Goal: Information Seeking & Learning: Learn about a topic

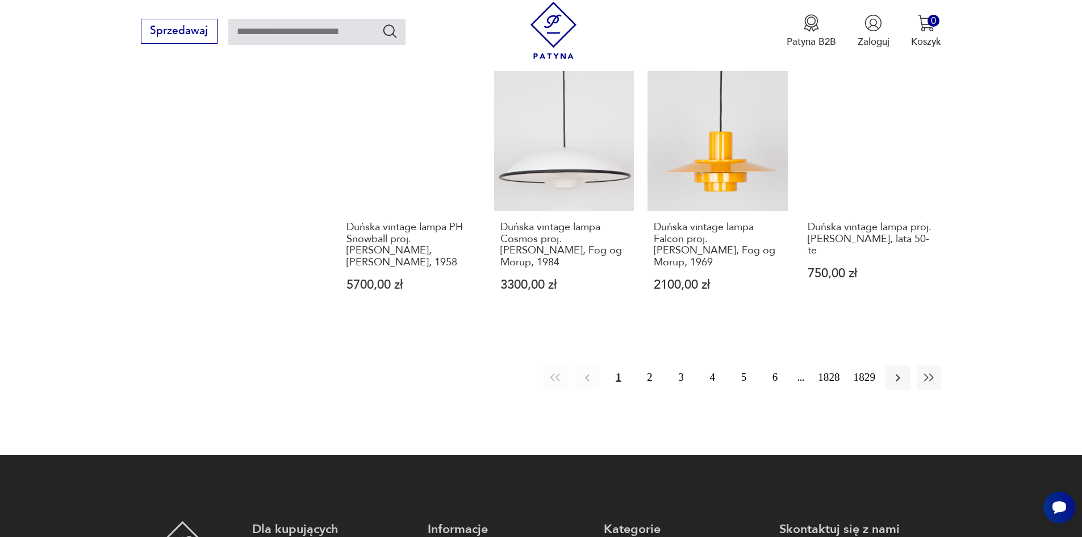
scroll to position [1164, 0]
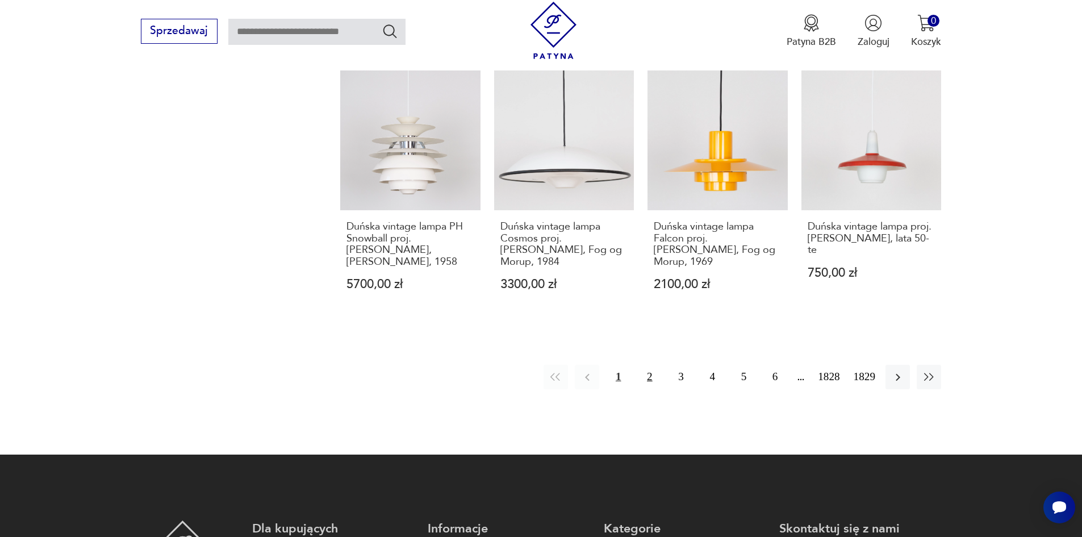
click at [659, 365] on button "2" at bounding box center [649, 377] width 24 height 24
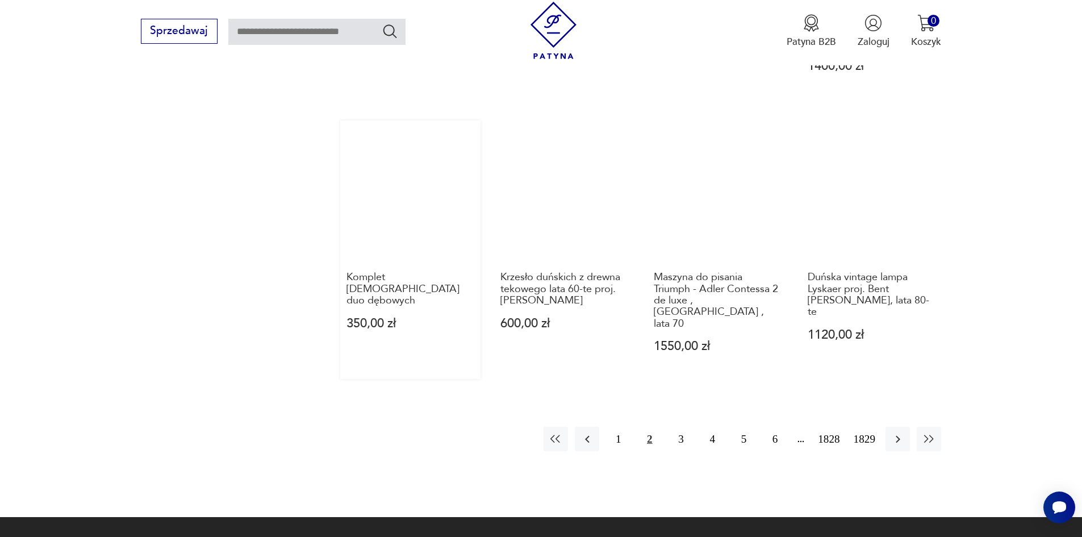
scroll to position [1113, 0]
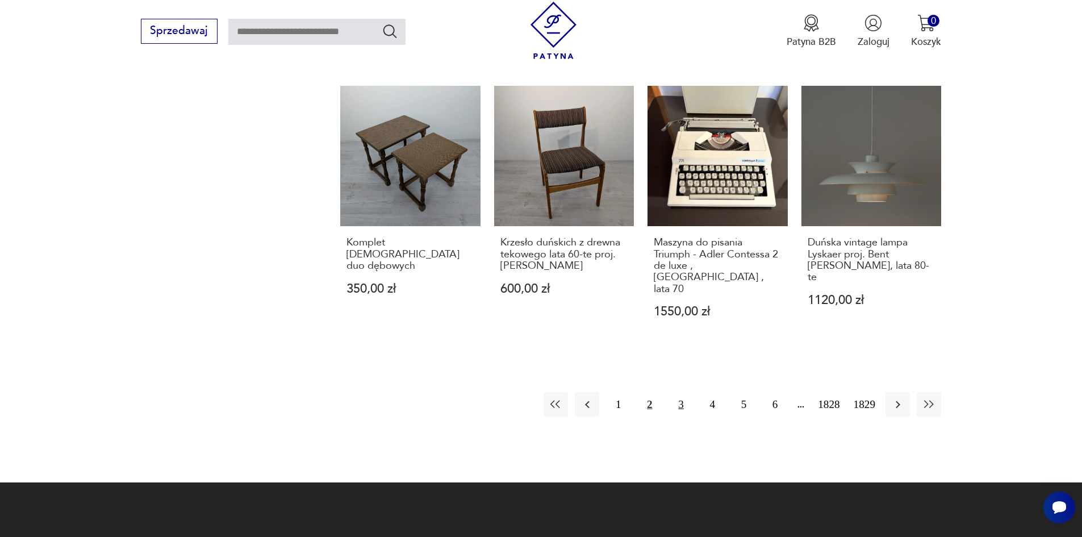
click at [693, 392] on button "3" at bounding box center [680, 404] width 24 height 24
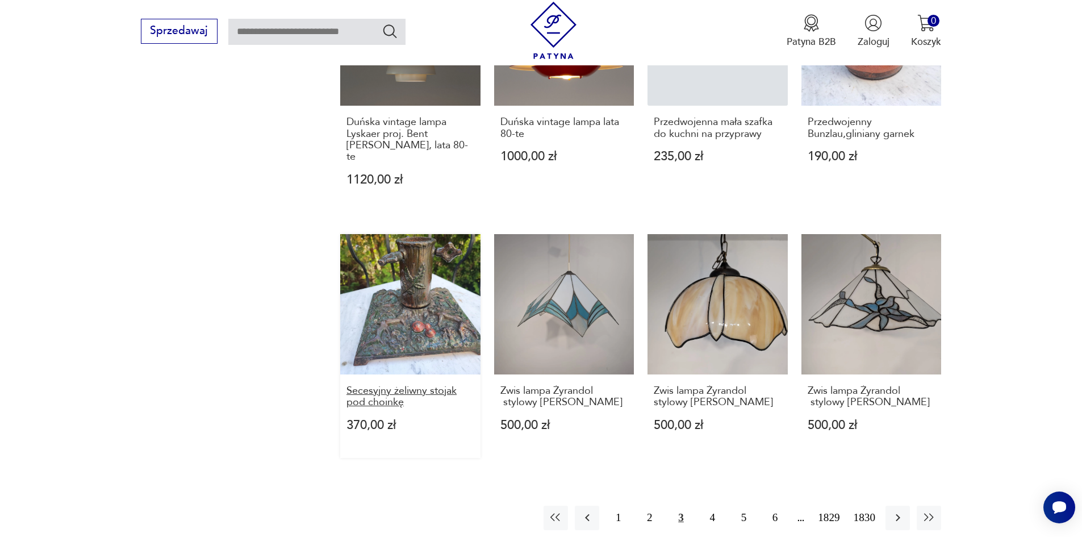
scroll to position [1000, 0]
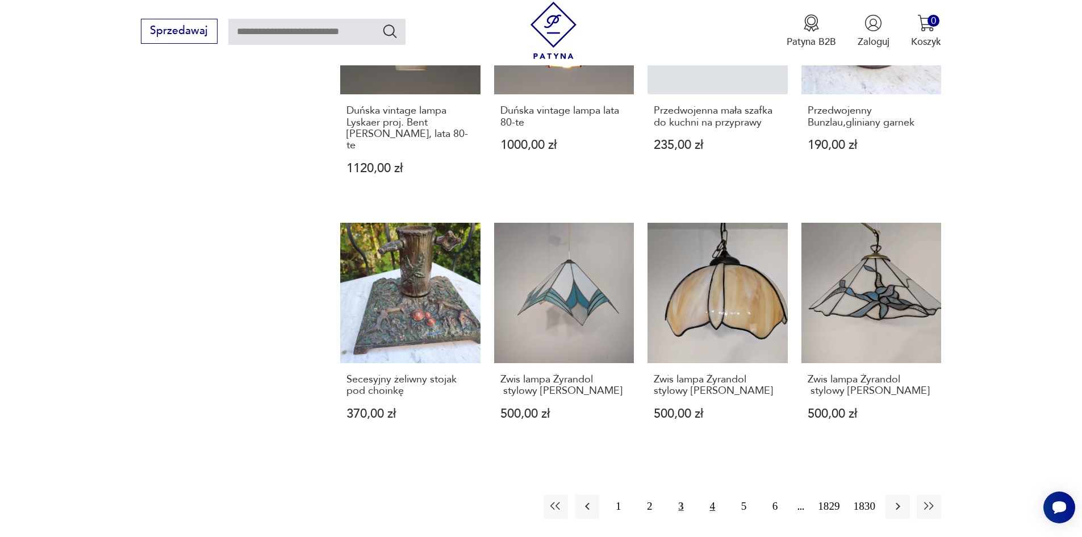
click at [725, 494] on button "4" at bounding box center [712, 506] width 24 height 24
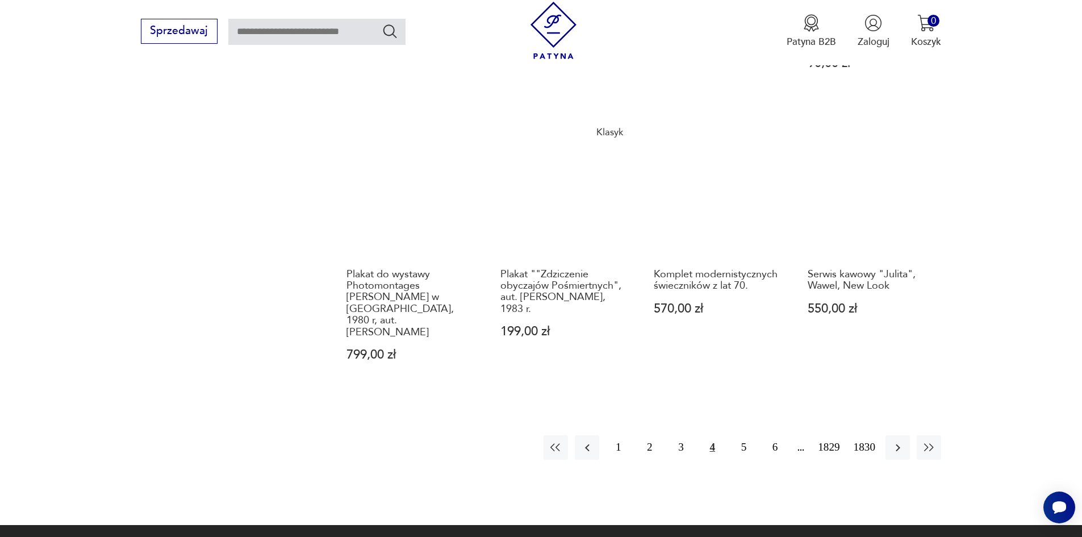
scroll to position [1113, 0]
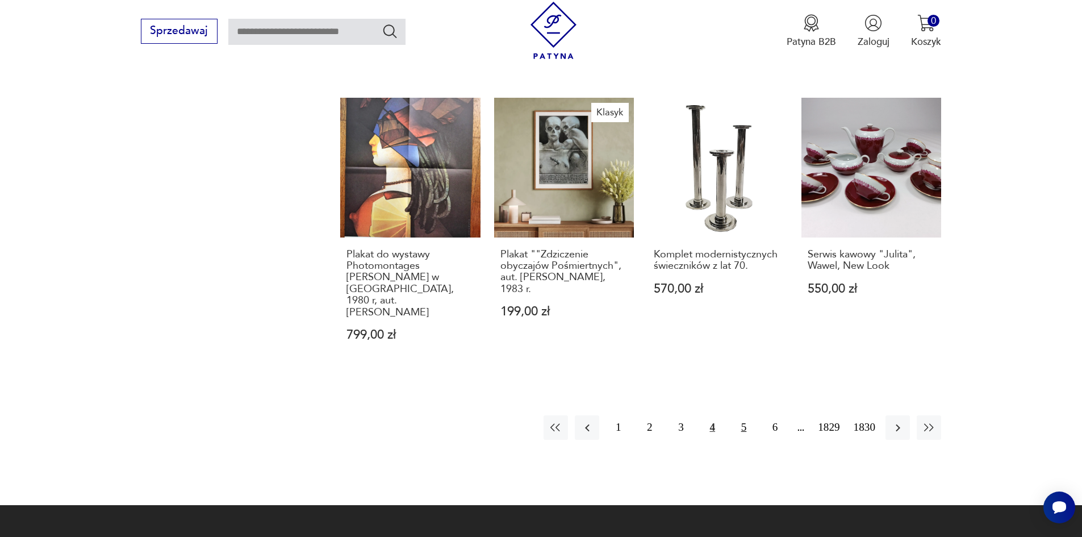
click at [755, 415] on button "5" at bounding box center [743, 427] width 24 height 24
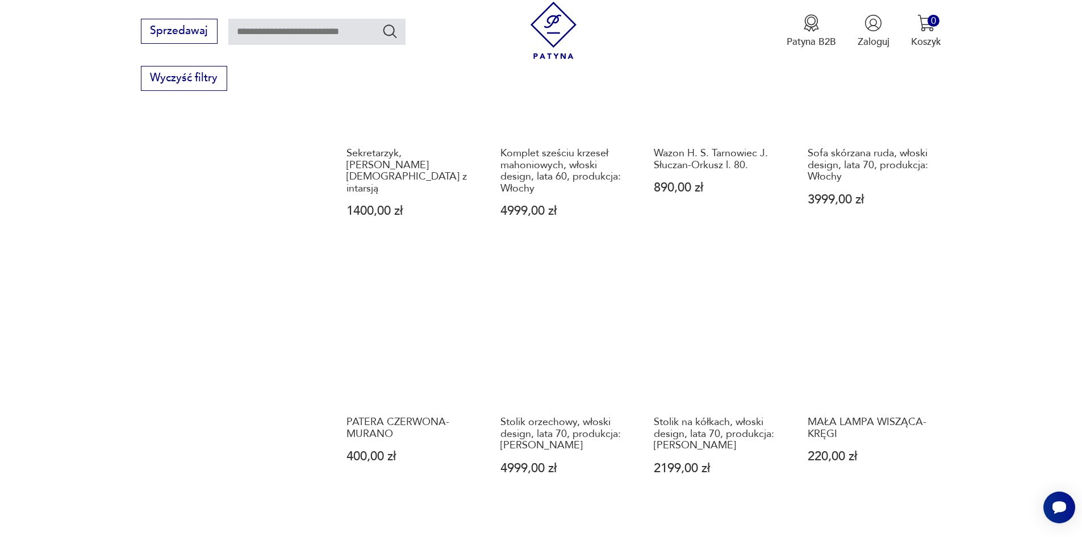
scroll to position [1000, 0]
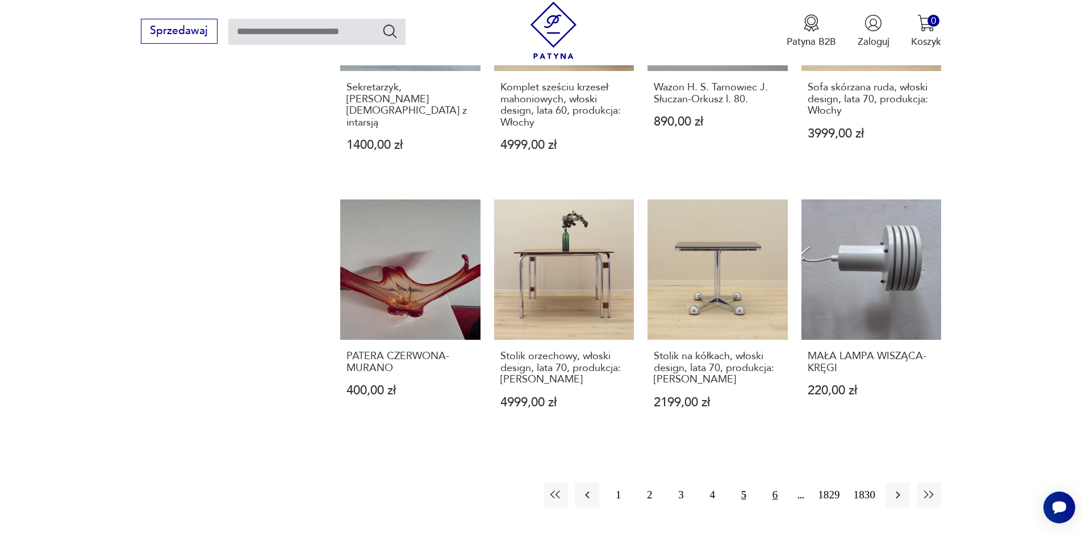
click at [785, 482] on button "6" at bounding box center [775, 494] width 24 height 24
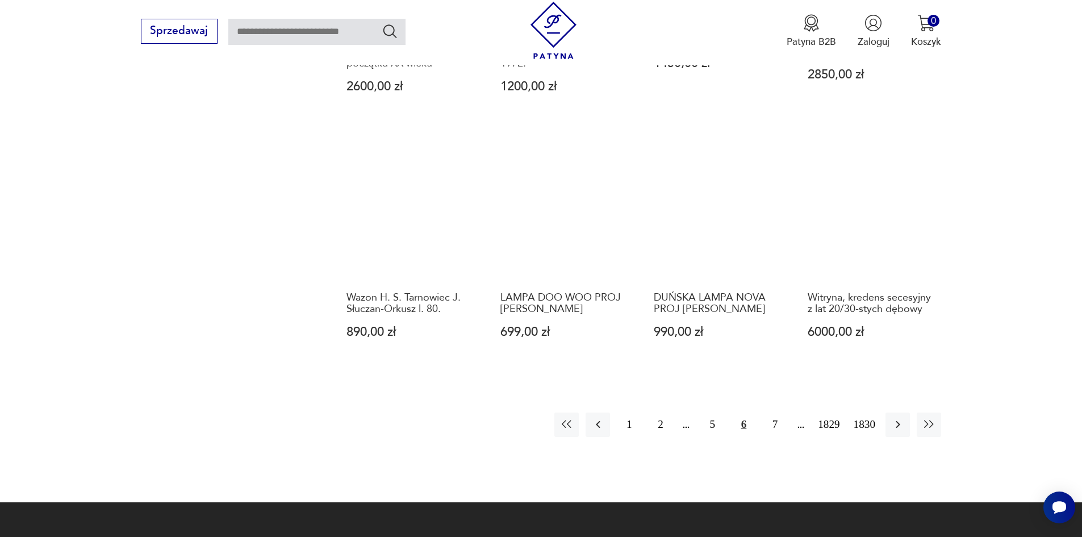
scroll to position [1056, 0]
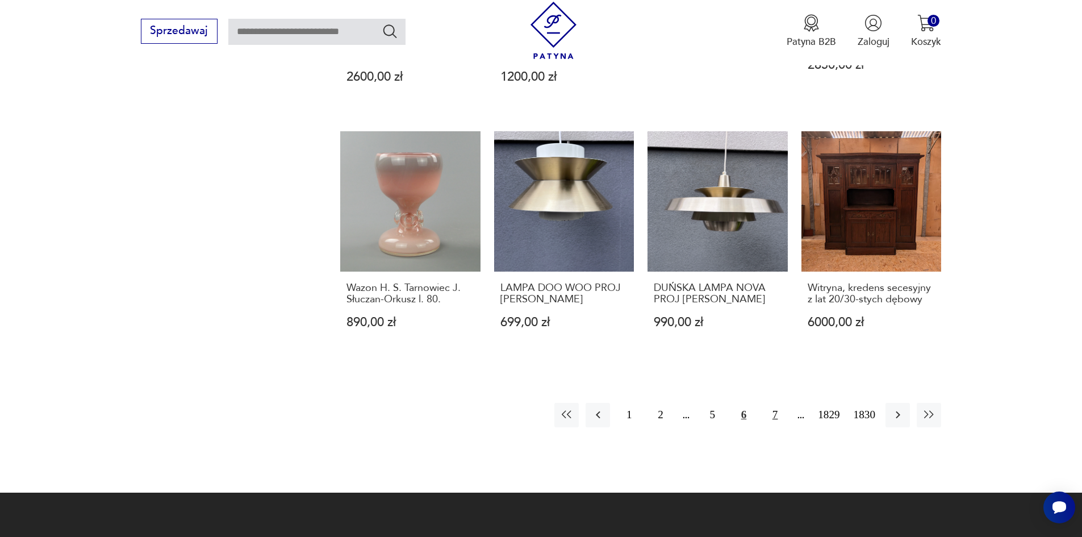
click at [787, 403] on button "7" at bounding box center [775, 415] width 24 height 24
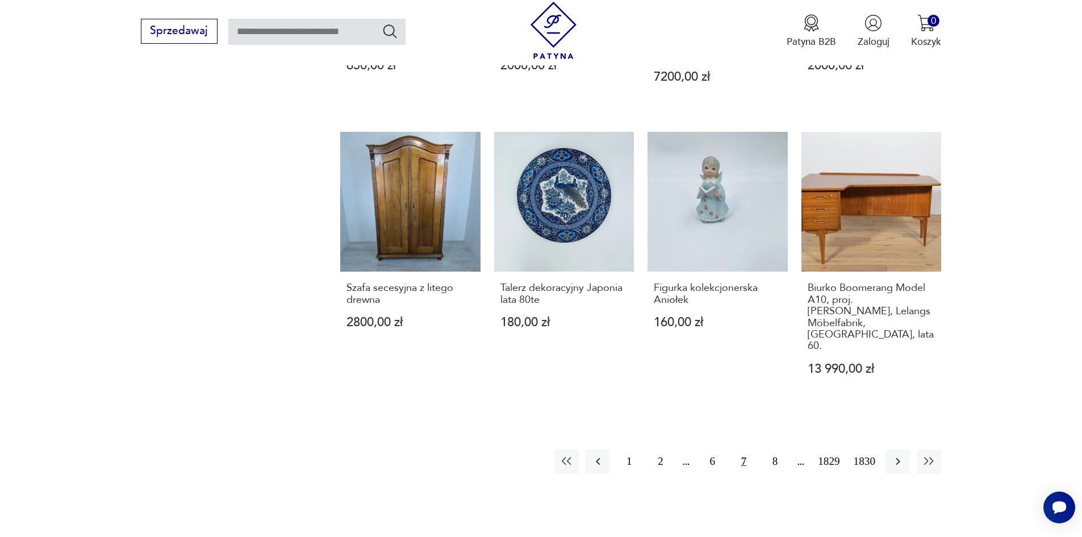
scroll to position [1056, 0]
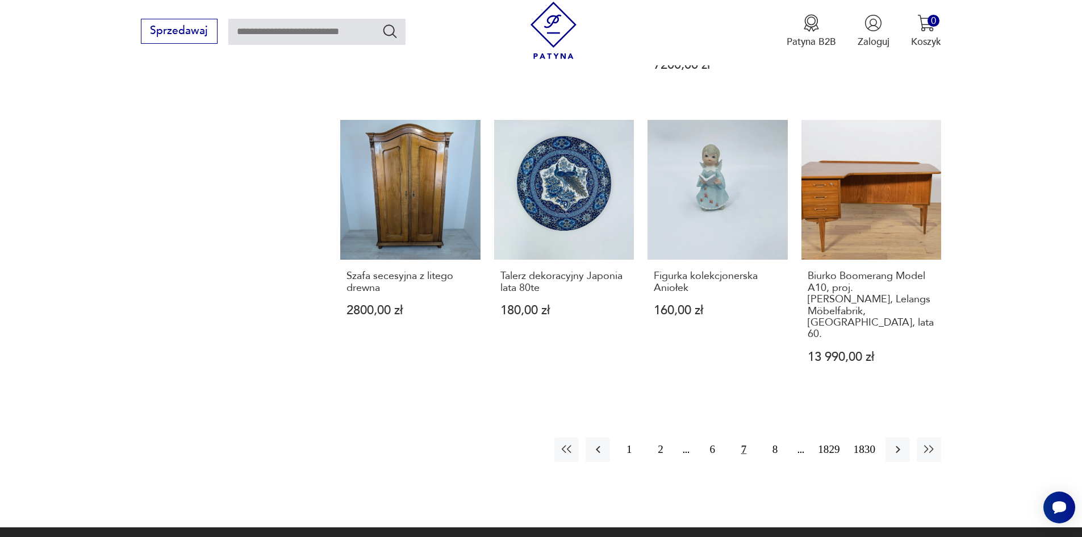
click at [756, 437] on button "7" at bounding box center [743, 449] width 24 height 24
click at [787, 437] on button "8" at bounding box center [775, 449] width 24 height 24
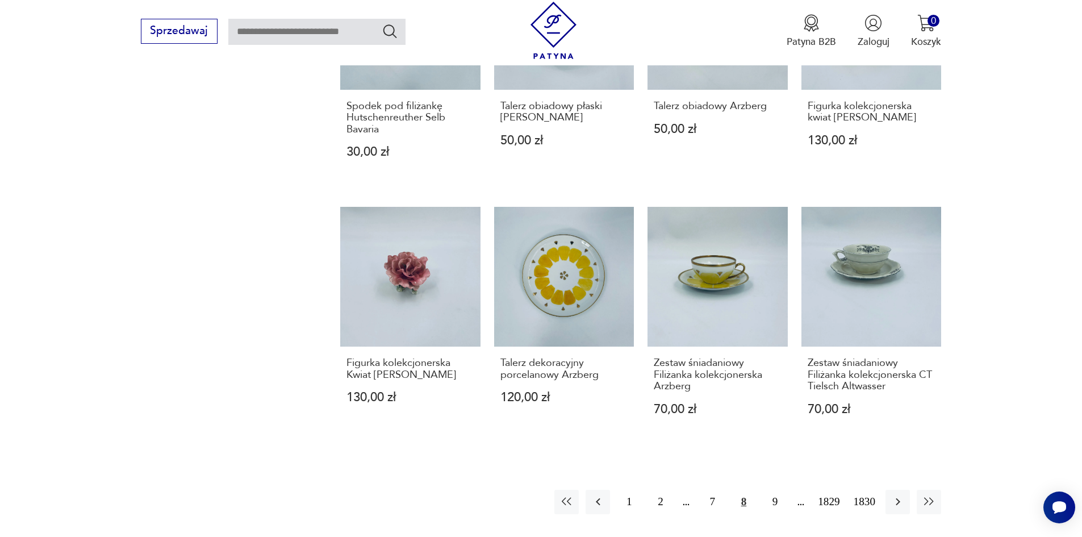
scroll to position [1000, 0]
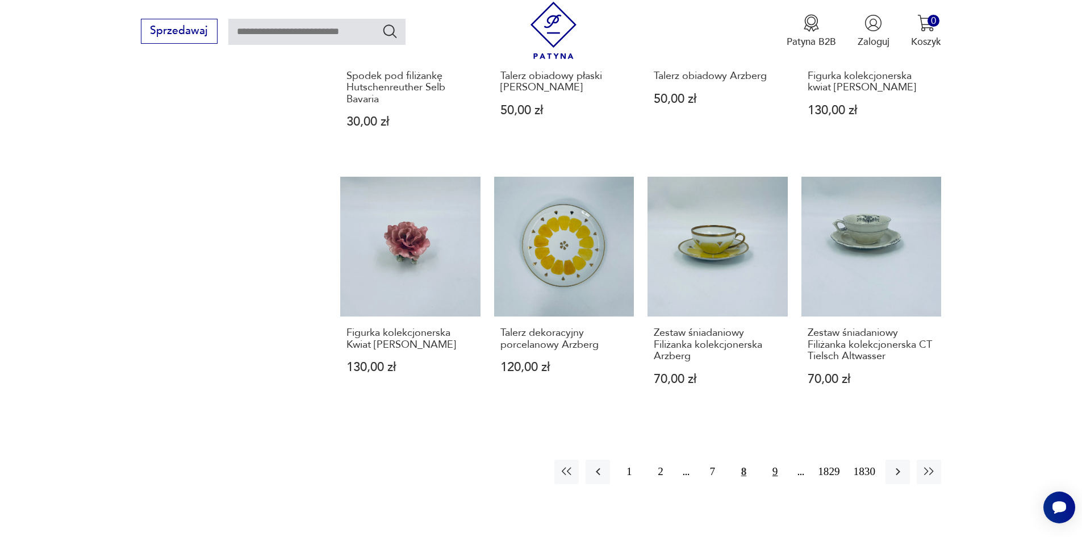
click at [787, 459] on button "9" at bounding box center [775, 471] width 24 height 24
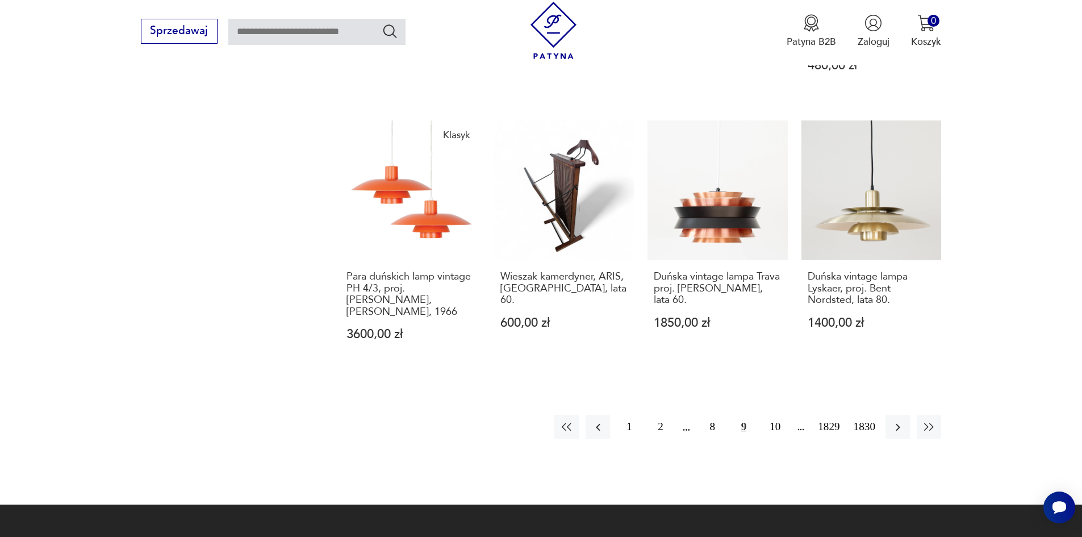
scroll to position [1056, 0]
click at [787, 414] on button "10" at bounding box center [775, 426] width 24 height 24
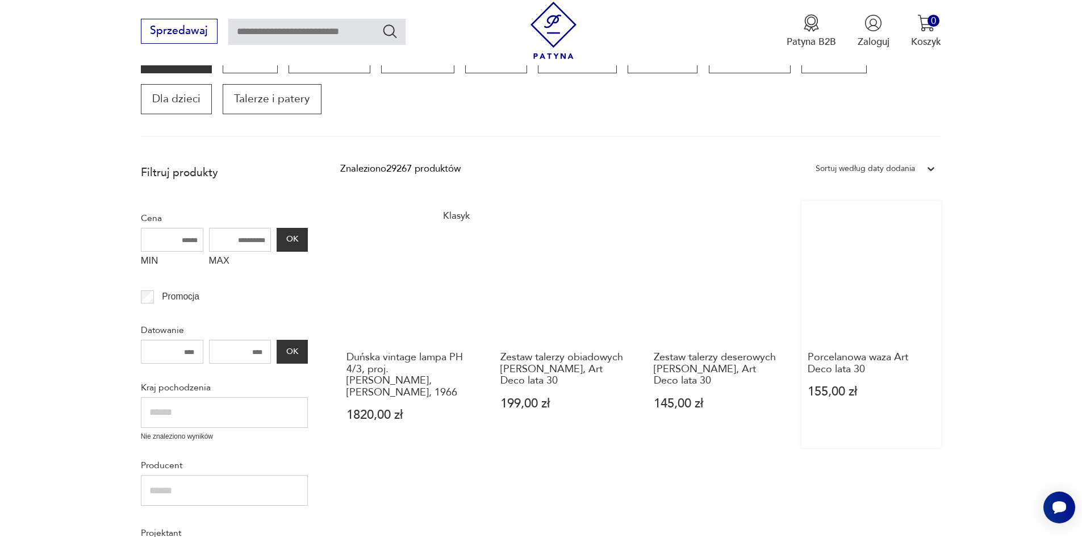
scroll to position [375, 0]
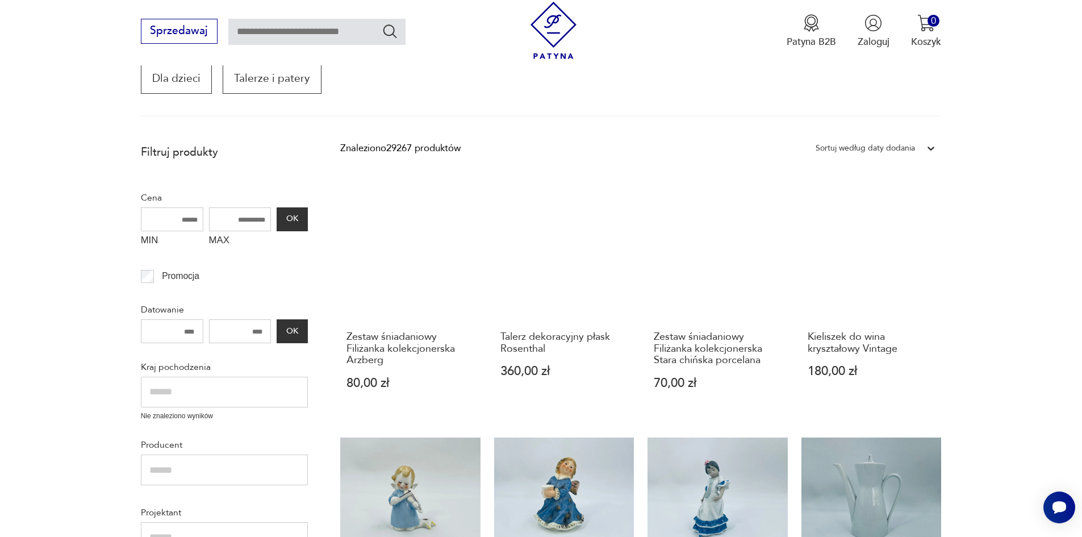
scroll to position [215, 0]
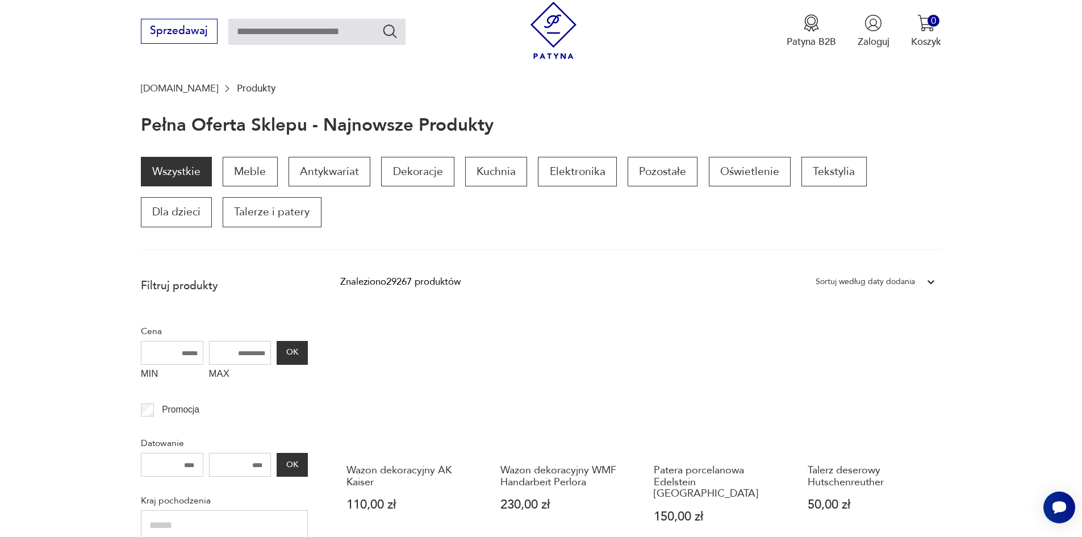
scroll to position [91, 0]
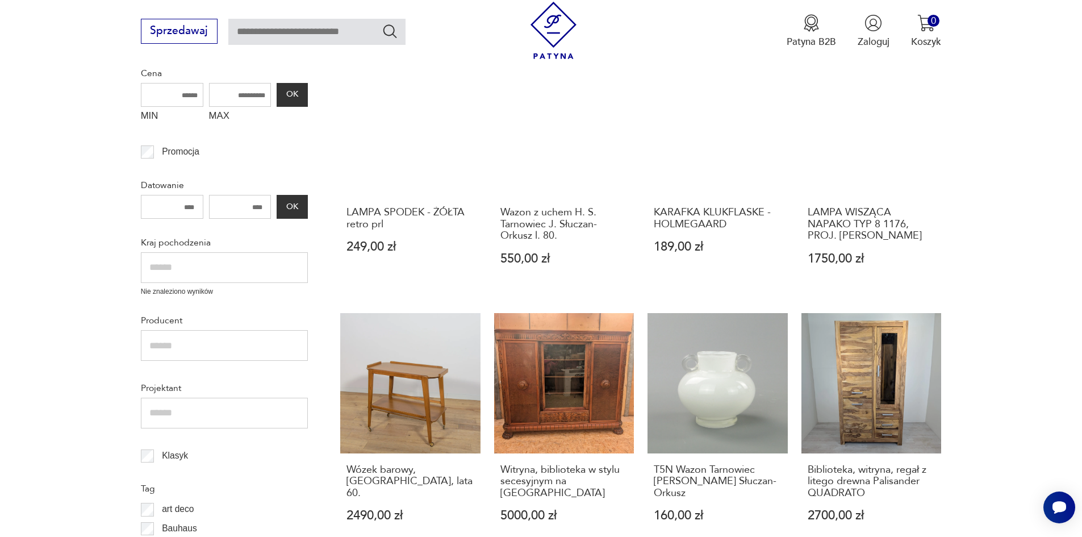
scroll to position [329, 0]
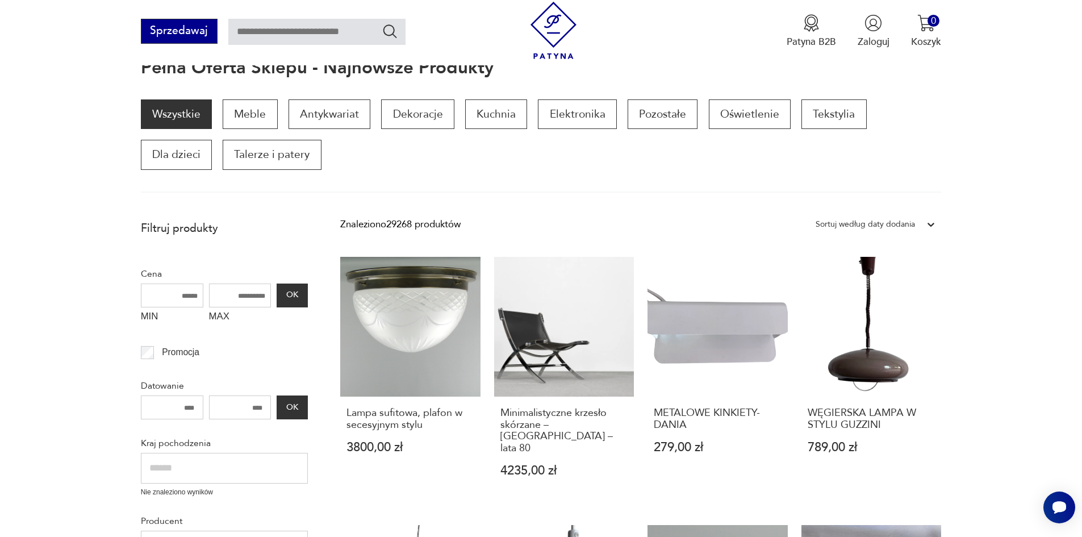
scroll to position [148, 0]
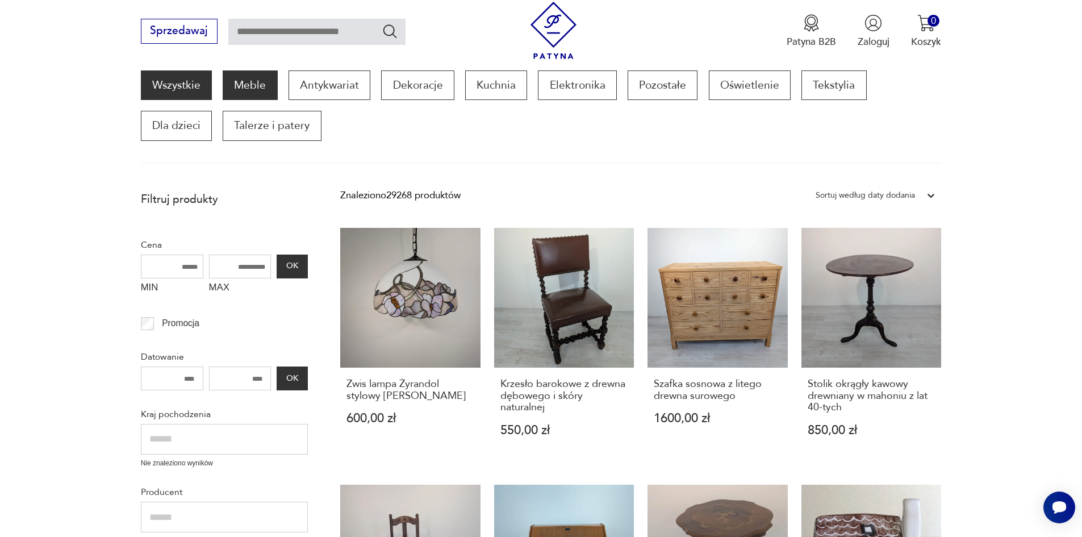
scroll to position [148, 0]
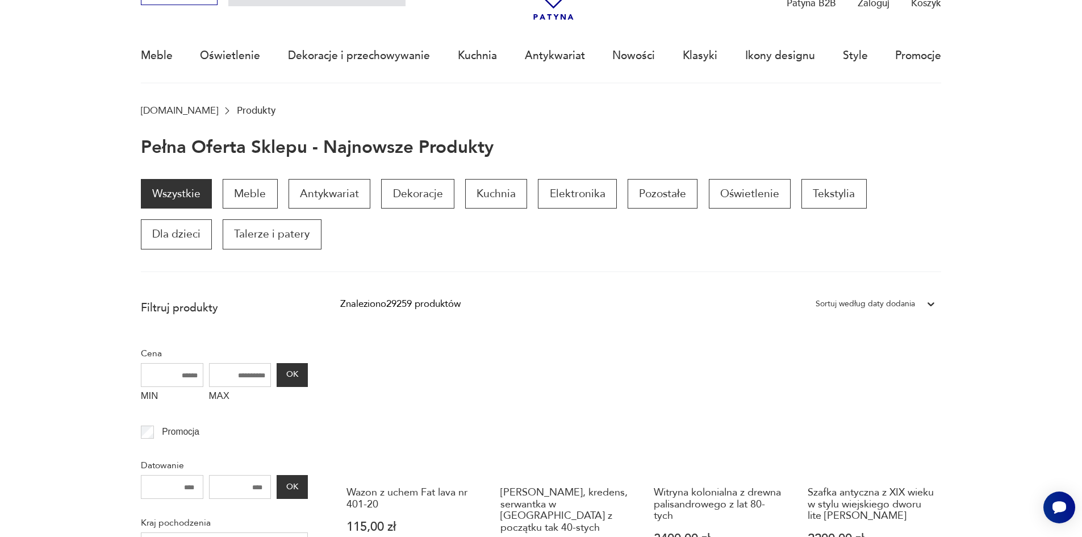
scroll to position [34, 0]
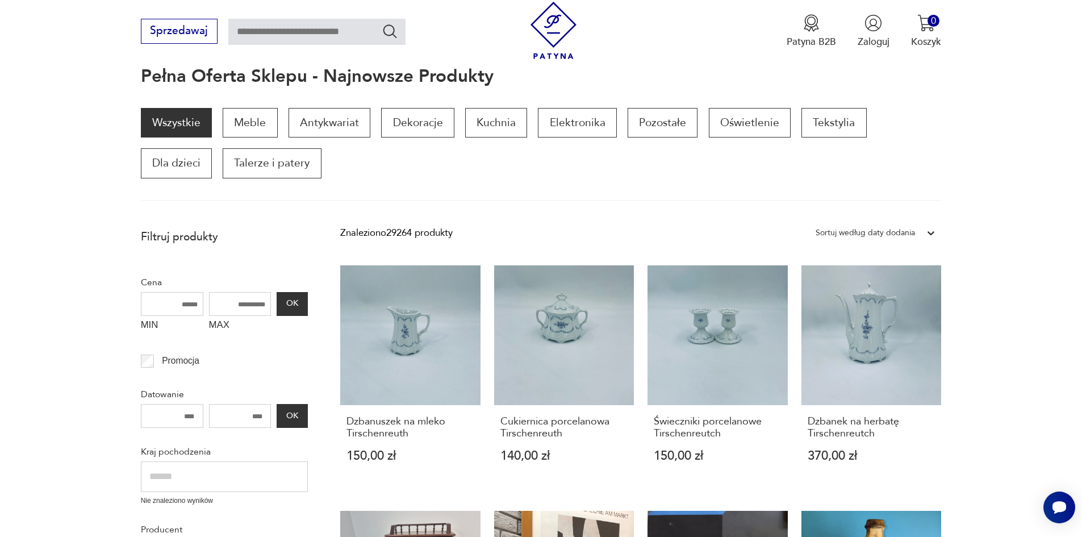
scroll to position [87, 0]
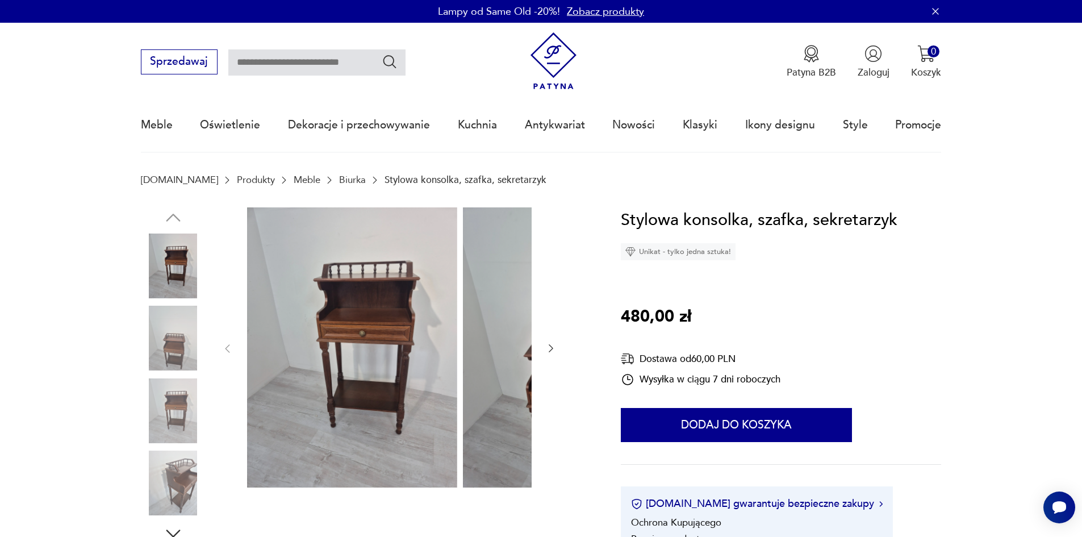
click at [149, 351] on img at bounding box center [173, 338] width 65 height 65
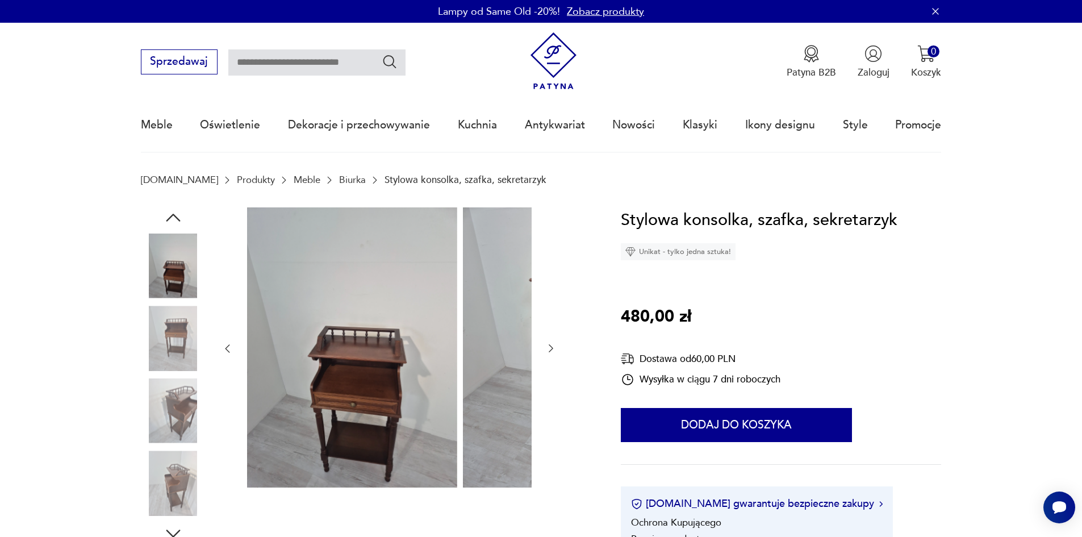
click at [146, 338] on img at bounding box center [173, 338] width 65 height 65
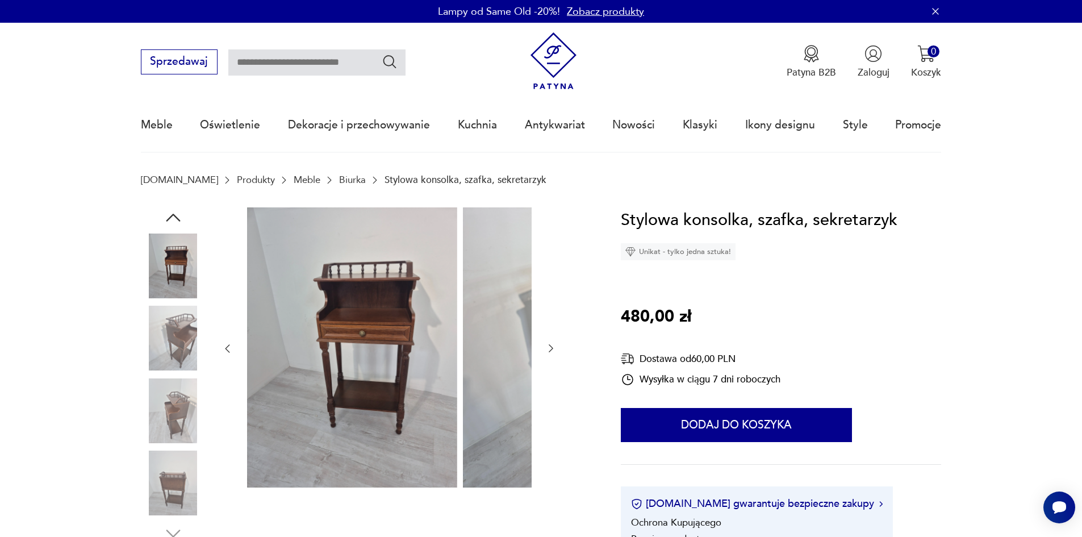
click at [149, 355] on img at bounding box center [173, 338] width 65 height 65
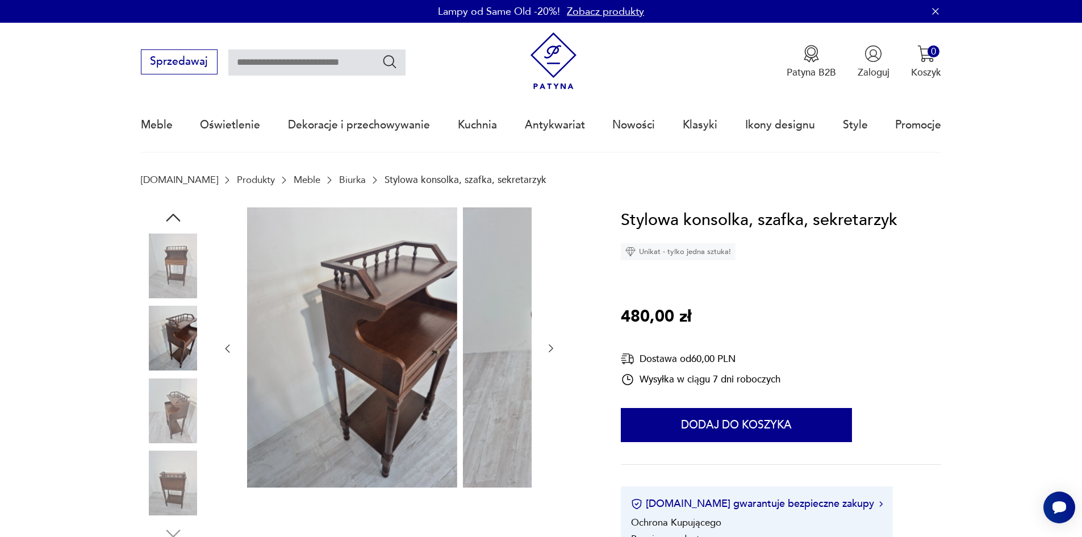
click at [154, 392] on img at bounding box center [173, 410] width 65 height 65
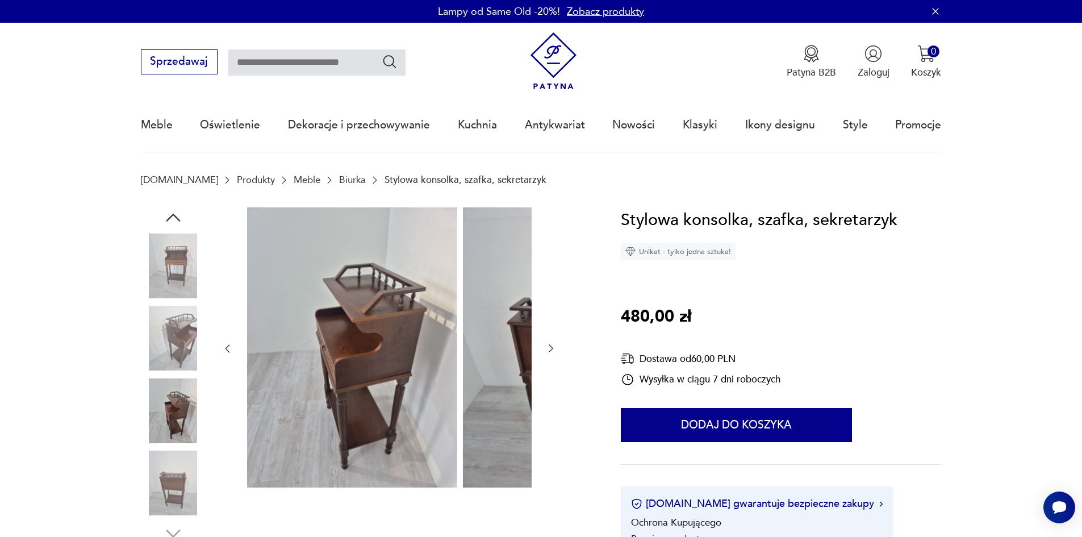
click at [170, 417] on img at bounding box center [173, 410] width 65 height 65
click at [164, 467] on img at bounding box center [173, 482] width 65 height 65
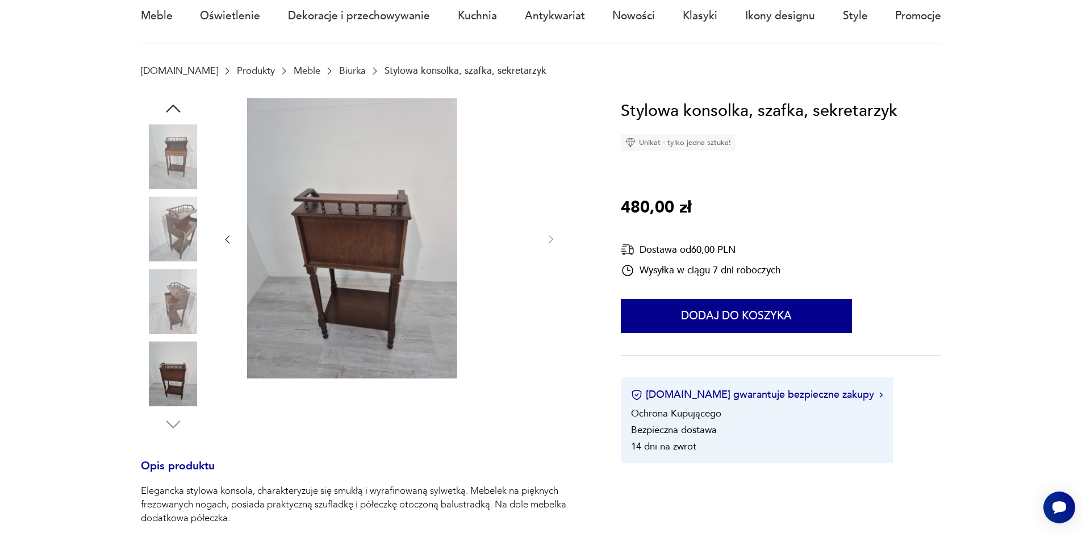
scroll to position [114, 0]
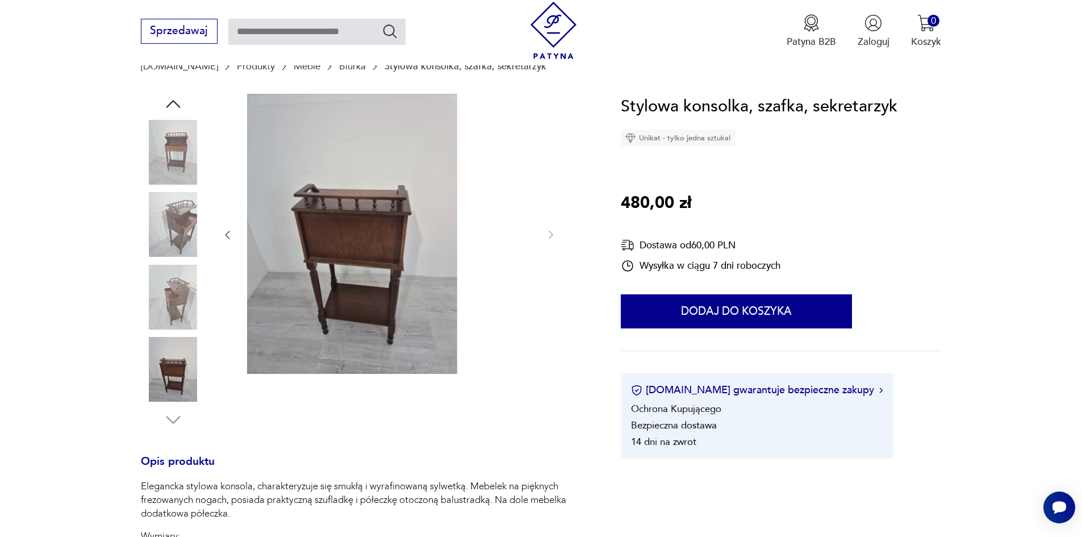
click at [154, 387] on img at bounding box center [173, 369] width 65 height 65
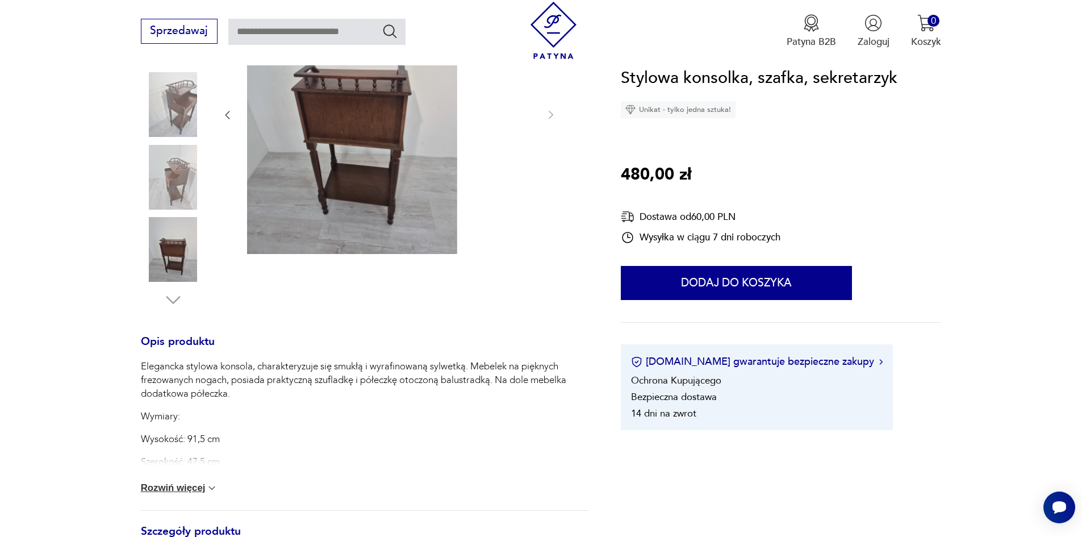
scroll to position [284, 0]
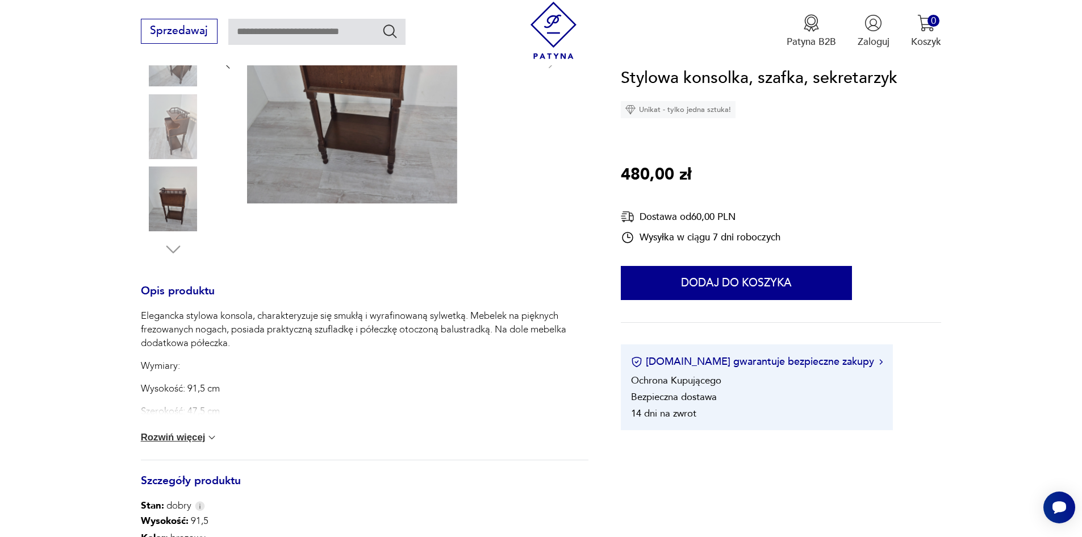
click at [183, 443] on button "Rozwiń więcej" at bounding box center [179, 437] width 77 height 11
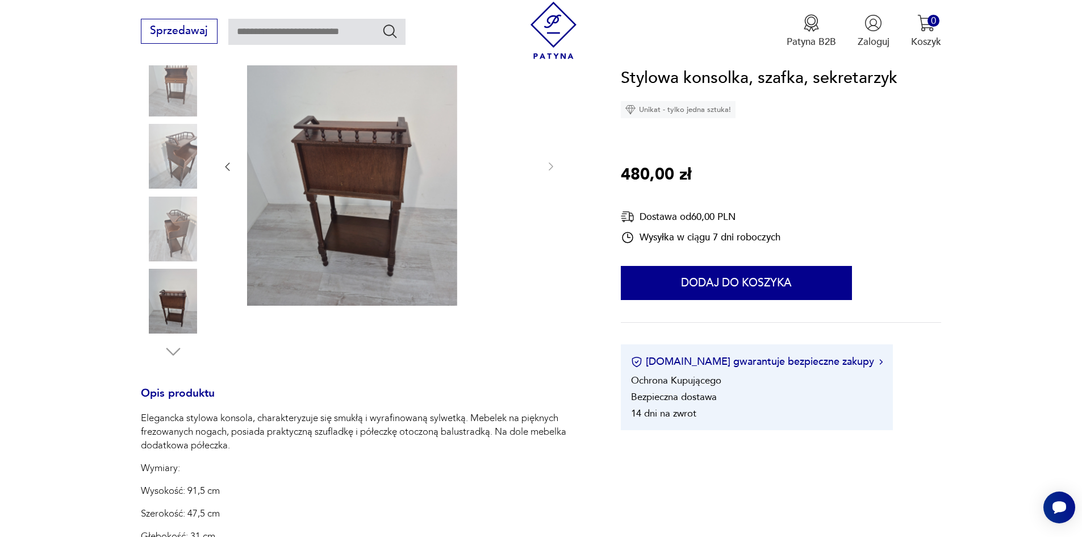
scroll to position [170, 0]
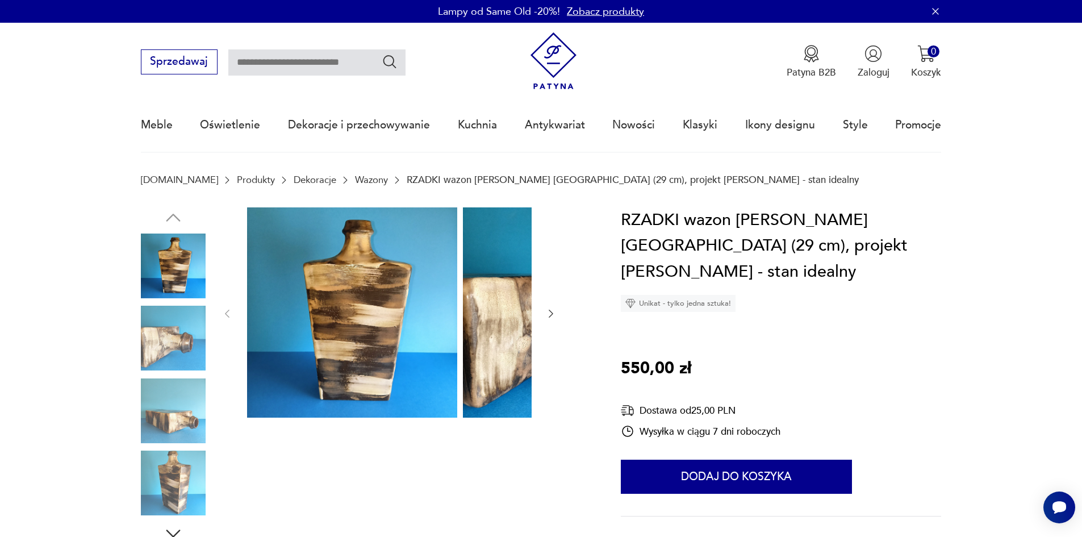
click at [160, 353] on img at bounding box center [173, 338] width 65 height 65
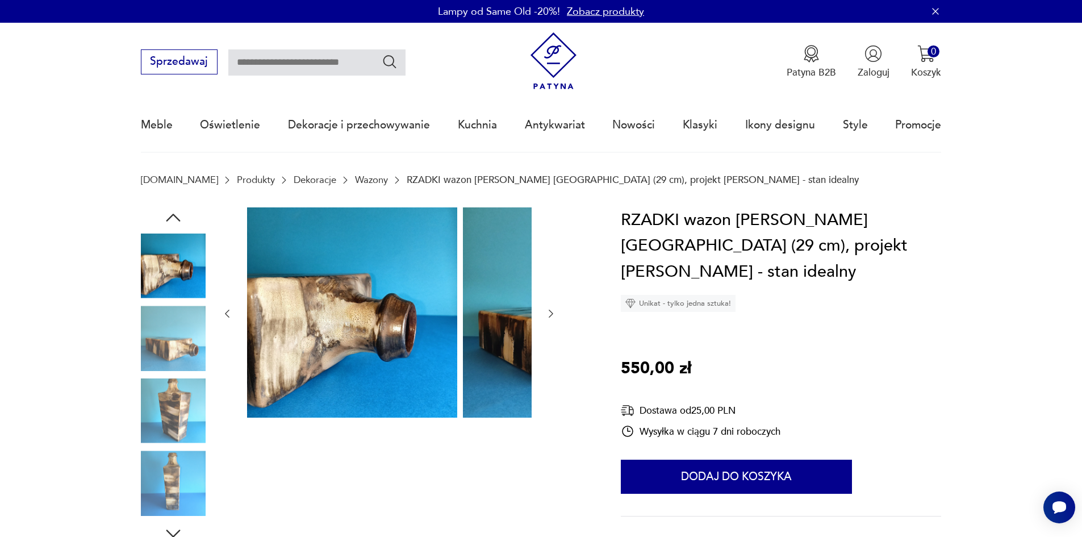
click at [158, 361] on img at bounding box center [173, 338] width 65 height 65
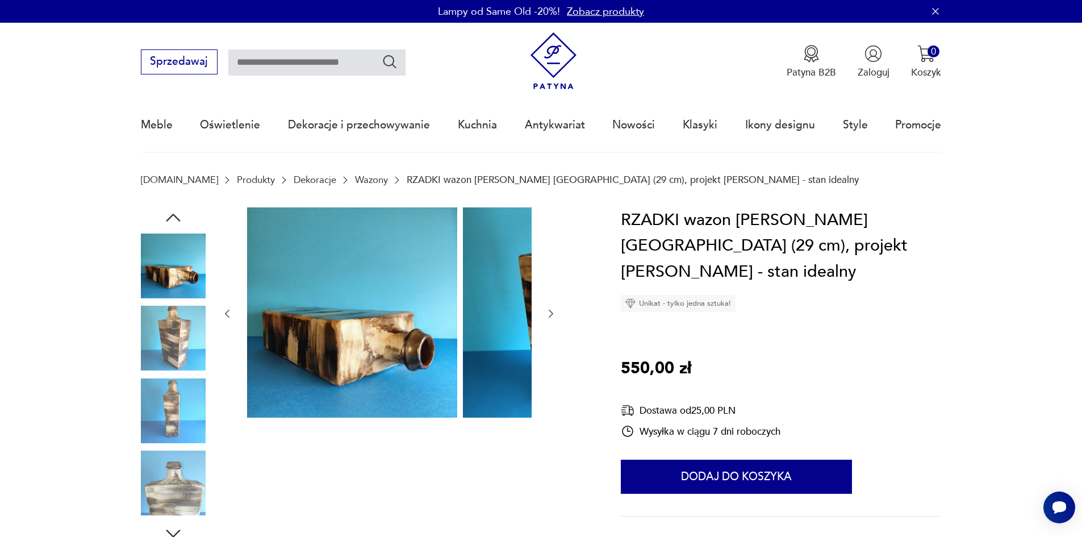
click at [161, 370] on img at bounding box center [173, 338] width 65 height 65
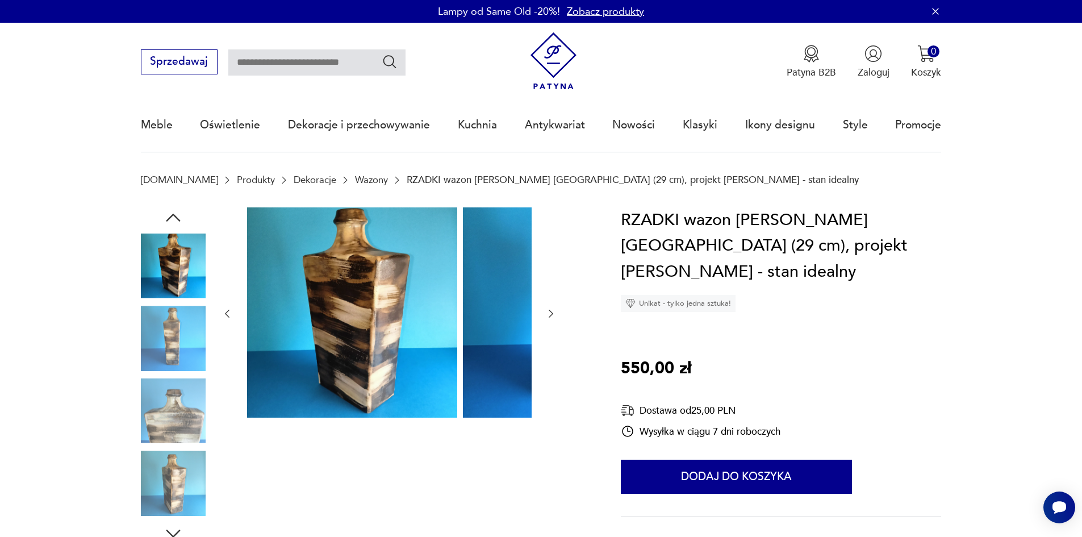
click at [164, 384] on img at bounding box center [173, 410] width 65 height 65
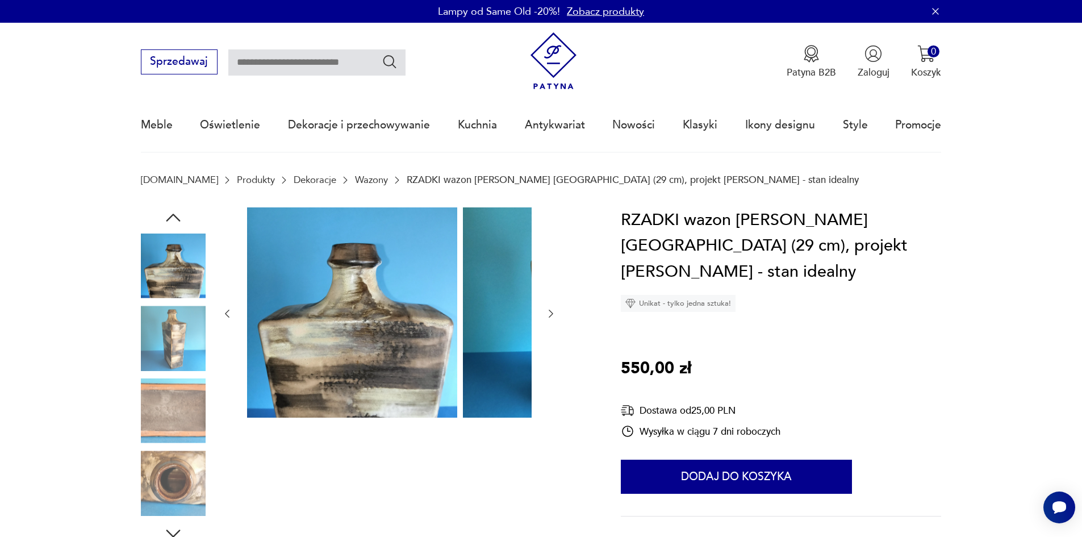
click at [168, 396] on img at bounding box center [173, 410] width 65 height 65
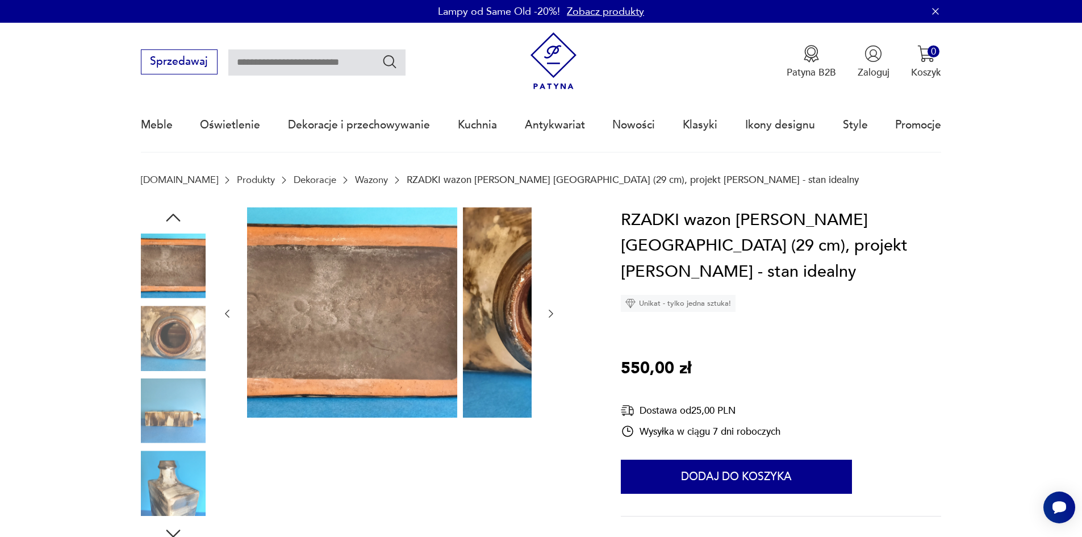
click at [169, 398] on img at bounding box center [173, 410] width 65 height 65
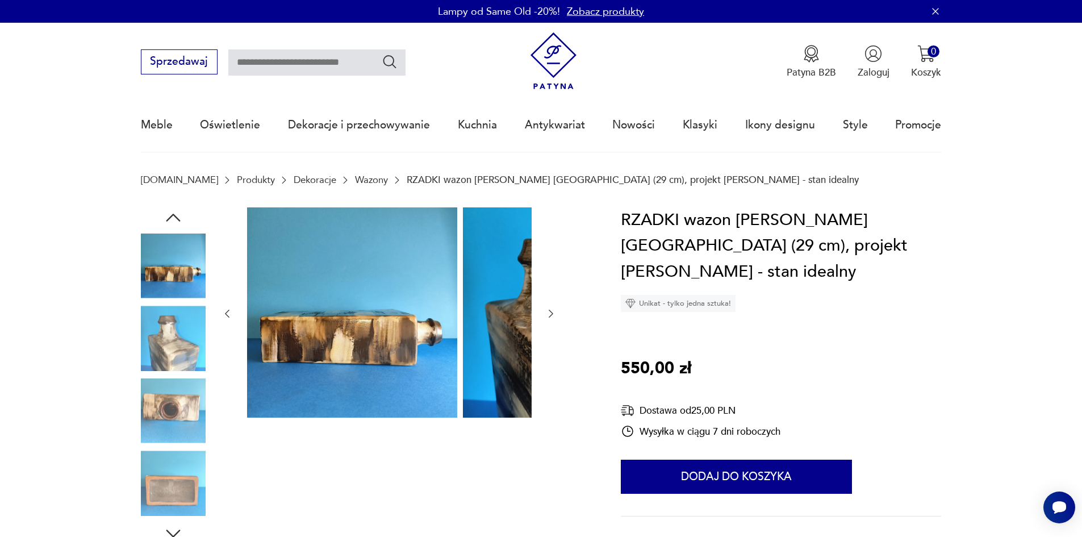
click at [169, 401] on img at bounding box center [173, 410] width 65 height 65
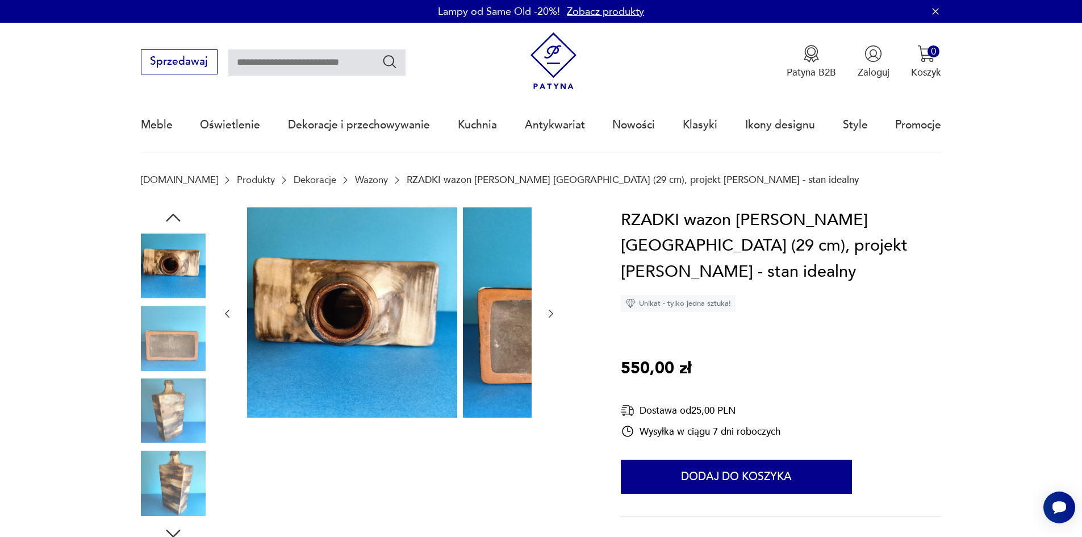
click at [170, 411] on img at bounding box center [173, 410] width 65 height 65
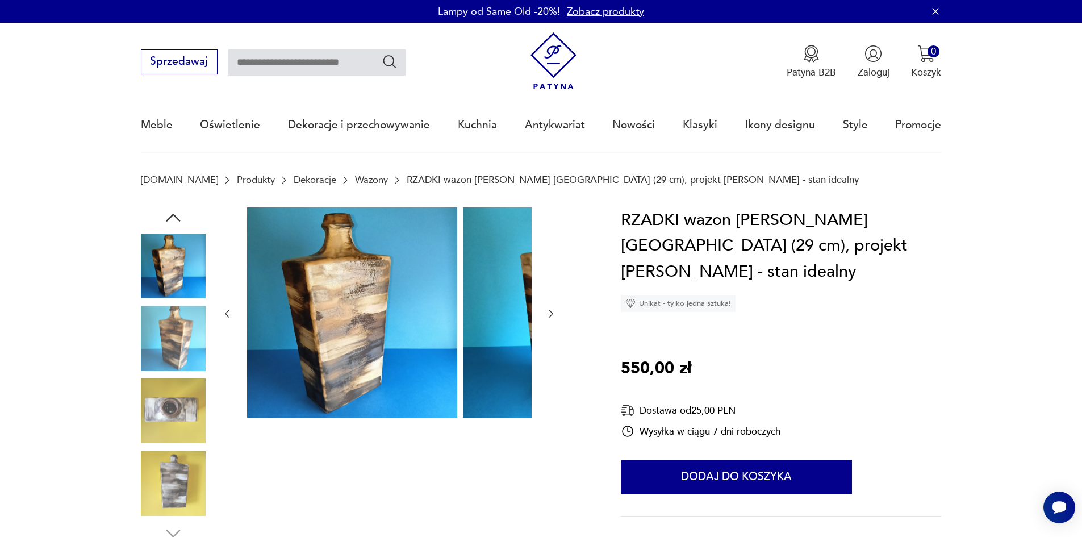
click at [170, 409] on img at bounding box center [173, 410] width 65 height 65
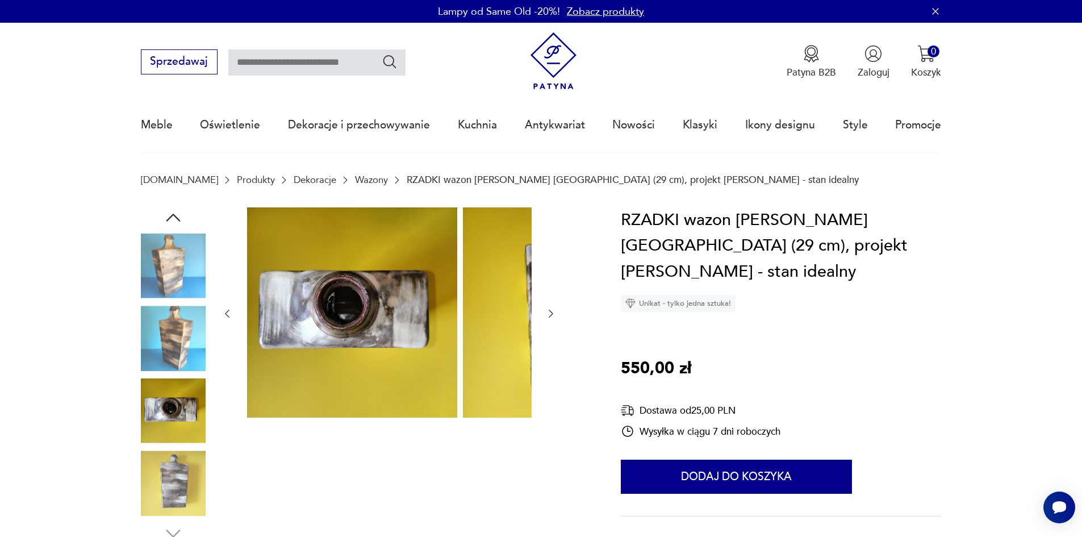
click at [172, 445] on div at bounding box center [173, 411] width 65 height 67
click at [175, 478] on img at bounding box center [173, 482] width 65 height 65
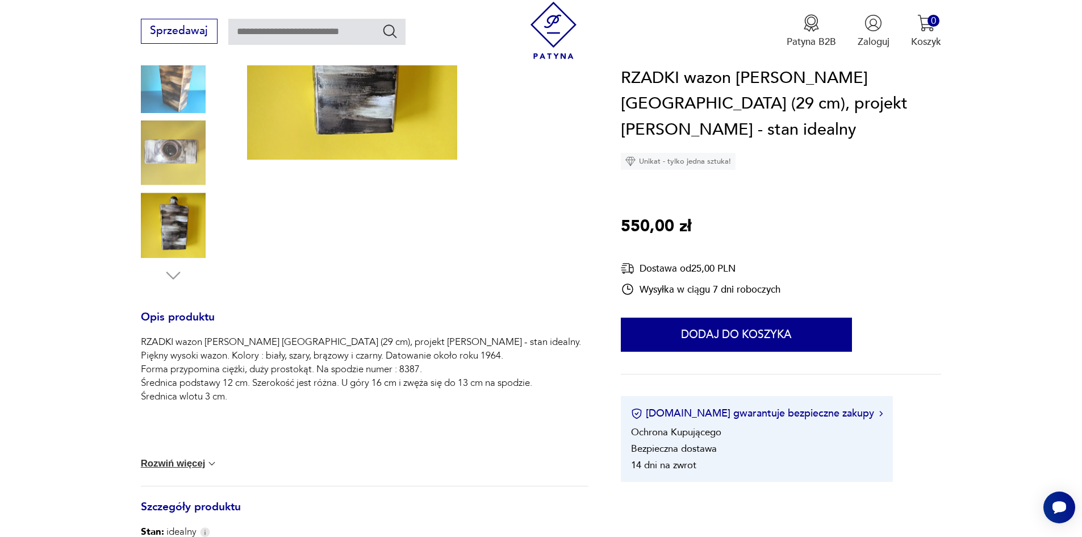
scroll to position [284, 0]
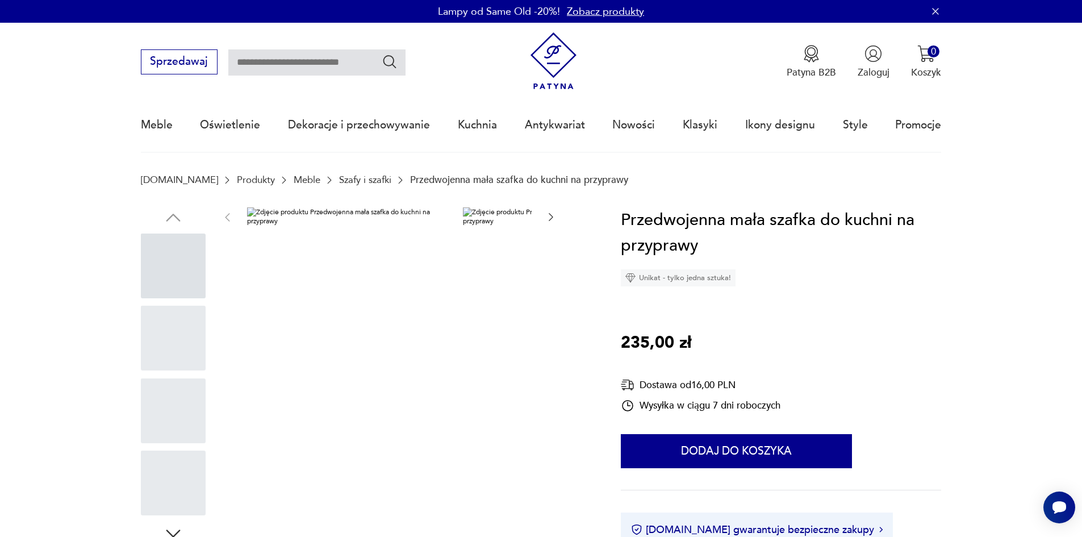
click at [262, 218] on img at bounding box center [352, 216] width 210 height 18
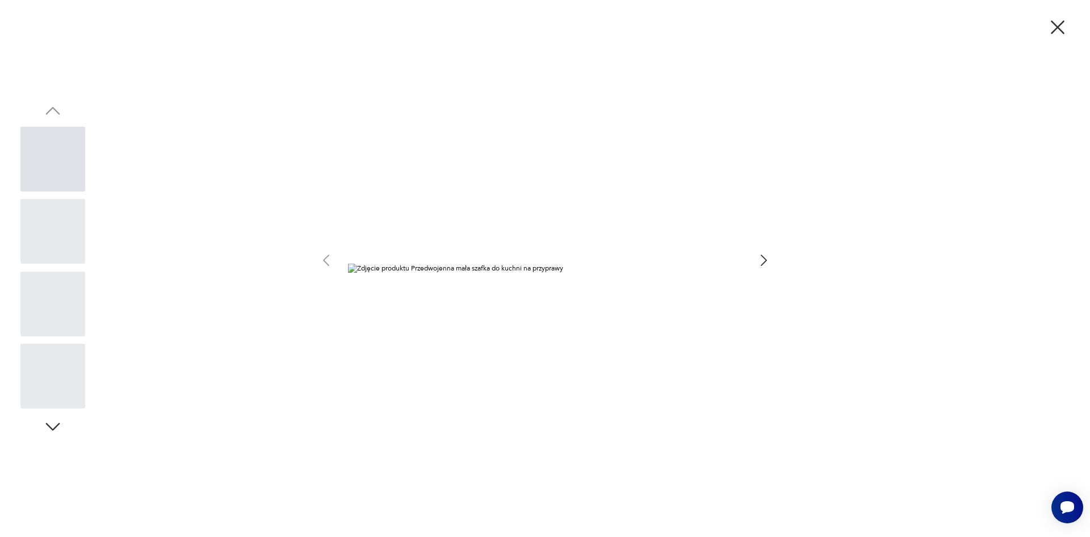
click at [69, 221] on div at bounding box center [52, 231] width 65 height 65
click at [53, 291] on div at bounding box center [52, 303] width 65 height 65
click at [65, 328] on div at bounding box center [52, 303] width 65 height 65
click at [757, 263] on icon "button" at bounding box center [764, 260] width 16 height 16
click at [756, 263] on icon "button" at bounding box center [764, 260] width 16 height 16
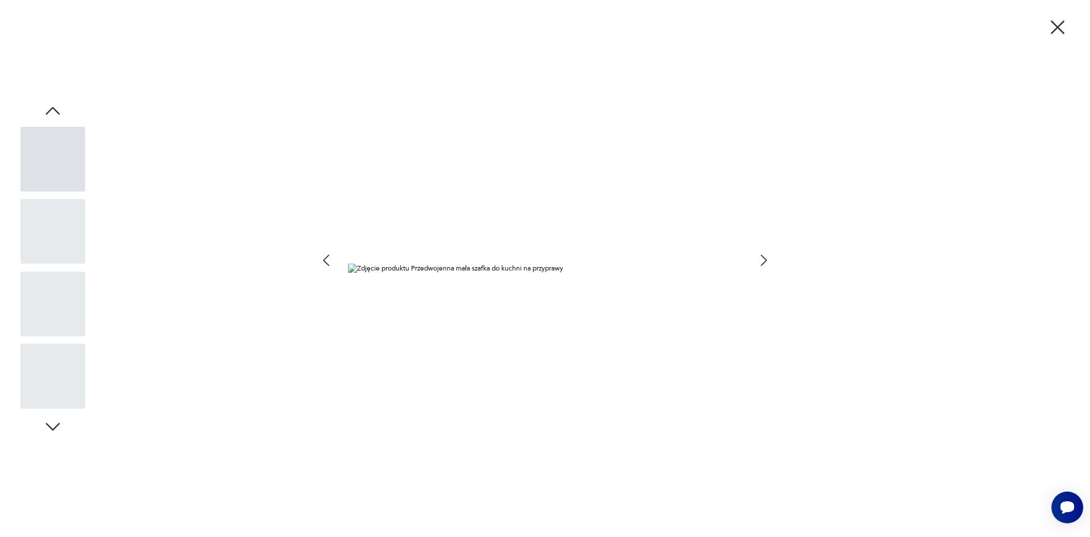
click at [756, 263] on icon "button" at bounding box center [764, 260] width 16 height 16
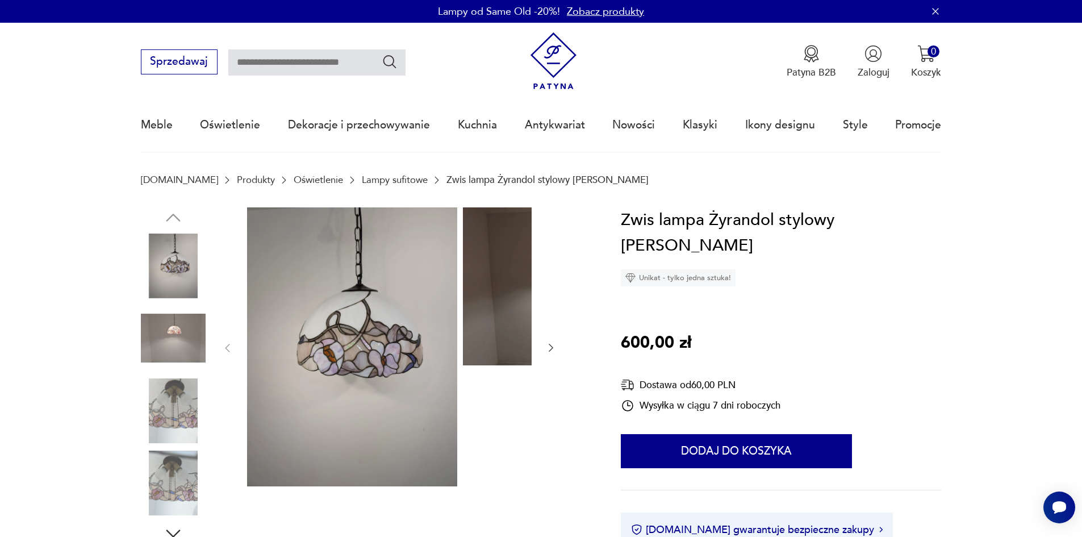
click at [152, 340] on img at bounding box center [173, 338] width 65 height 65
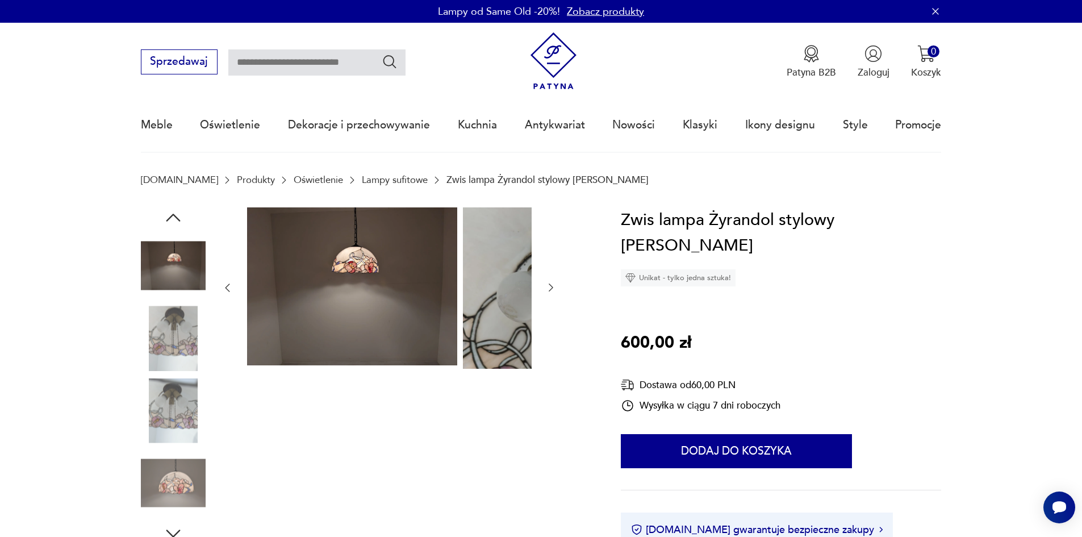
click at [153, 354] on img at bounding box center [173, 338] width 65 height 65
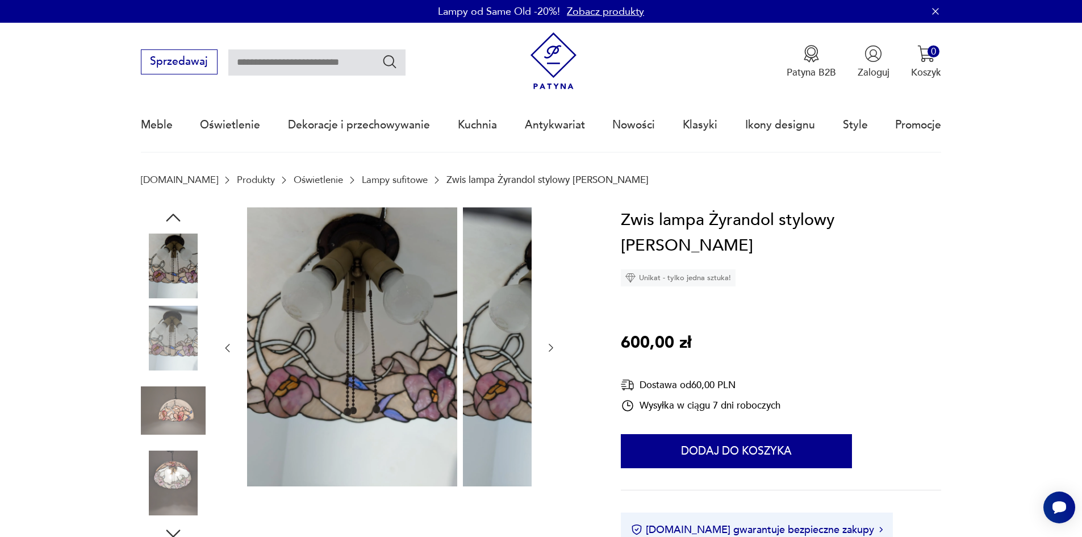
click at [153, 357] on img at bounding box center [173, 338] width 65 height 65
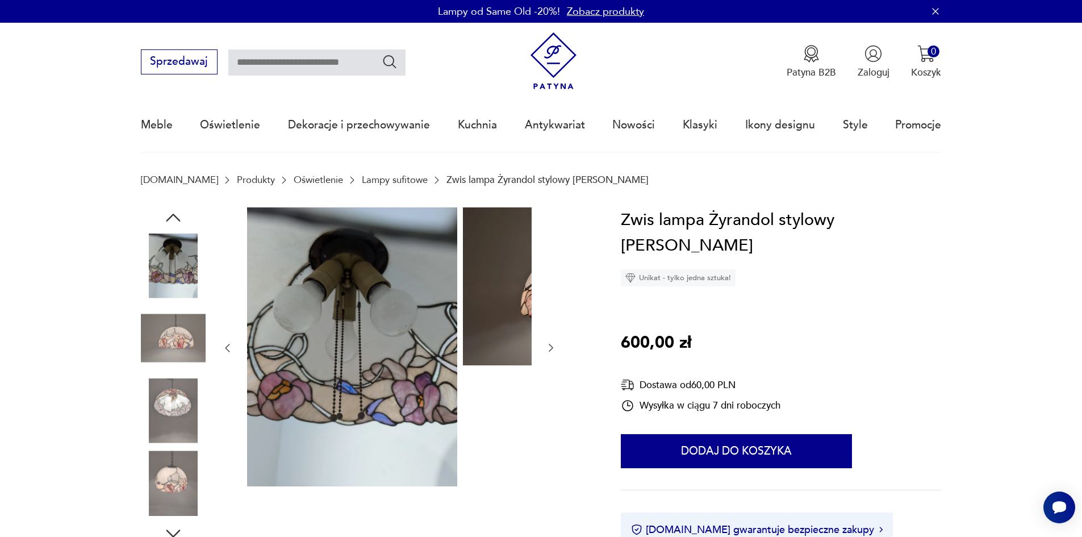
click at [164, 397] on img at bounding box center [173, 410] width 65 height 65
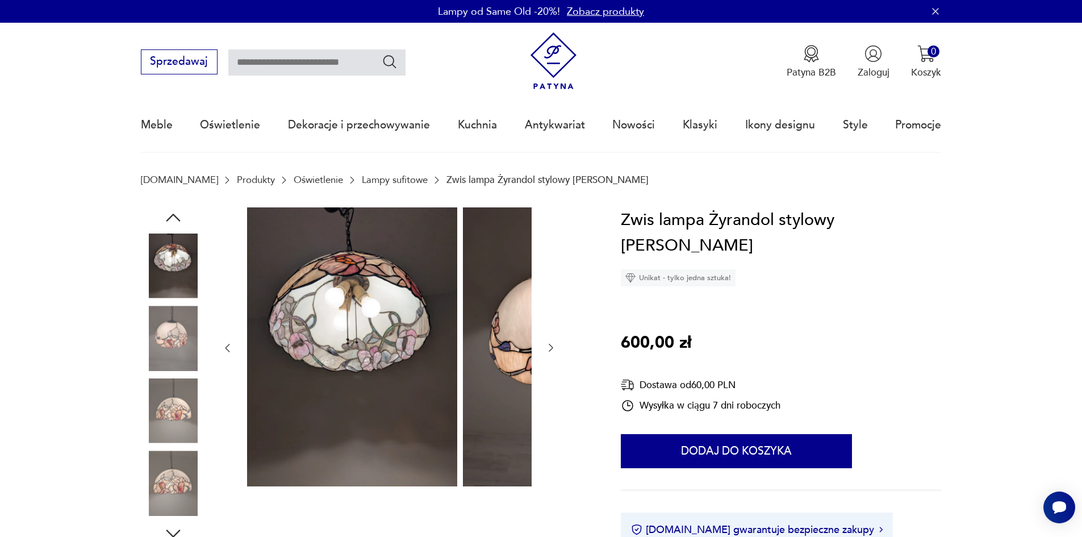
click at [162, 409] on img at bounding box center [173, 410] width 65 height 65
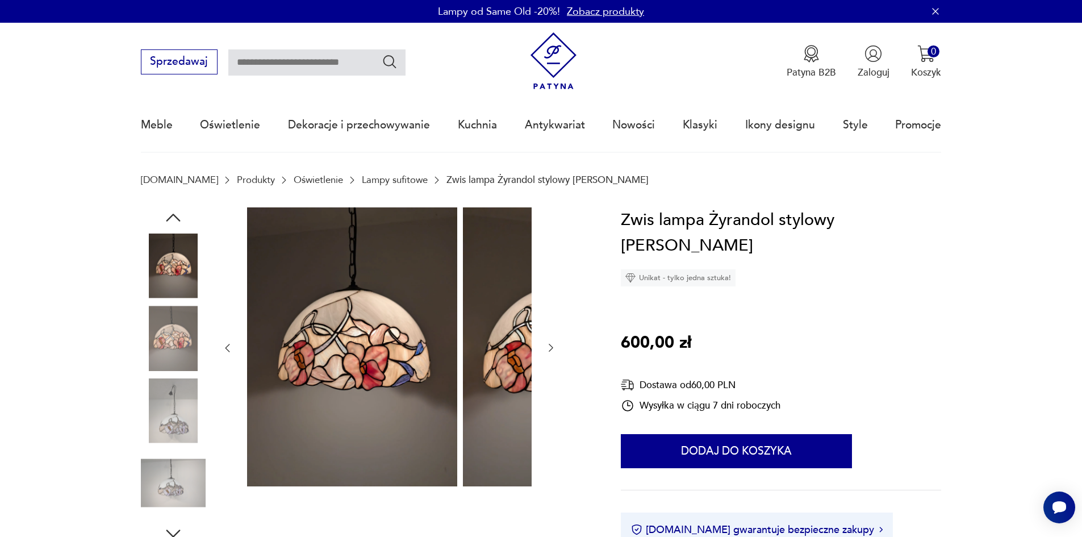
click at [168, 454] on div at bounding box center [173, 375] width 65 height 284
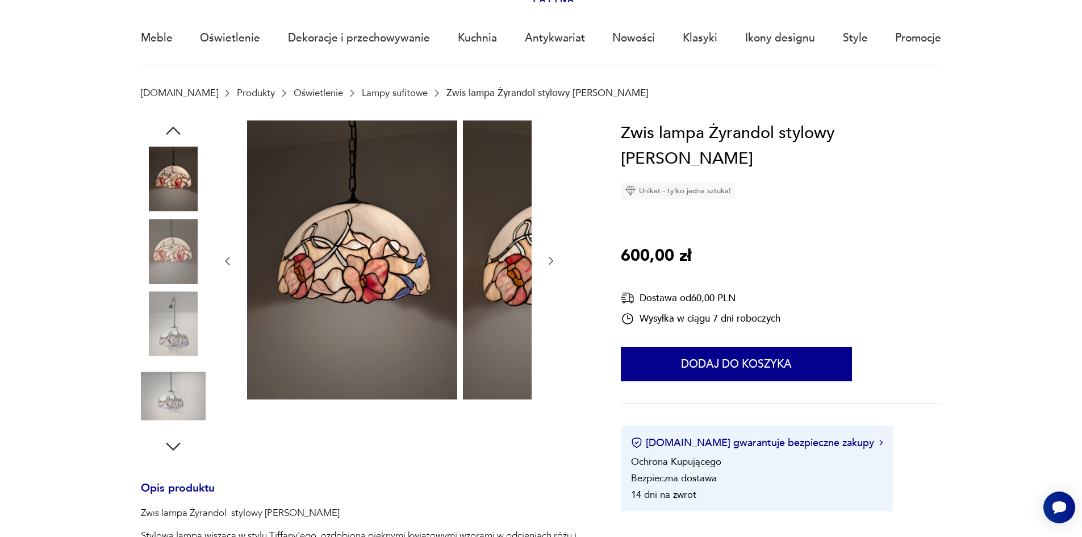
scroll to position [114, 0]
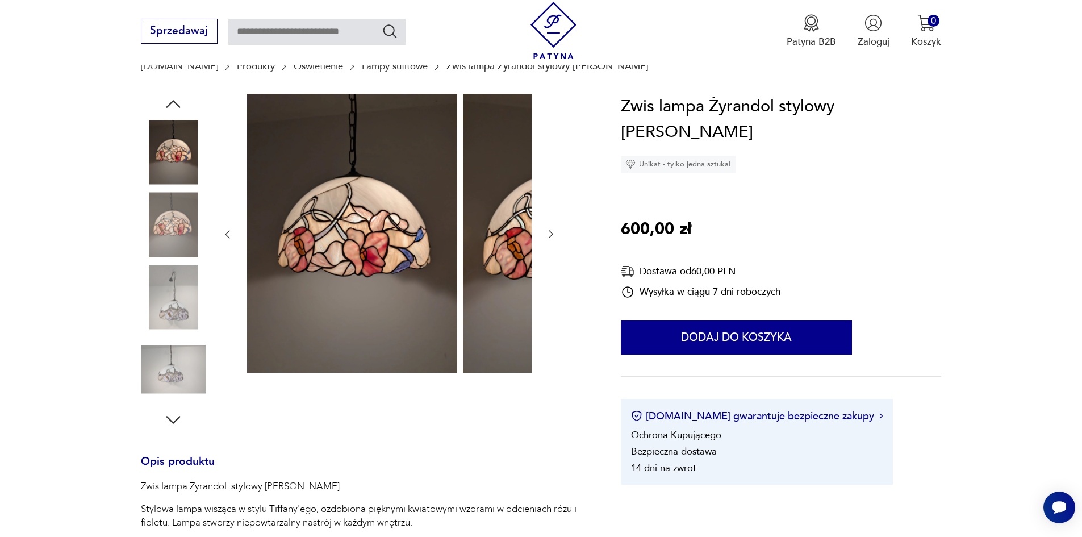
click at [153, 329] on img at bounding box center [173, 297] width 65 height 65
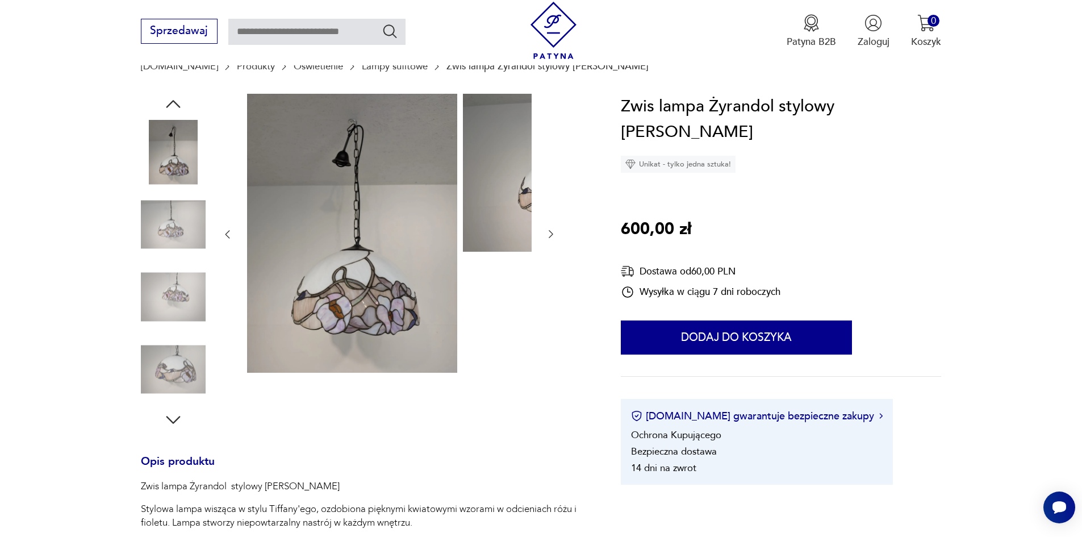
click at [154, 361] on img at bounding box center [173, 369] width 65 height 65
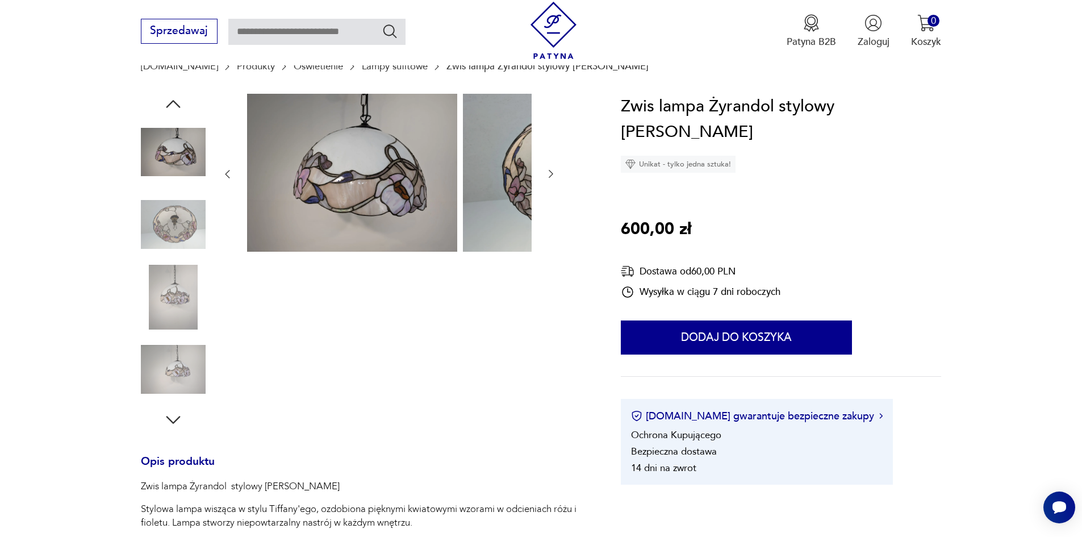
click at [164, 380] on img at bounding box center [173, 369] width 65 height 65
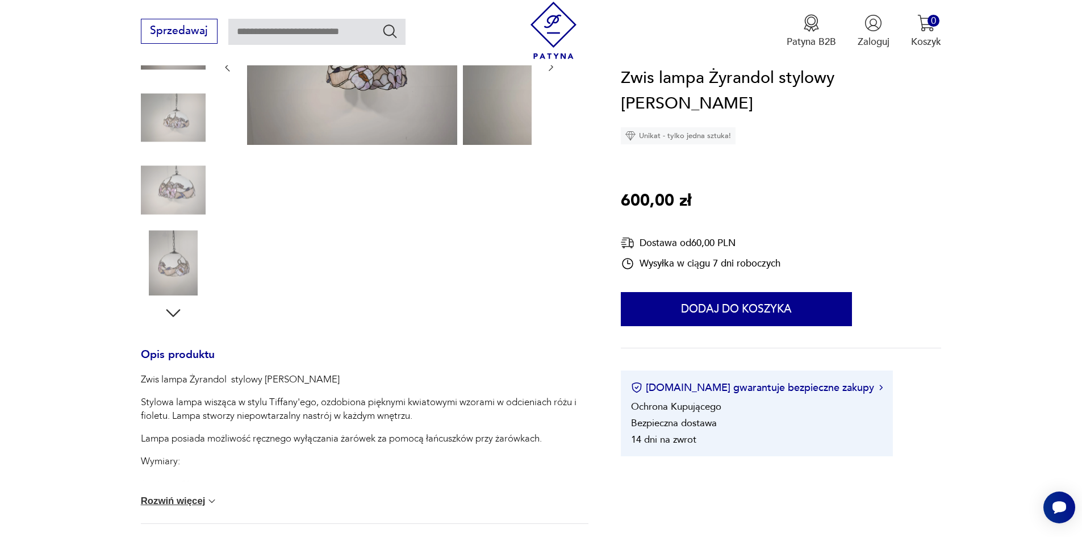
scroll to position [227, 0]
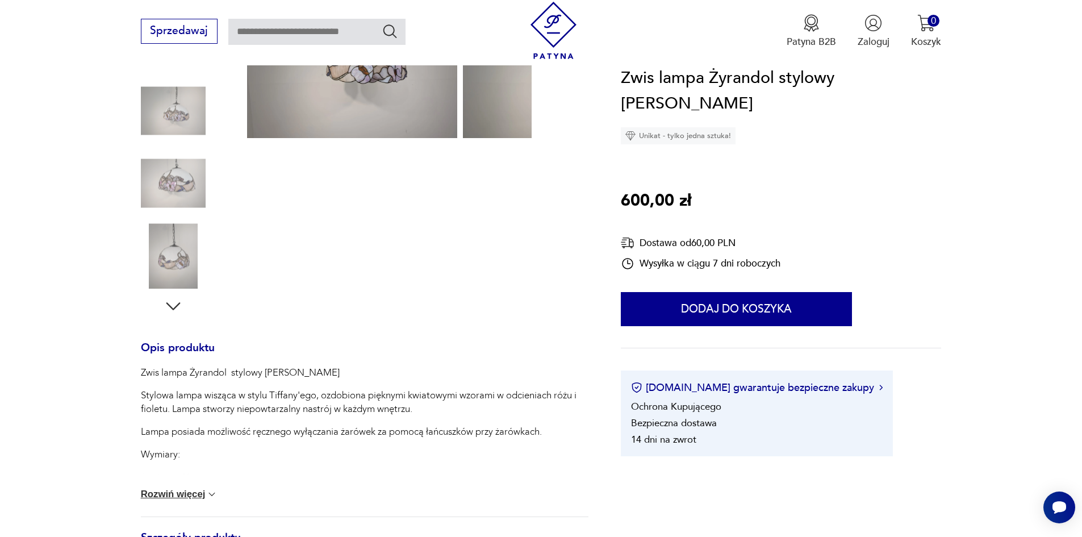
click at [180, 500] on button "Rozwiń więcej" at bounding box center [179, 493] width 77 height 11
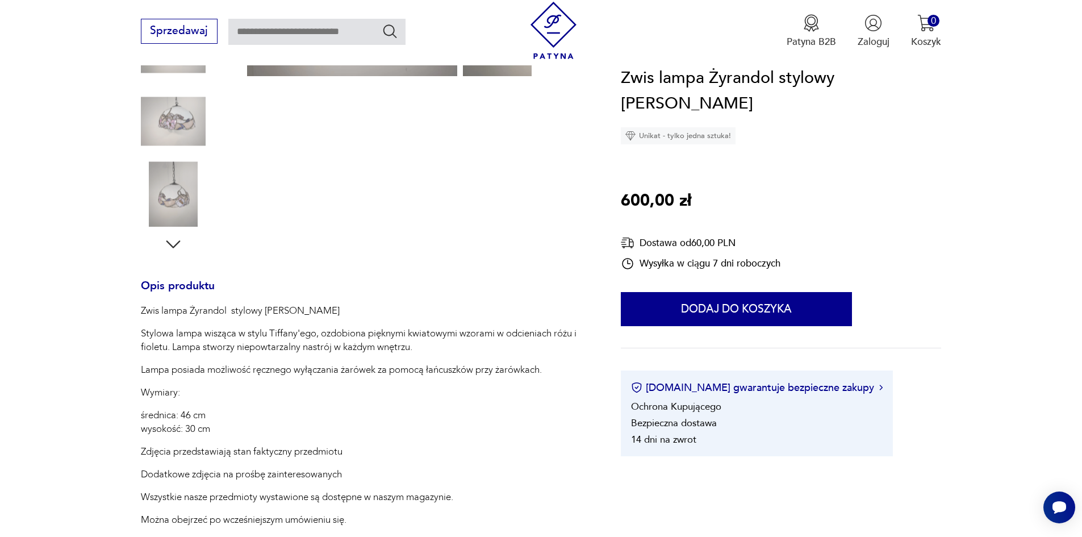
scroll to position [398, 0]
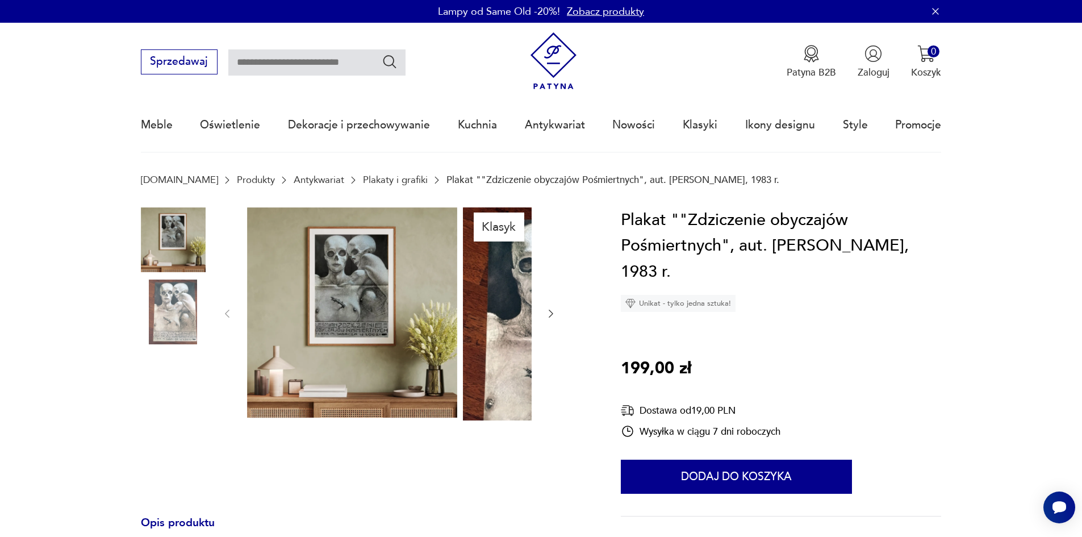
click at [166, 320] on img at bounding box center [173, 311] width 65 height 65
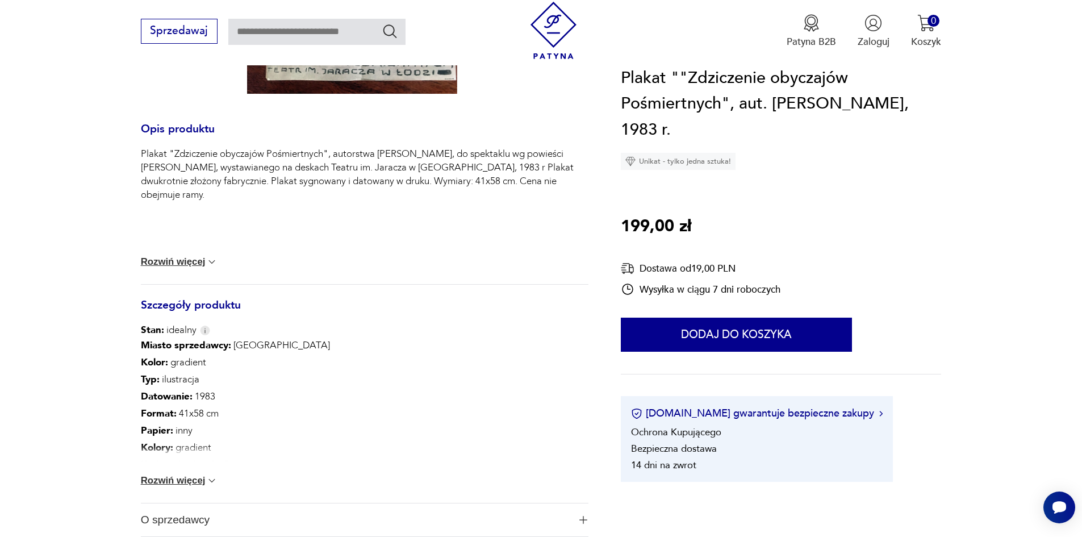
scroll to position [398, 0]
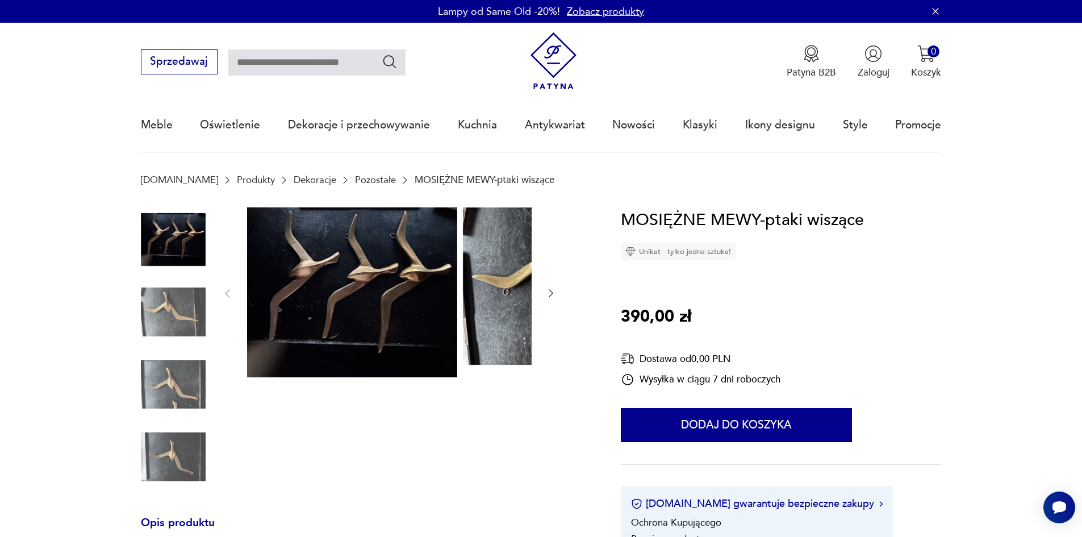
click at [141, 329] on img at bounding box center [173, 311] width 65 height 65
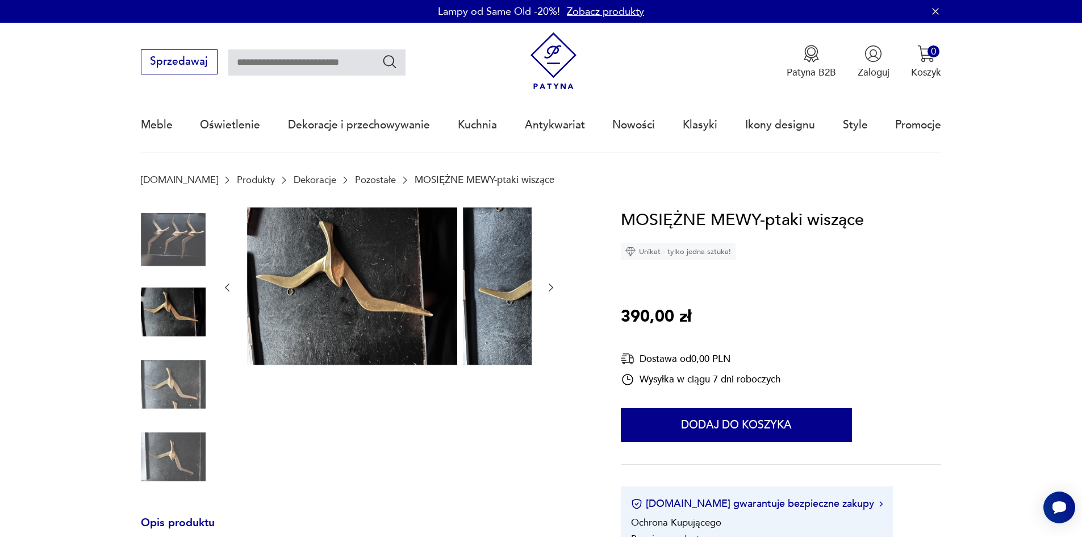
click at [141, 340] on img at bounding box center [173, 311] width 65 height 65
click at [150, 392] on img at bounding box center [173, 384] width 65 height 65
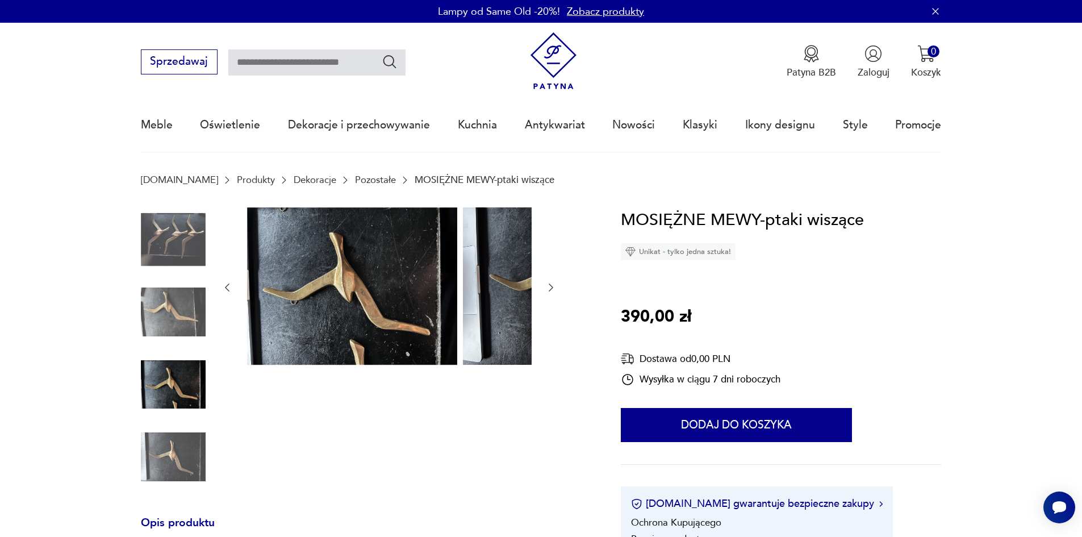
click at [168, 453] on img at bounding box center [173, 456] width 65 height 65
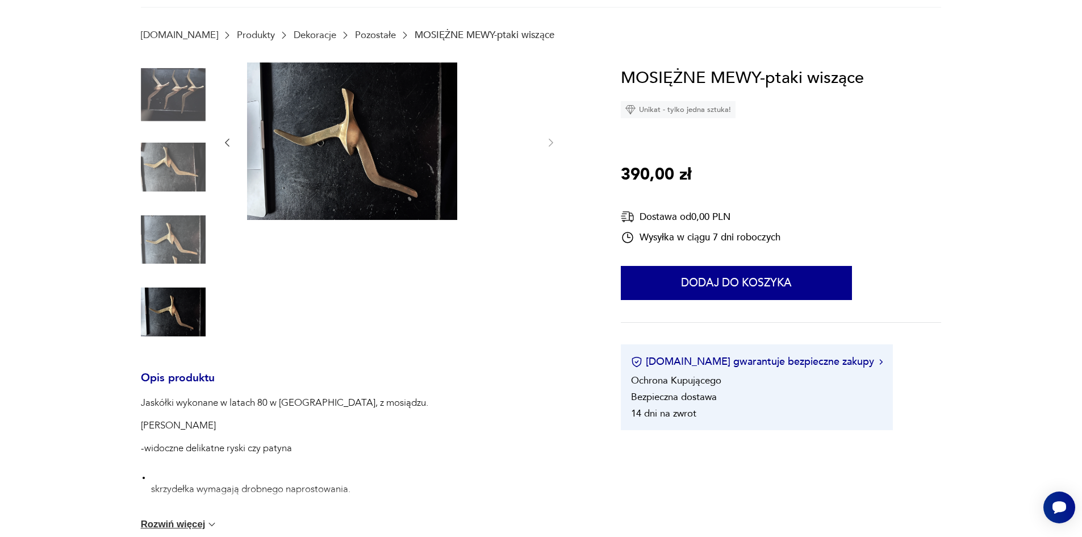
scroll to position [170, 0]
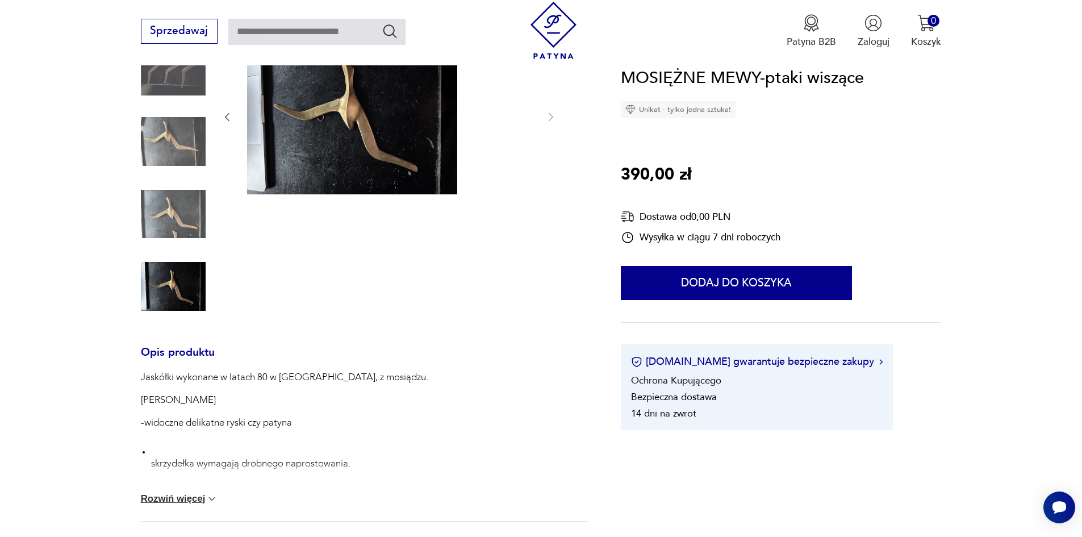
click at [158, 504] on button "Rozwiń więcej" at bounding box center [179, 498] width 77 height 11
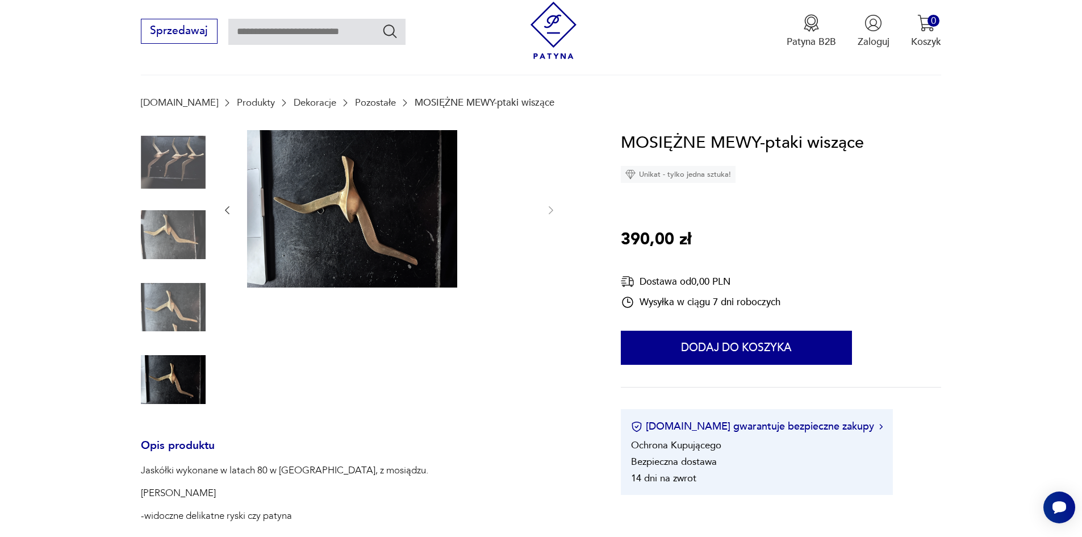
scroll to position [57, 0]
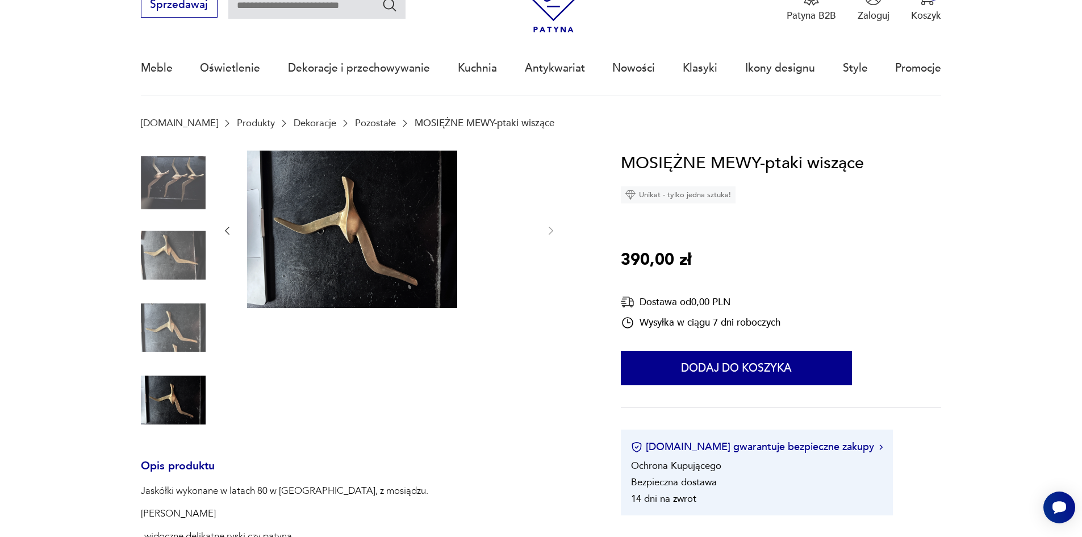
click at [141, 192] on img at bounding box center [173, 182] width 65 height 65
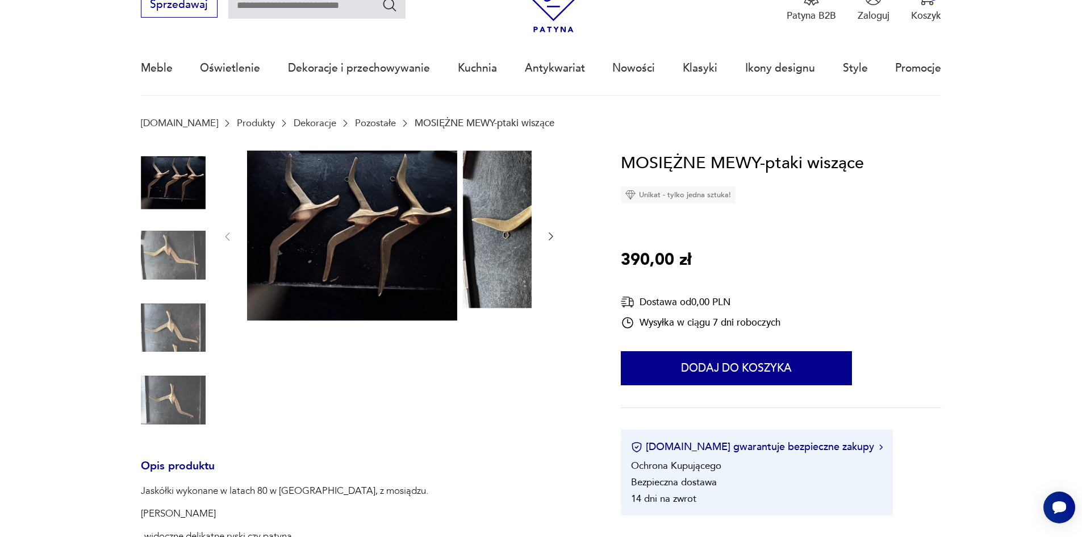
click at [146, 253] on img at bounding box center [173, 255] width 65 height 65
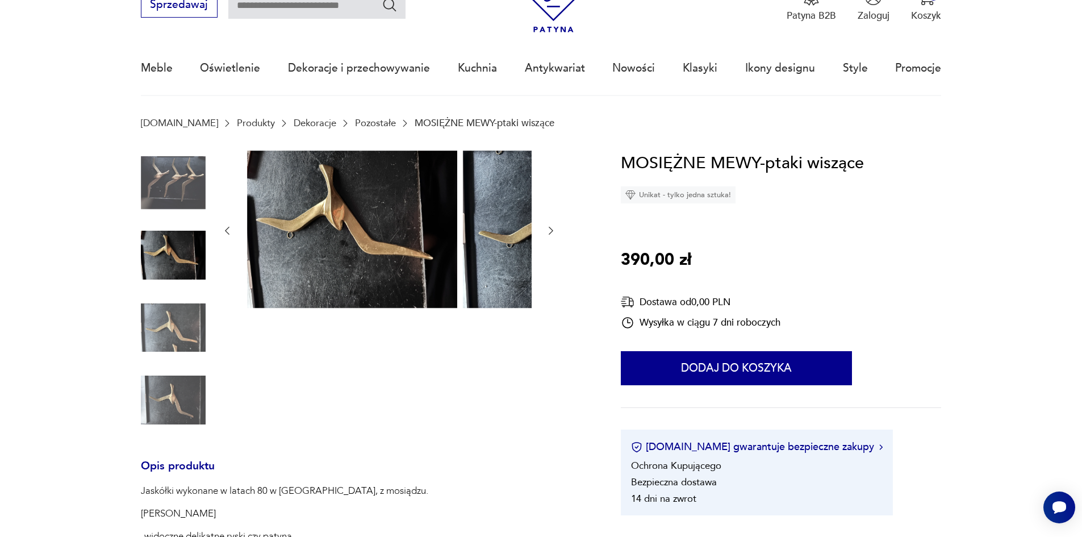
click at [148, 338] on img at bounding box center [173, 327] width 65 height 65
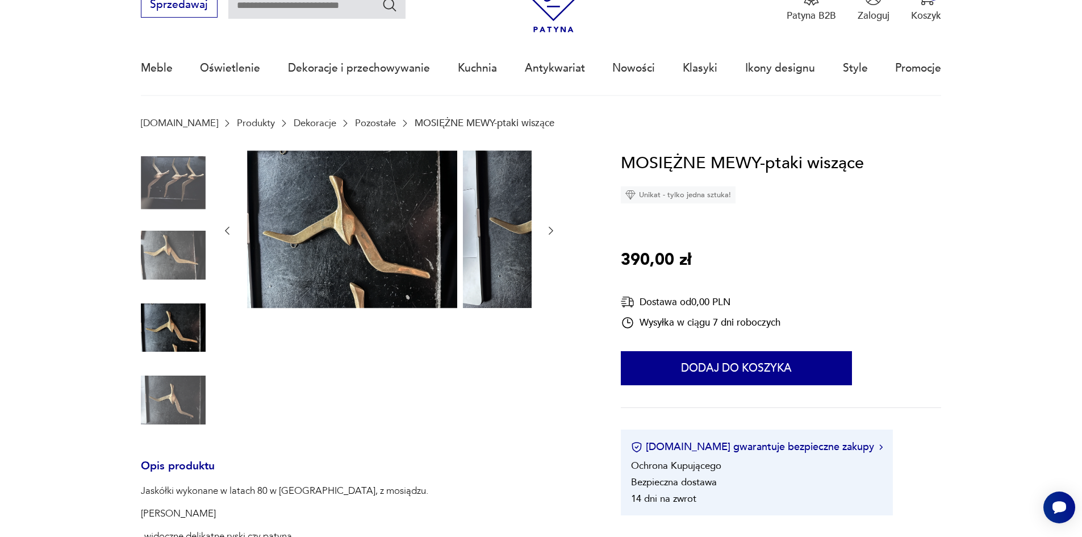
click at [157, 395] on img at bounding box center [173, 399] width 65 height 65
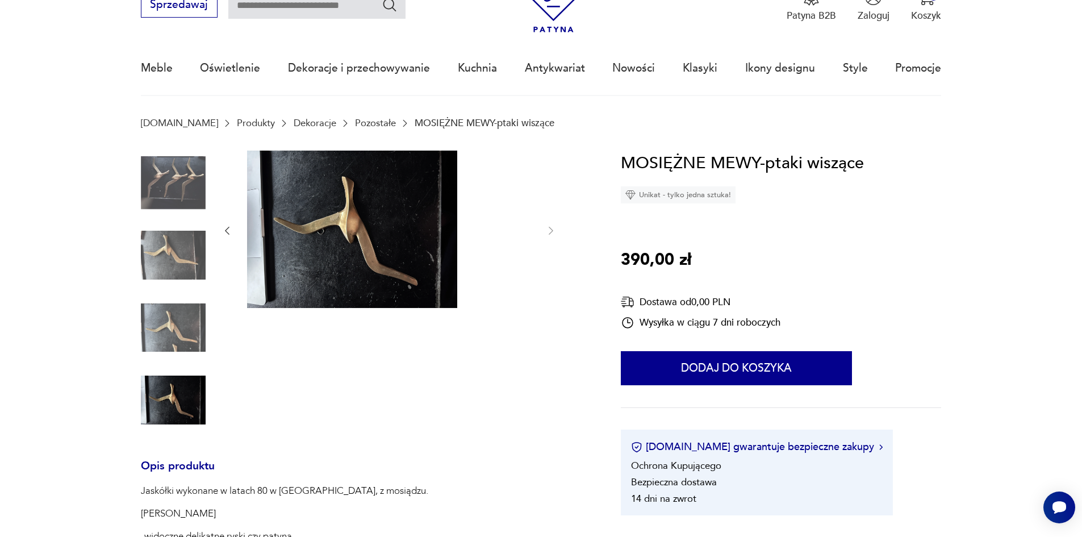
click at [145, 174] on img at bounding box center [173, 182] width 65 height 65
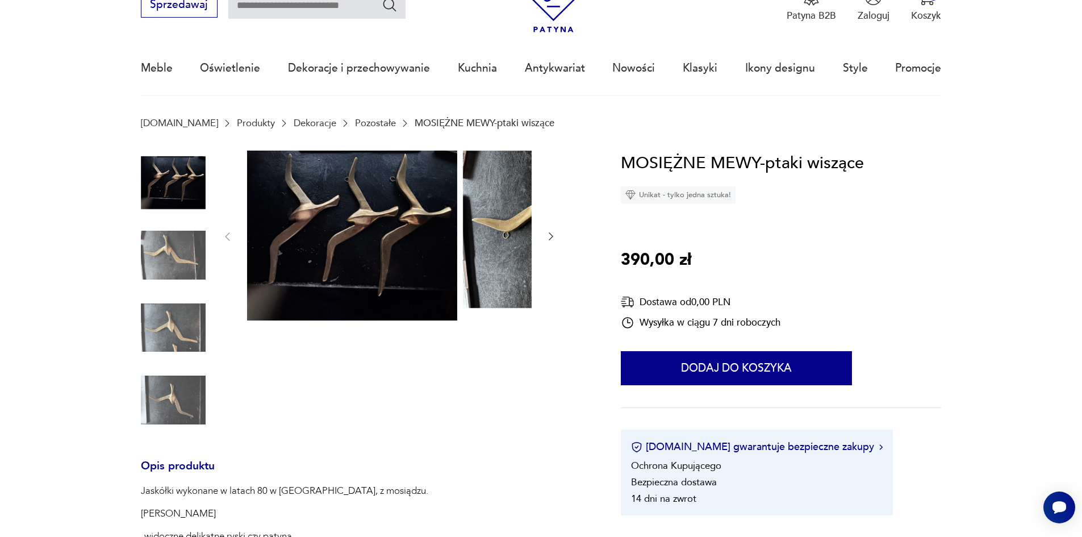
click at [150, 261] on img at bounding box center [173, 255] width 65 height 65
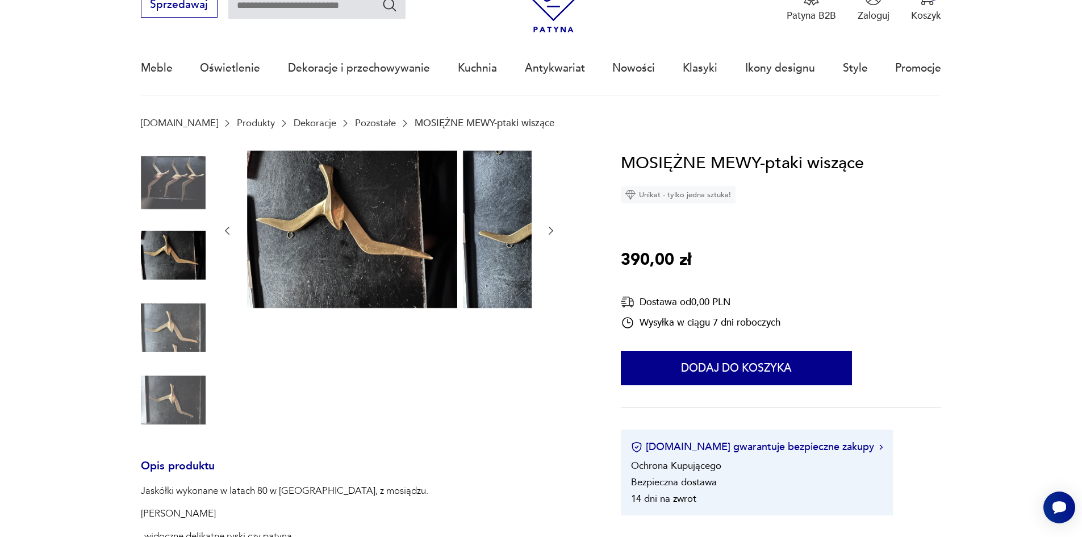
click at [143, 327] on img at bounding box center [173, 327] width 65 height 65
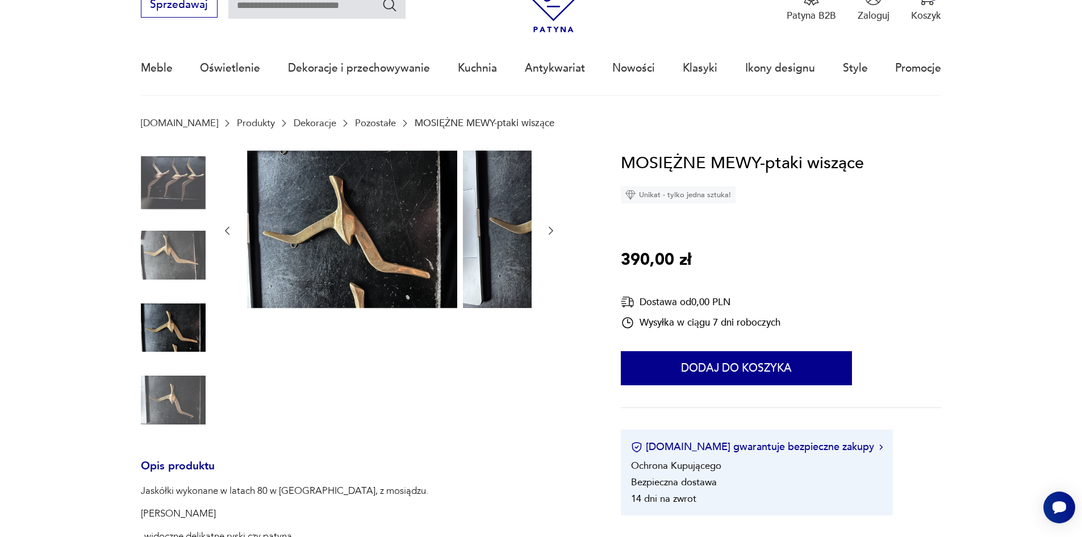
click at [148, 404] on img at bounding box center [173, 399] width 65 height 65
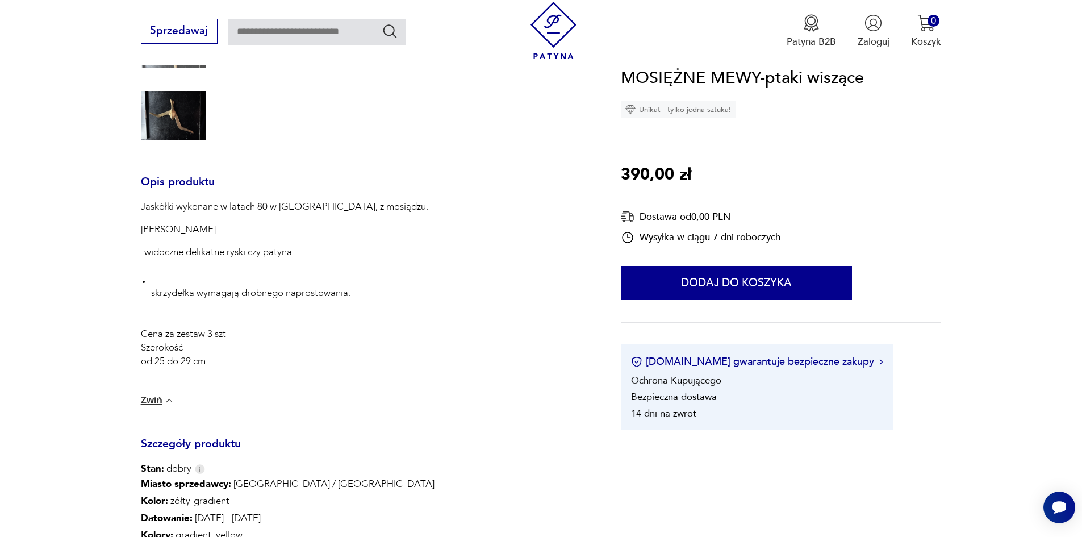
scroll to position [454, 0]
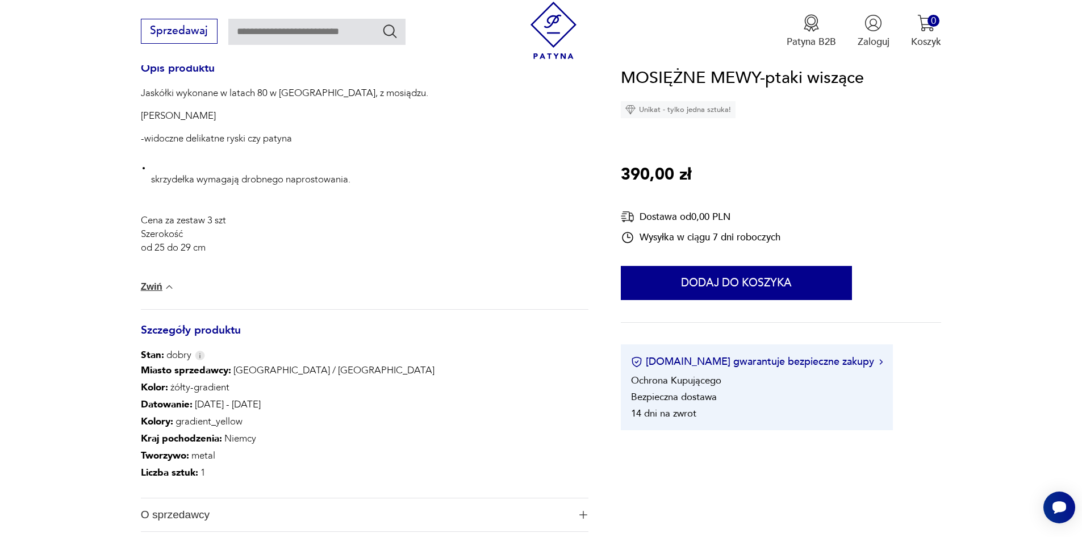
click at [141, 286] on div "Jaskółki wykonane w latach 80 w Niemczech, z mosiądzu. Stan dobry -widoczne del…" at bounding box center [365, 197] width 448 height 223
click at [141, 292] on button "Zwiń" at bounding box center [158, 286] width 34 height 11
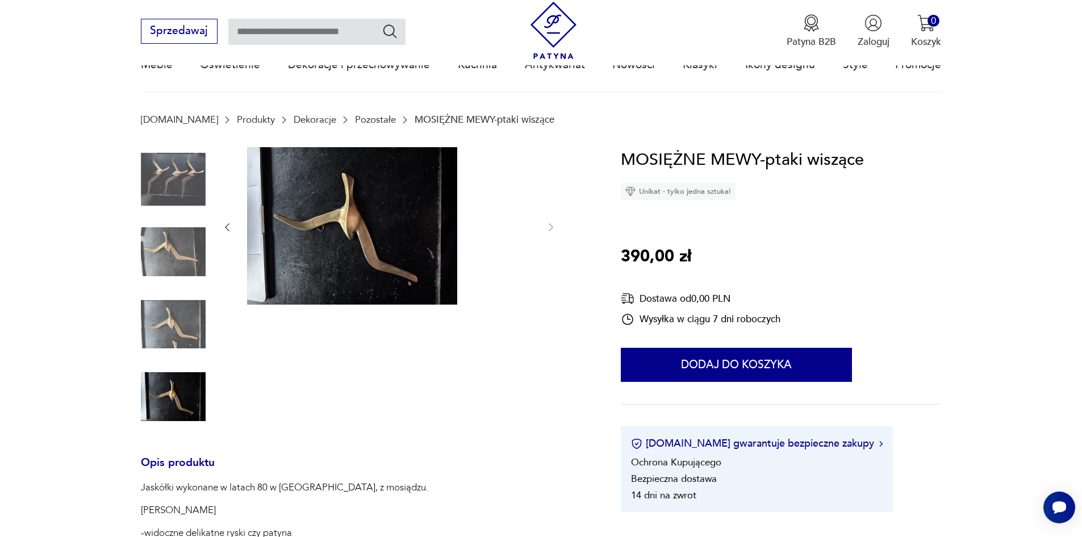
scroll to position [57, 0]
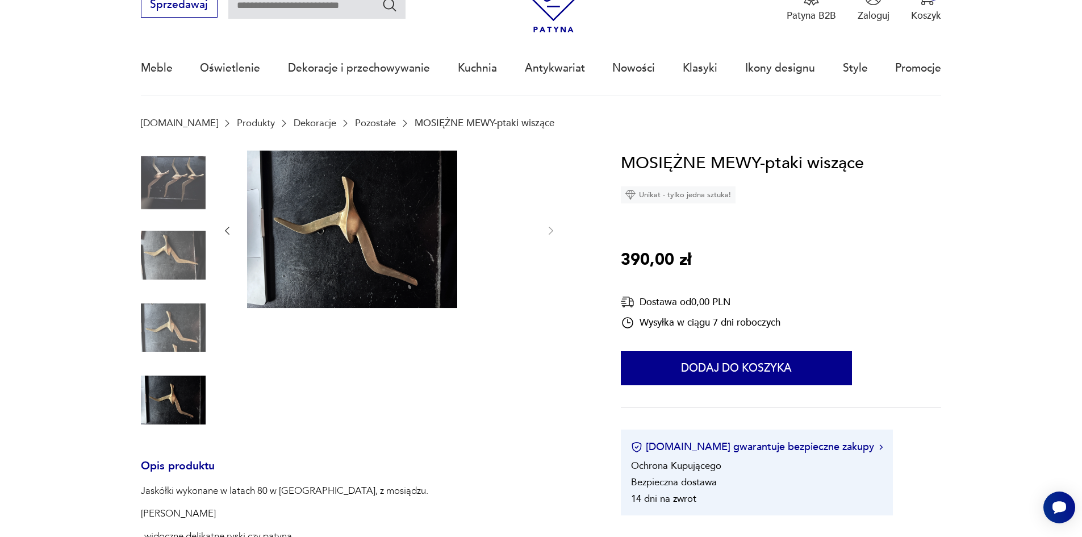
click at [153, 253] on img at bounding box center [173, 255] width 65 height 65
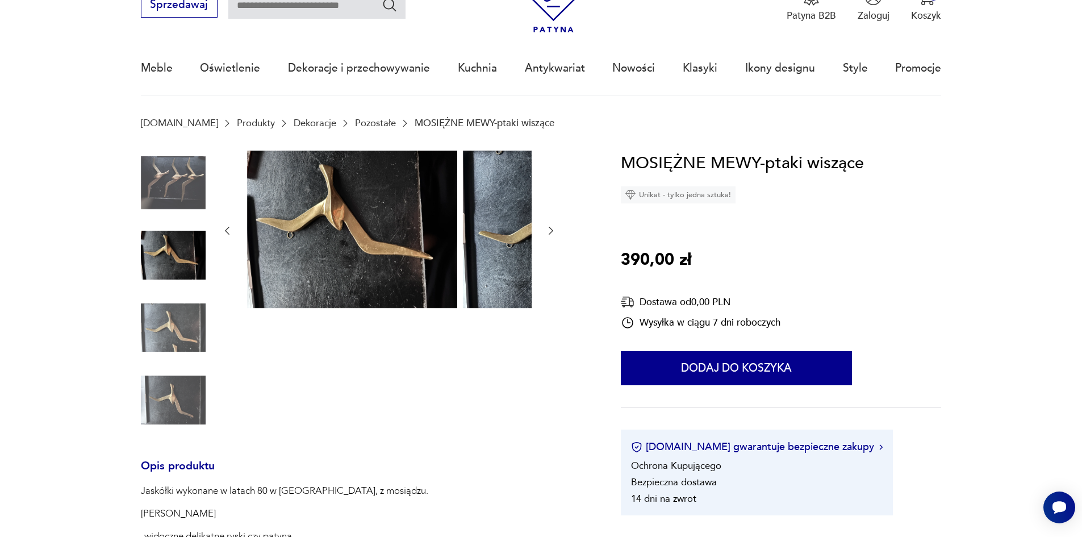
click at [152, 198] on img at bounding box center [173, 182] width 65 height 65
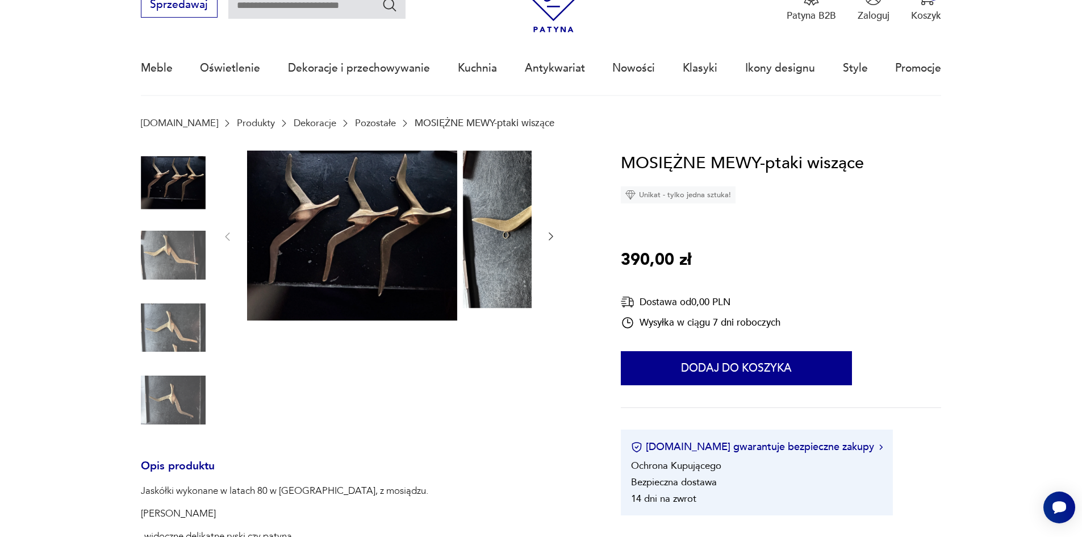
click at [157, 336] on img at bounding box center [173, 327] width 65 height 65
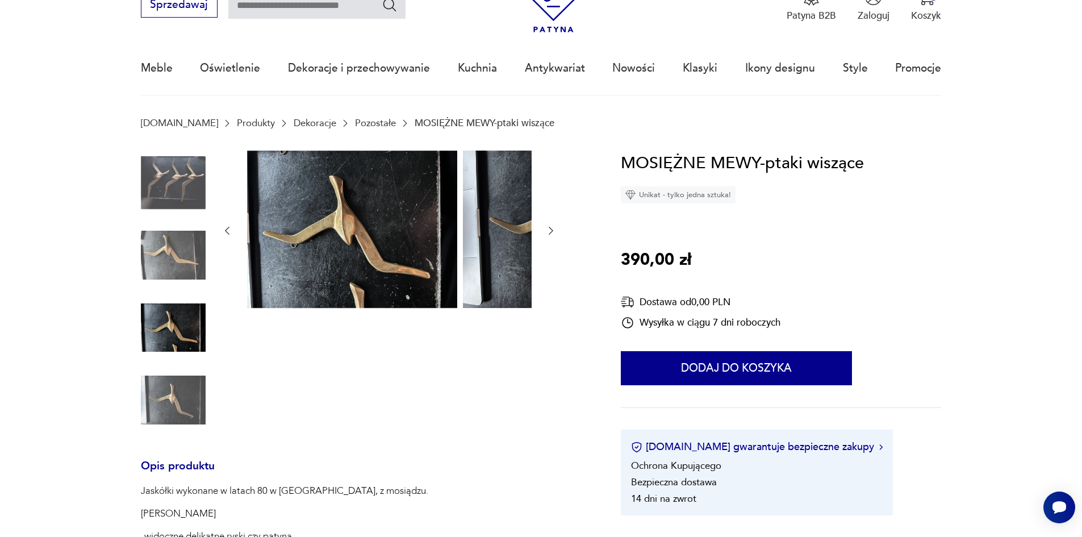
click at [149, 384] on img at bounding box center [173, 399] width 65 height 65
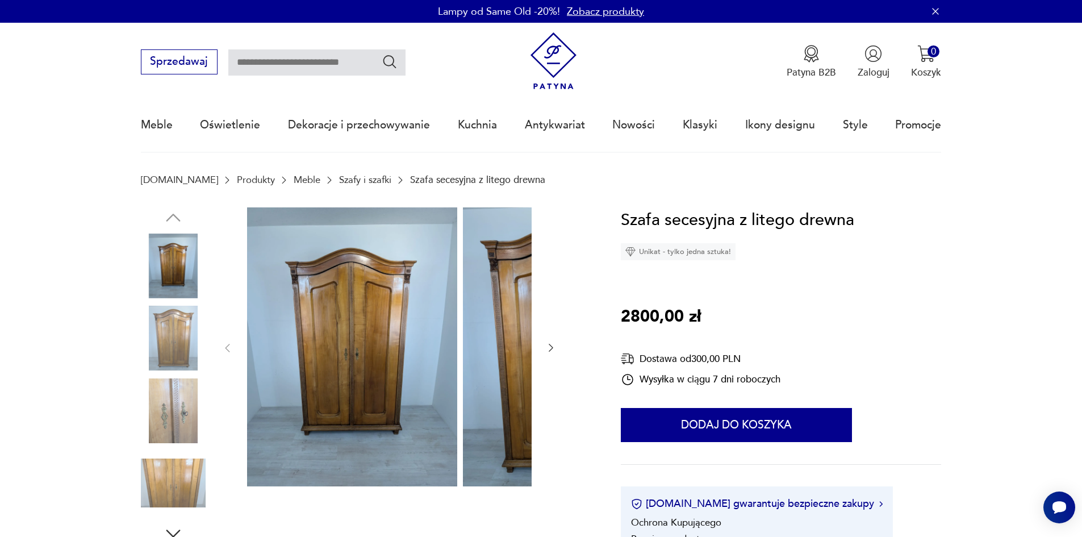
click at [141, 343] on img at bounding box center [173, 338] width 65 height 65
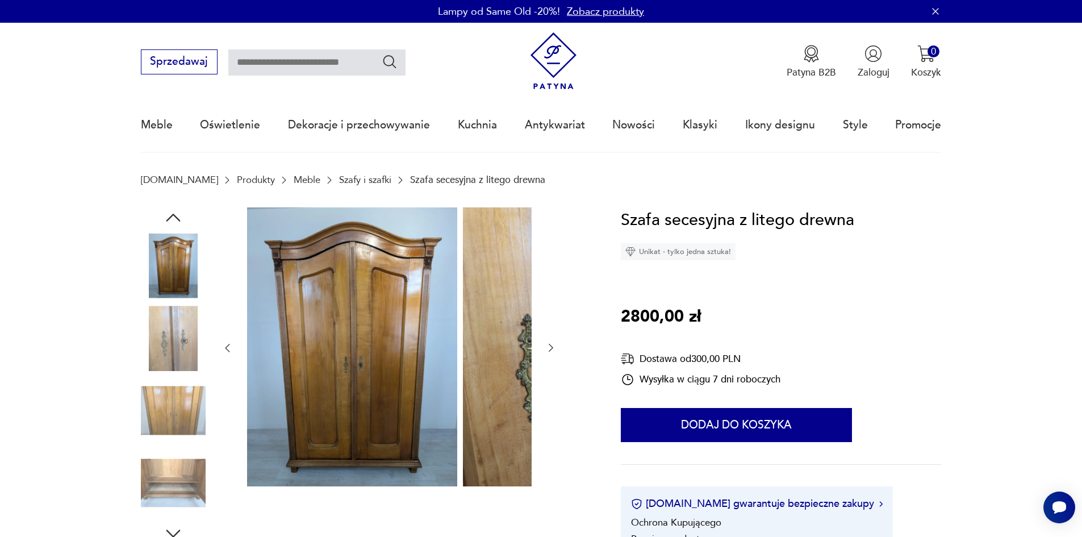
click at [141, 366] on img at bounding box center [173, 338] width 65 height 65
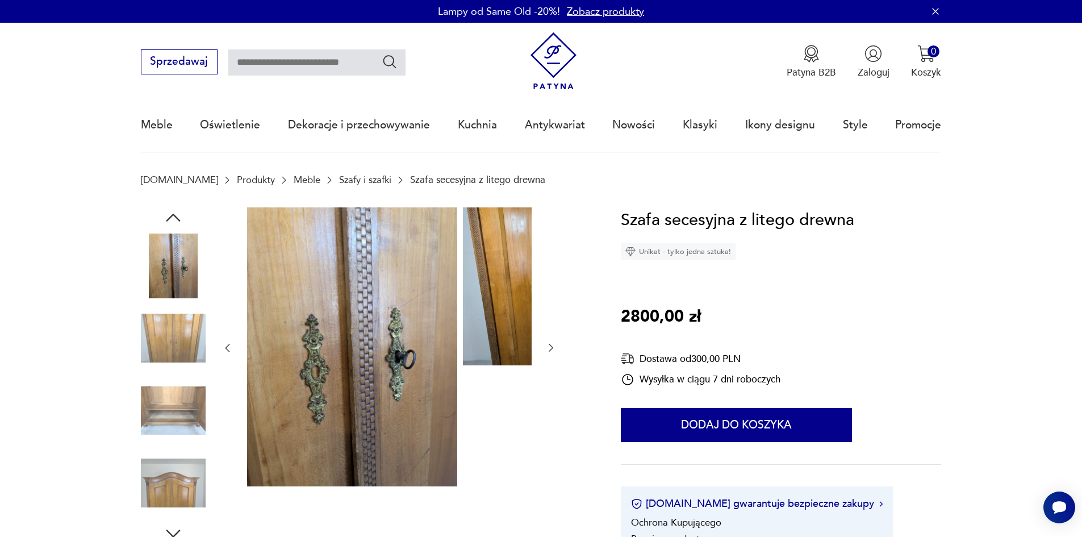
click at [141, 386] on img at bounding box center [173, 410] width 65 height 65
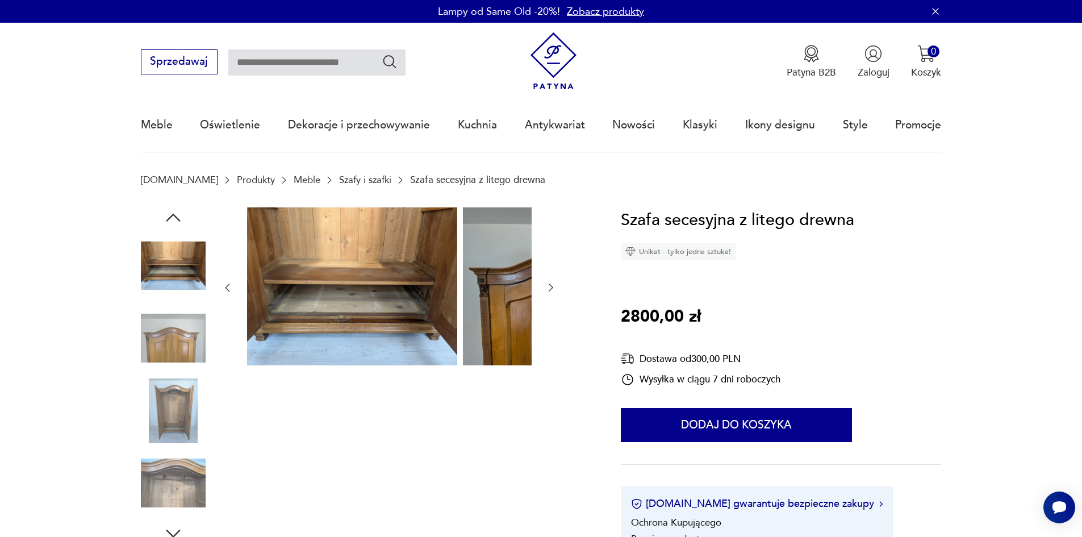
click at [148, 401] on img at bounding box center [173, 410] width 65 height 65
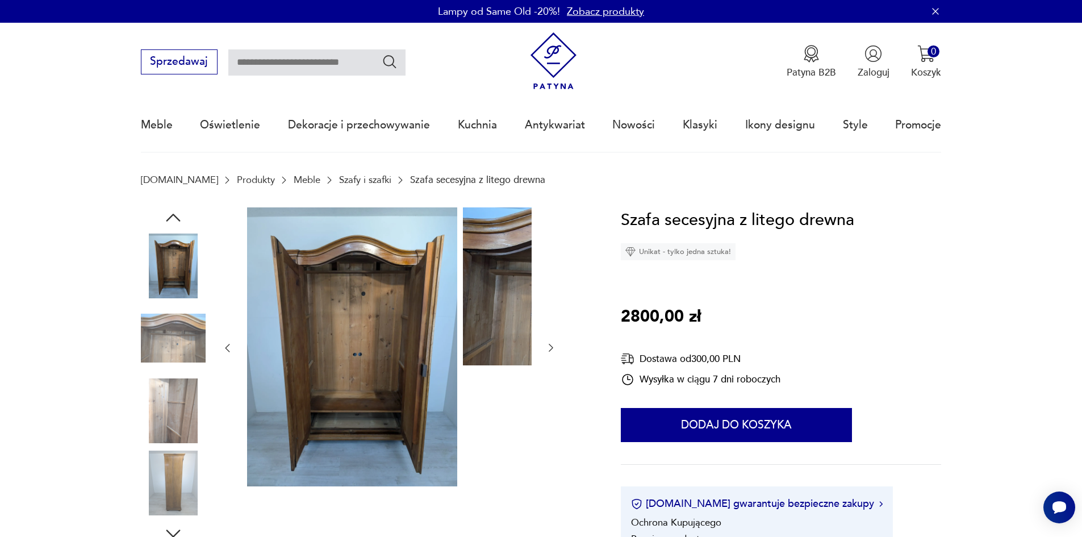
click at [150, 407] on img at bounding box center [173, 410] width 65 height 65
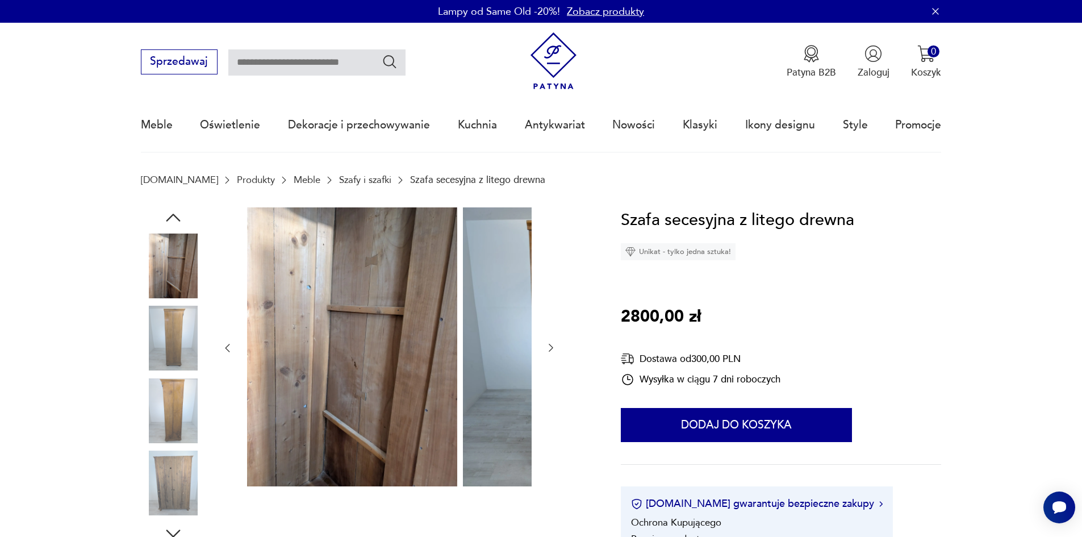
click at [152, 413] on img at bounding box center [173, 410] width 65 height 65
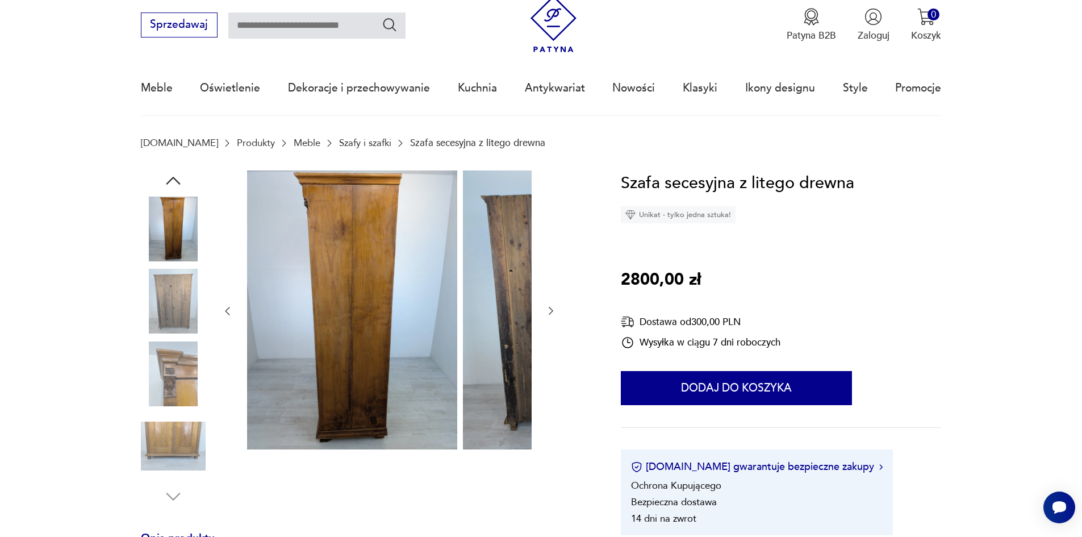
scroll to position [57, 0]
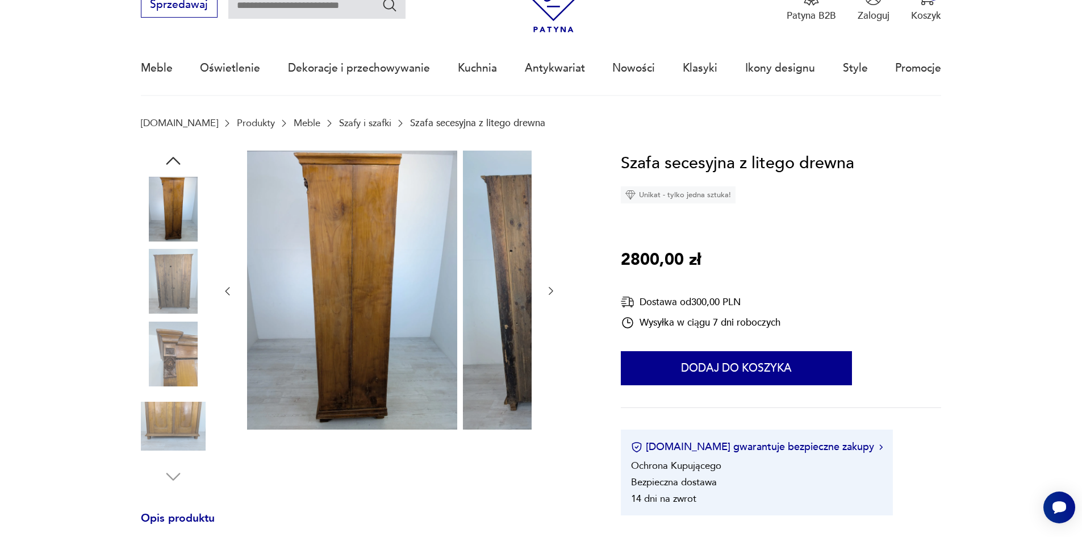
click at [148, 290] on img at bounding box center [173, 281] width 65 height 65
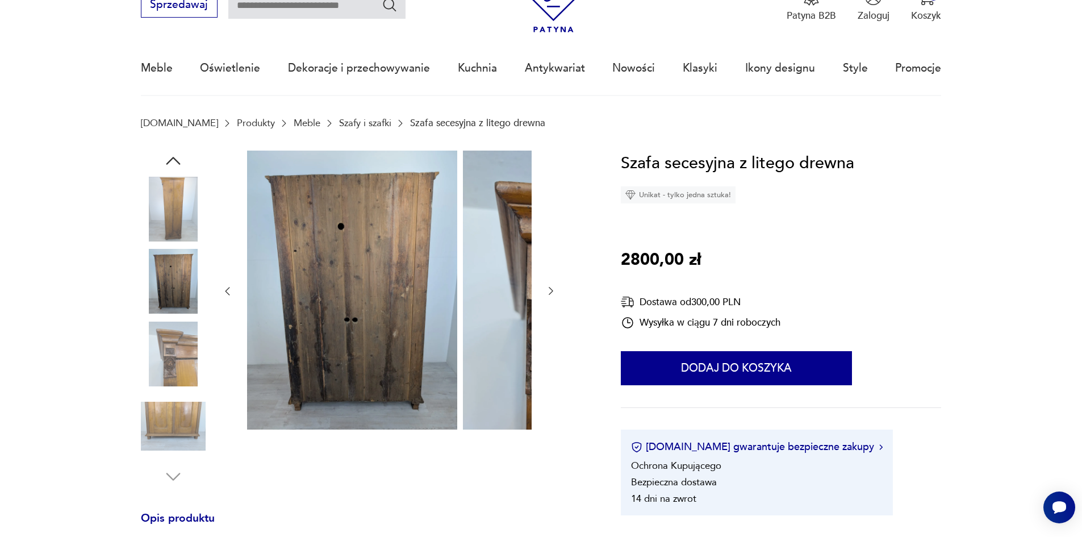
click at [153, 328] on img at bounding box center [173, 353] width 65 height 65
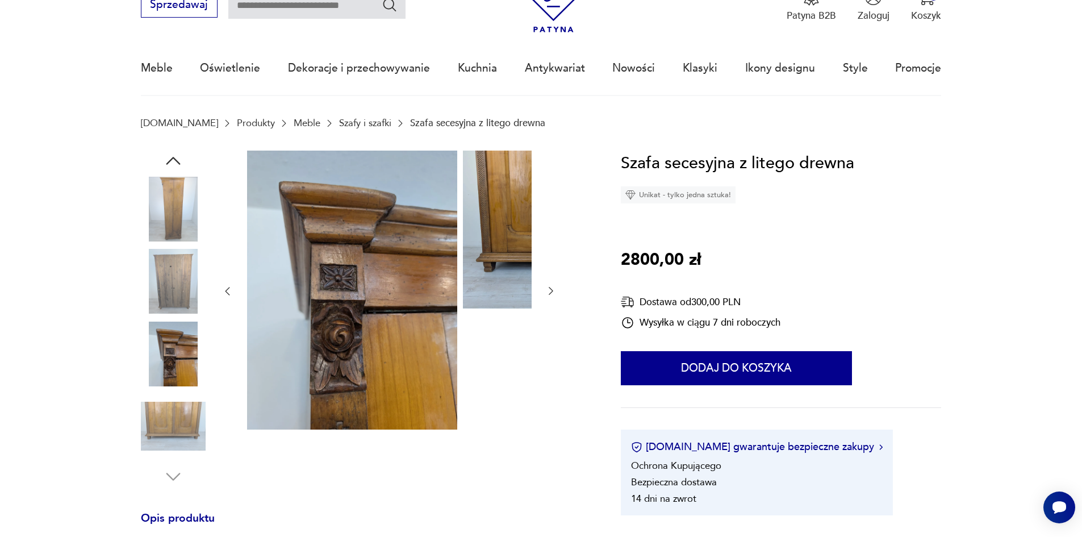
click at [147, 449] on img at bounding box center [173, 426] width 65 height 65
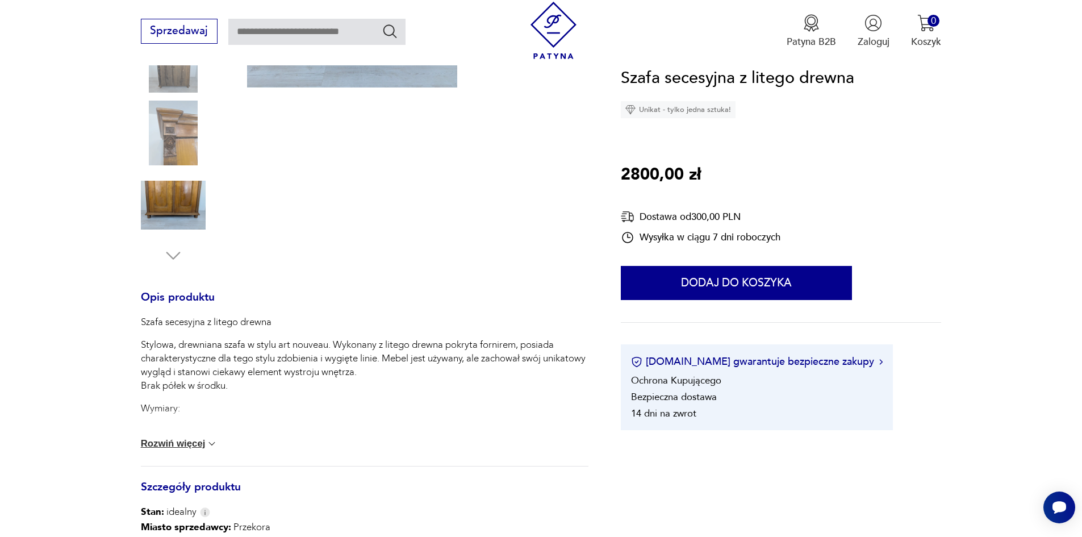
scroll to position [341, 0]
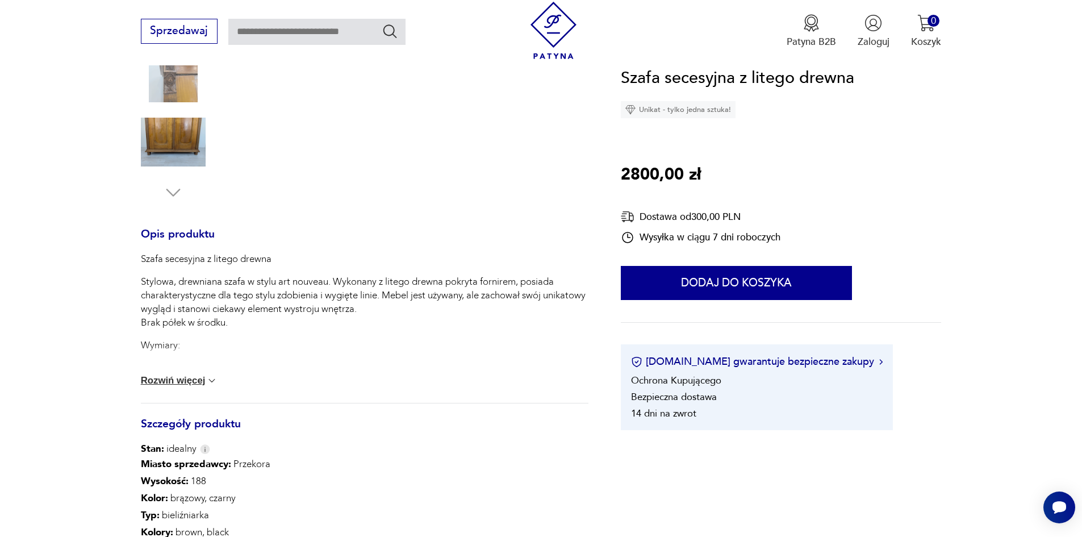
click at [145, 386] on button "Rozwiń więcej" at bounding box center [179, 380] width 77 height 11
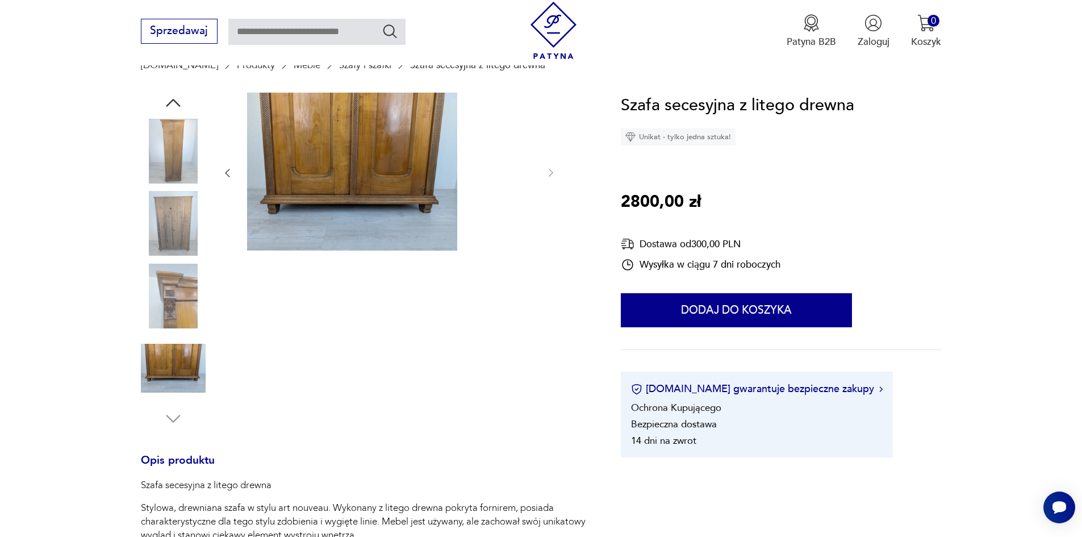
scroll to position [114, 0]
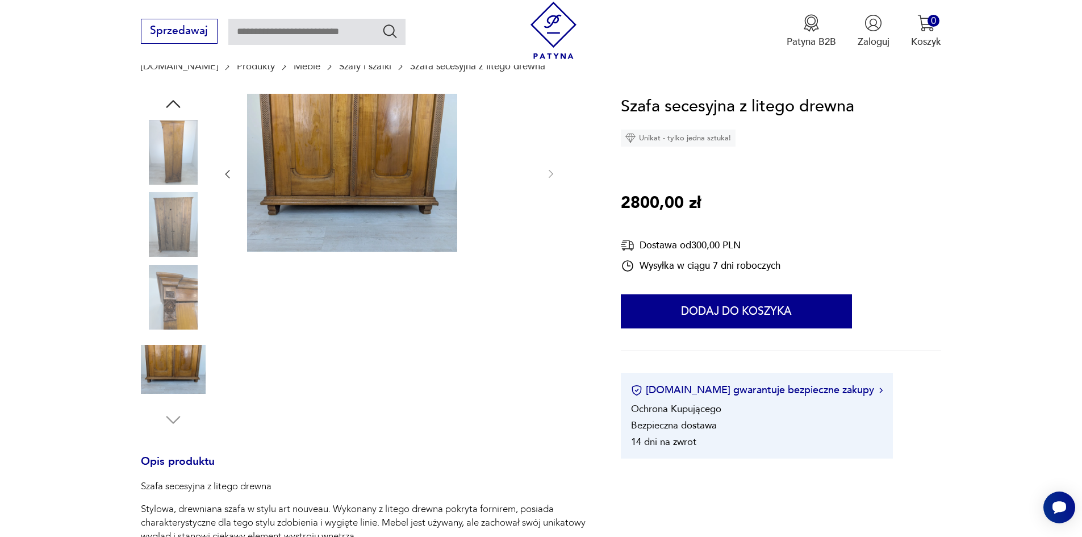
click at [160, 326] on img at bounding box center [173, 297] width 65 height 65
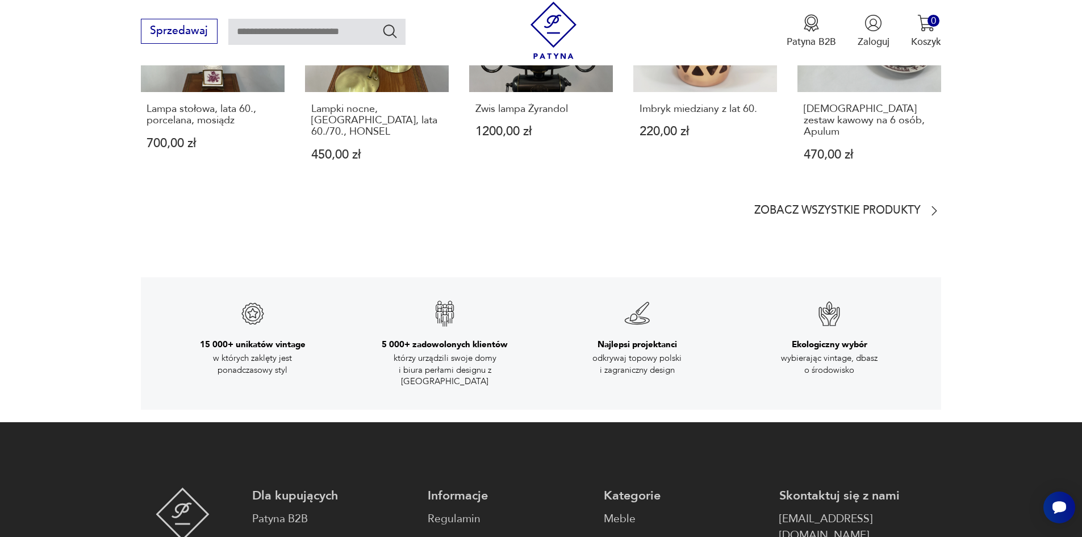
scroll to position [2215, 0]
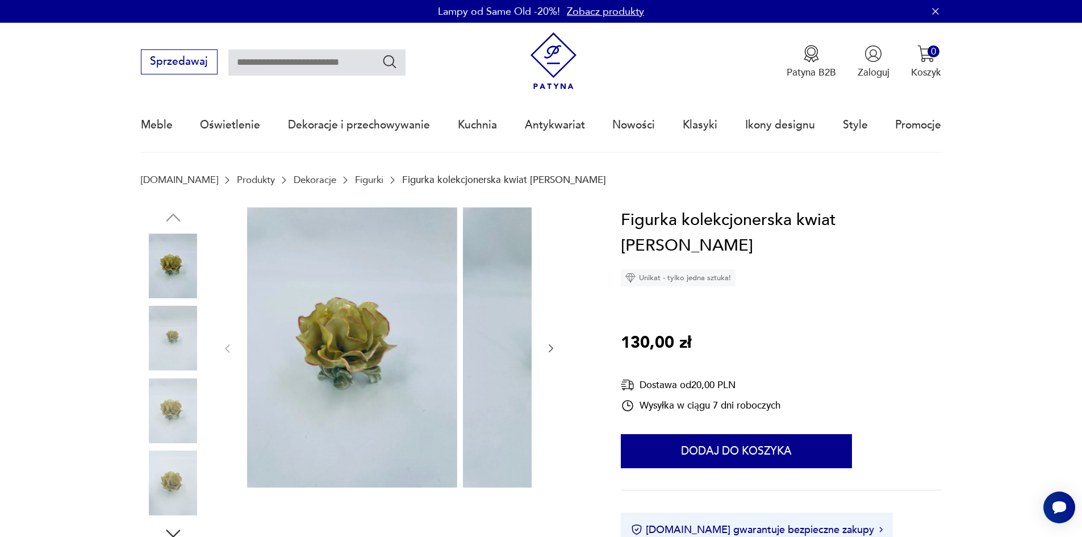
click at [470, 353] on div at bounding box center [365, 375] width 448 height 336
click at [464, 355] on div at bounding box center [365, 375] width 448 height 336
click at [463, 355] on div at bounding box center [365, 375] width 448 height 336
click at [545, 354] on icon "button" at bounding box center [550, 347] width 11 height 11
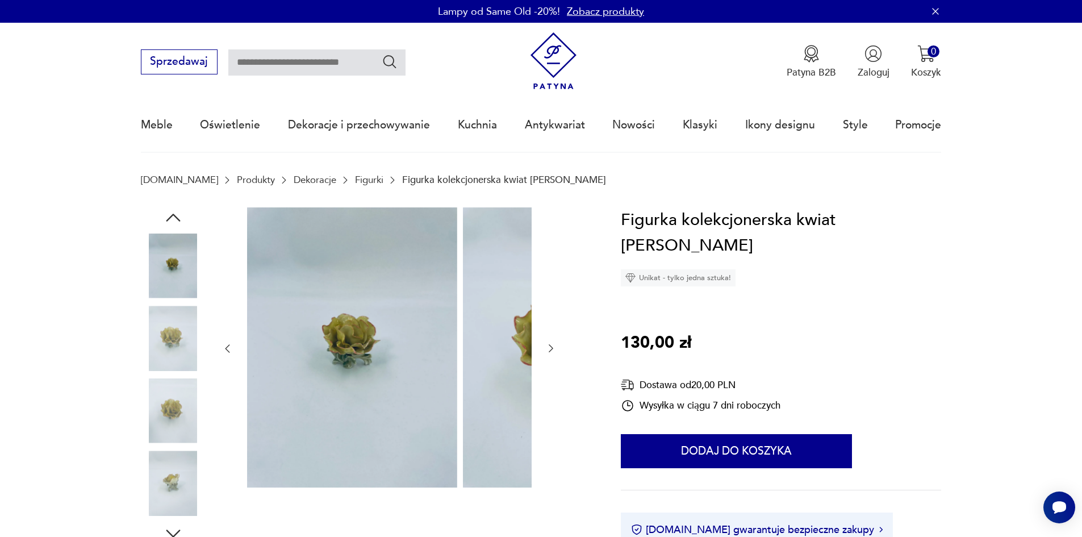
click at [545, 354] on icon "button" at bounding box center [550, 347] width 11 height 11
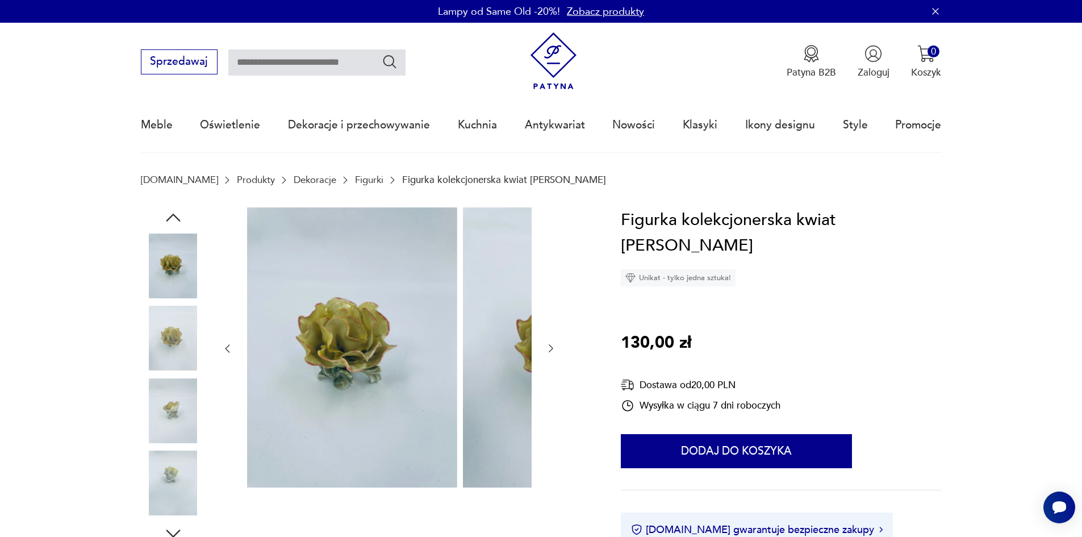
click at [545, 354] on icon "button" at bounding box center [550, 347] width 11 height 11
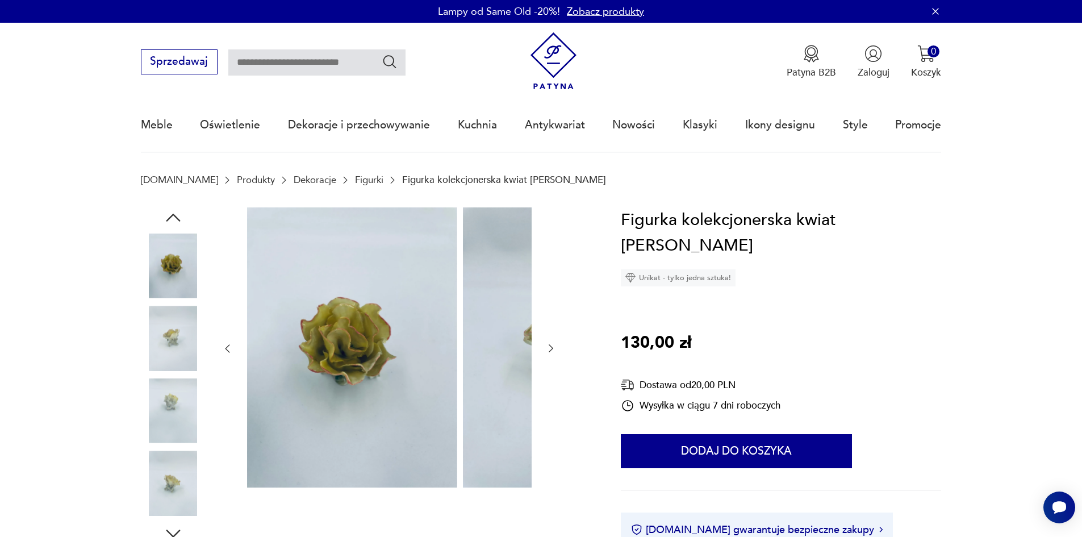
click at [545, 354] on icon "button" at bounding box center [550, 347] width 11 height 11
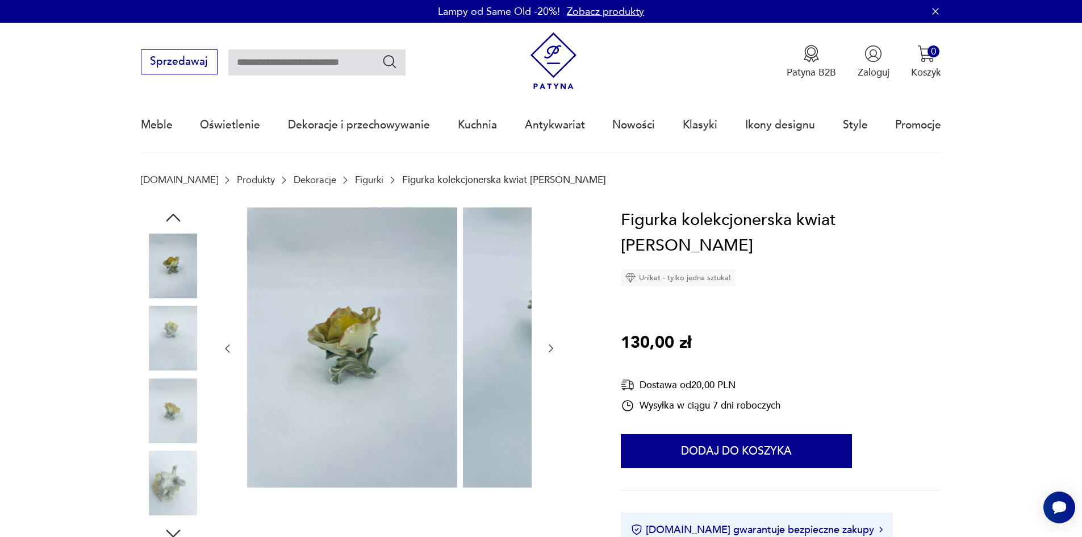
click at [545, 354] on icon "button" at bounding box center [550, 347] width 11 height 11
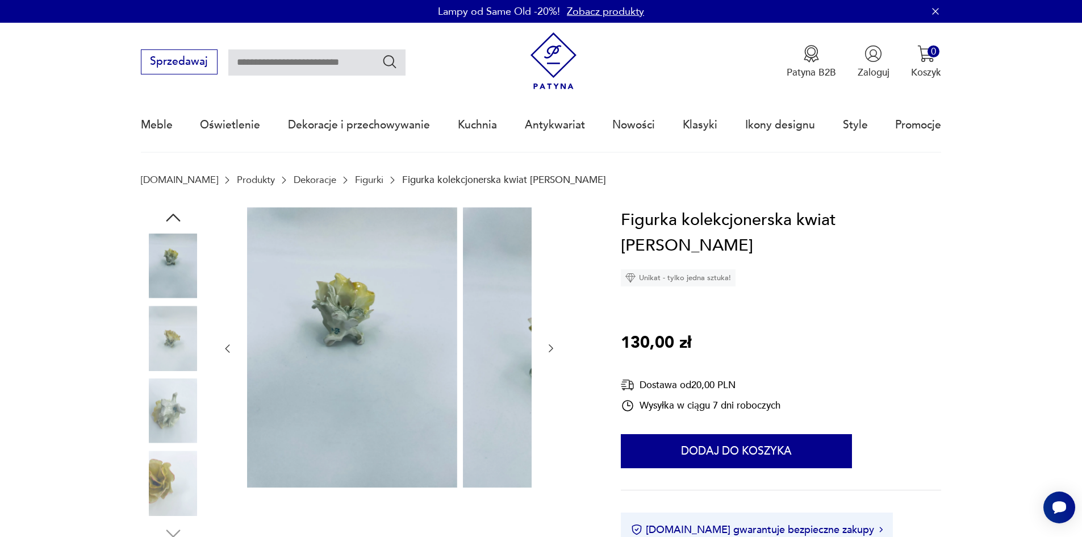
click at [545, 354] on icon "button" at bounding box center [550, 347] width 11 height 11
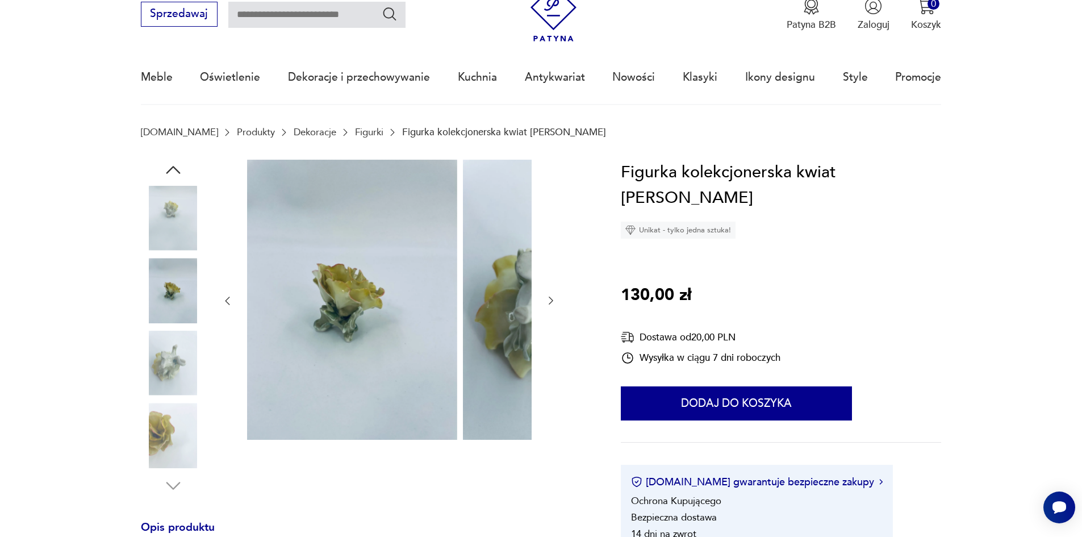
scroll to position [114, 0]
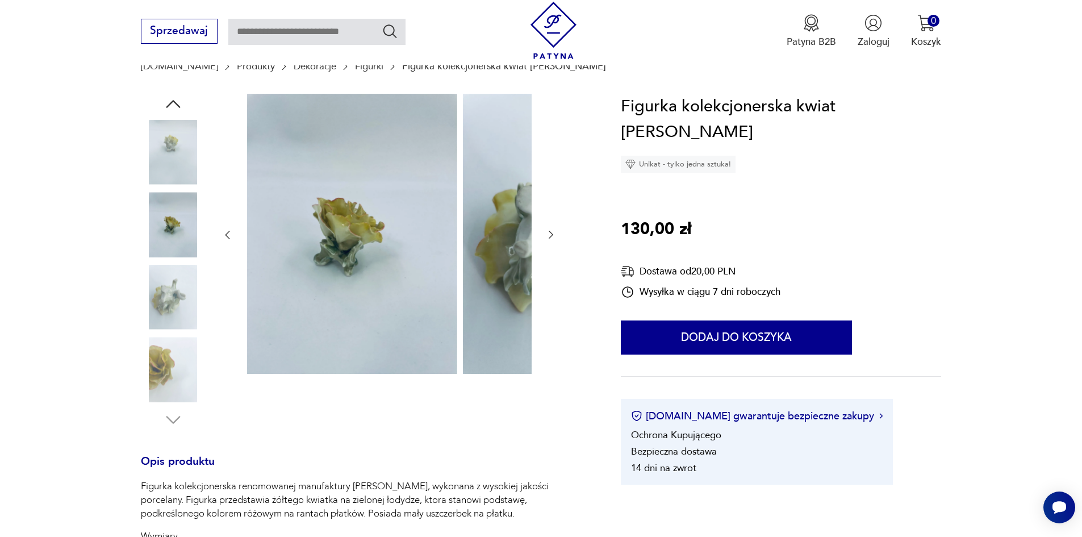
click at [466, 242] on div at bounding box center [365, 262] width 448 height 336
click at [545, 240] on icon "button" at bounding box center [550, 234] width 11 height 11
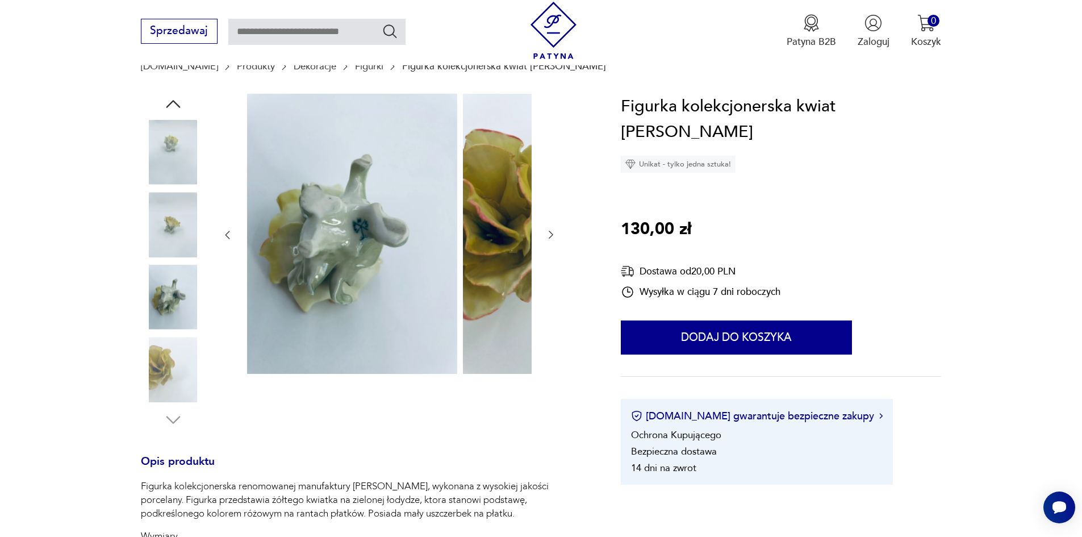
click at [545, 240] on icon "button" at bounding box center [550, 234] width 11 height 11
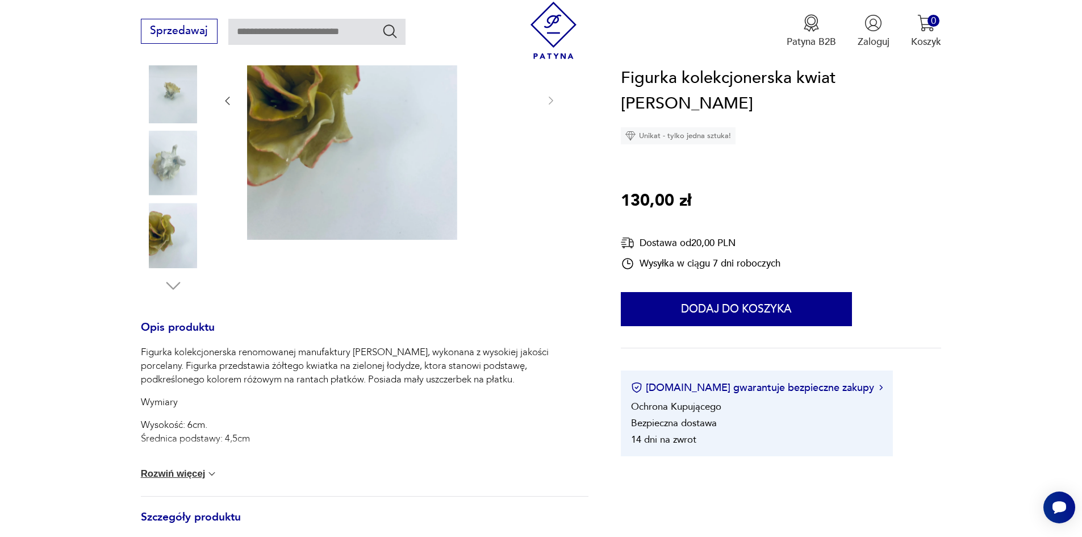
scroll to position [284, 0]
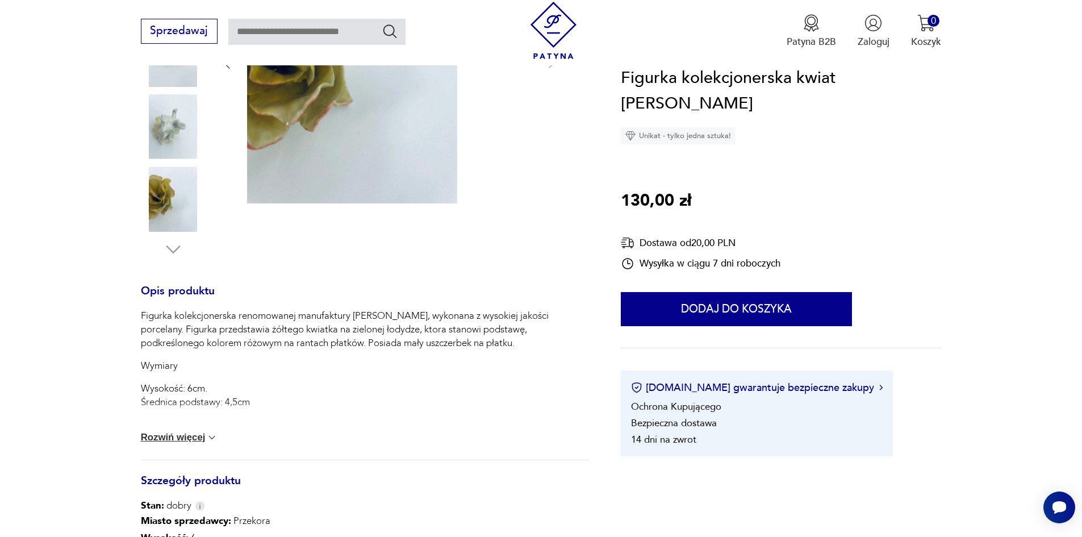
click at [170, 443] on button "Rozwiń więcej" at bounding box center [179, 437] width 77 height 11
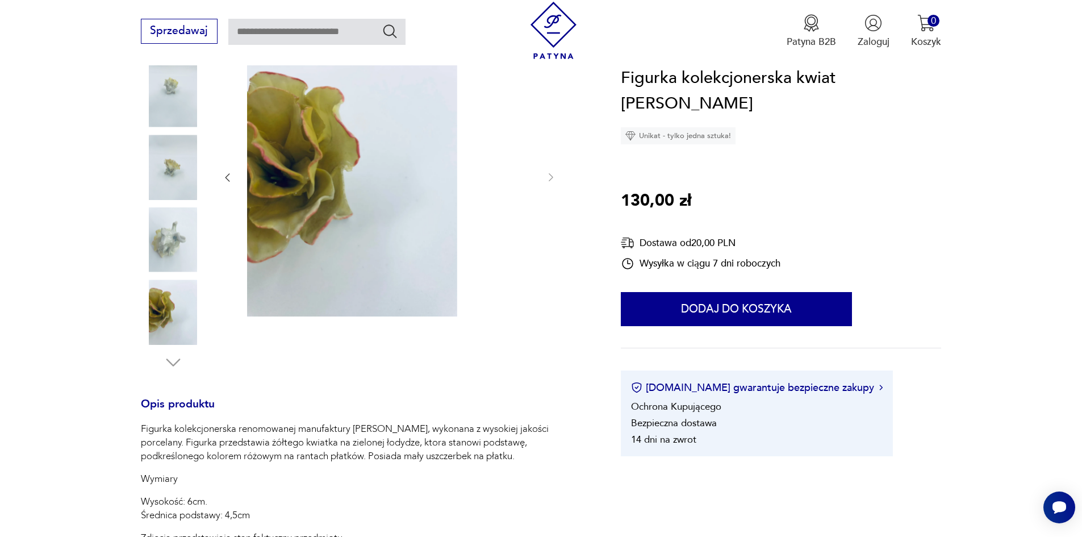
scroll to position [170, 0]
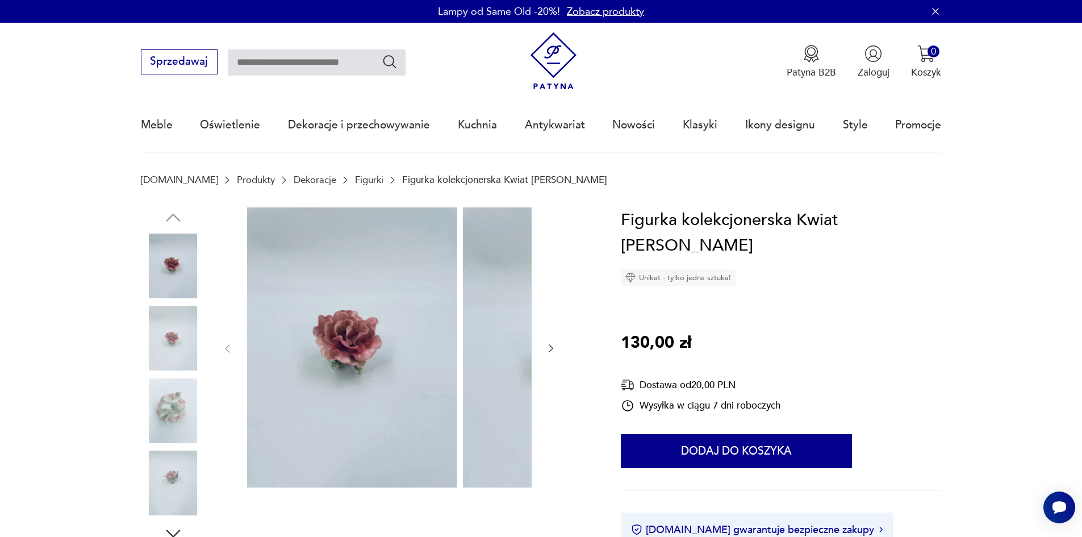
click at [545, 350] on icon "button" at bounding box center [550, 347] width 11 height 11
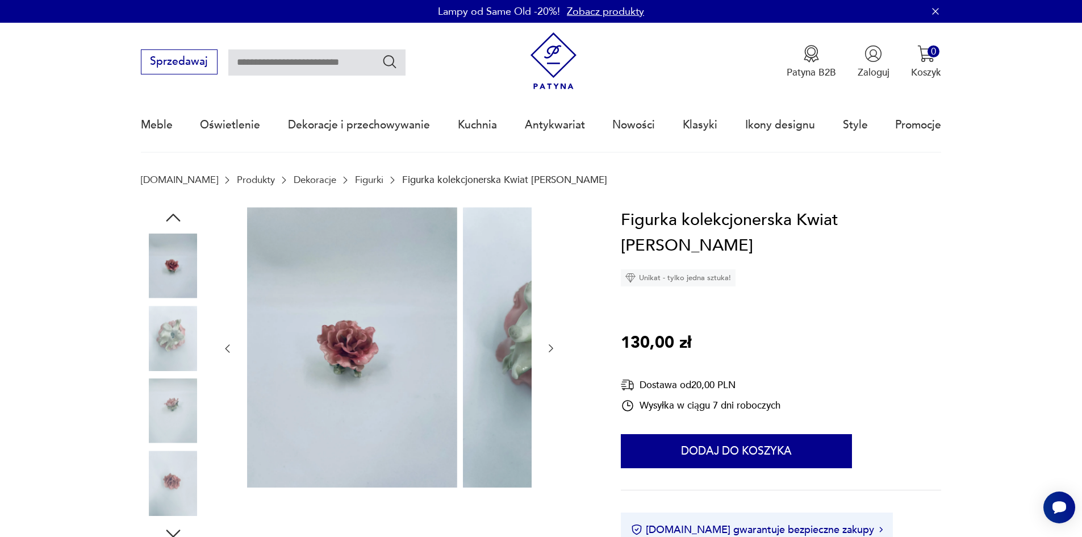
click at [545, 350] on icon "button" at bounding box center [550, 347] width 11 height 11
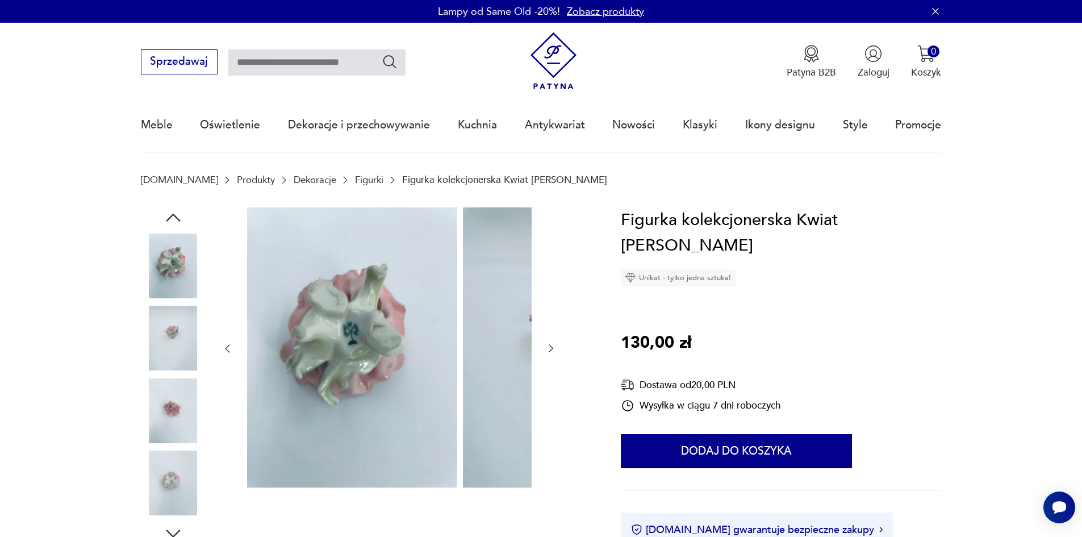
click at [545, 350] on icon "button" at bounding box center [550, 347] width 11 height 11
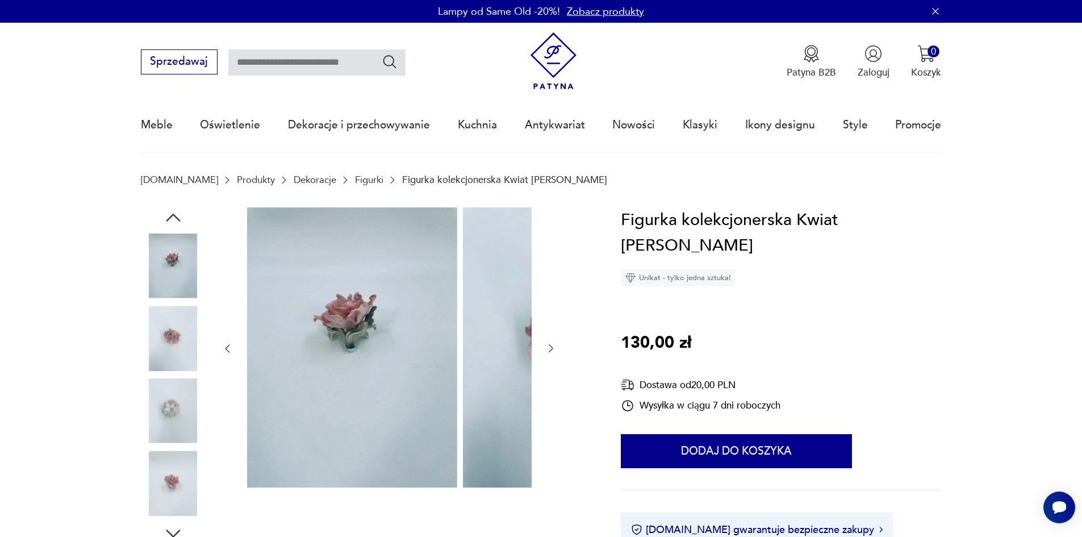
click at [545, 350] on icon "button" at bounding box center [550, 347] width 11 height 11
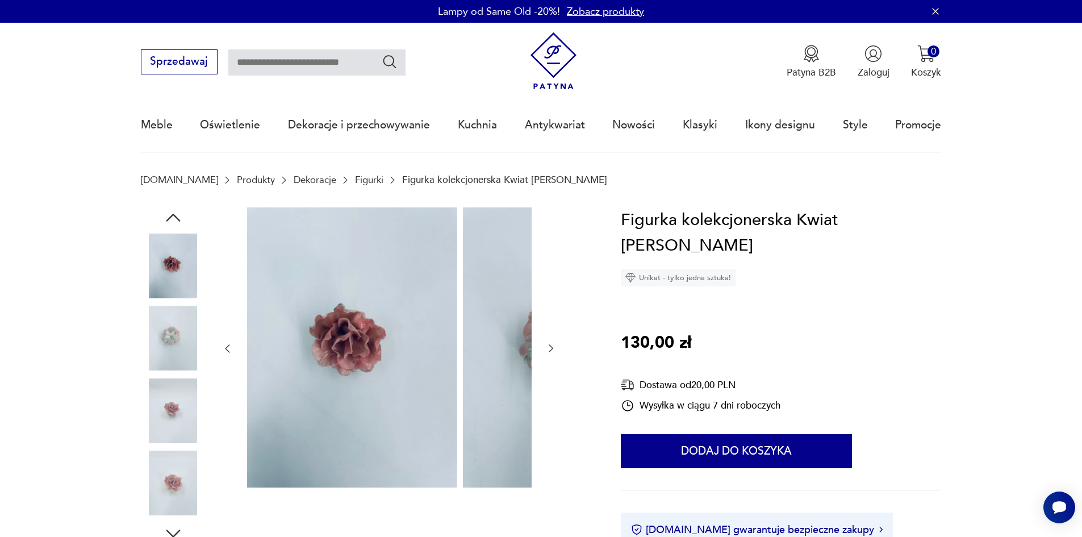
click at [545, 350] on icon "button" at bounding box center [550, 347] width 11 height 11
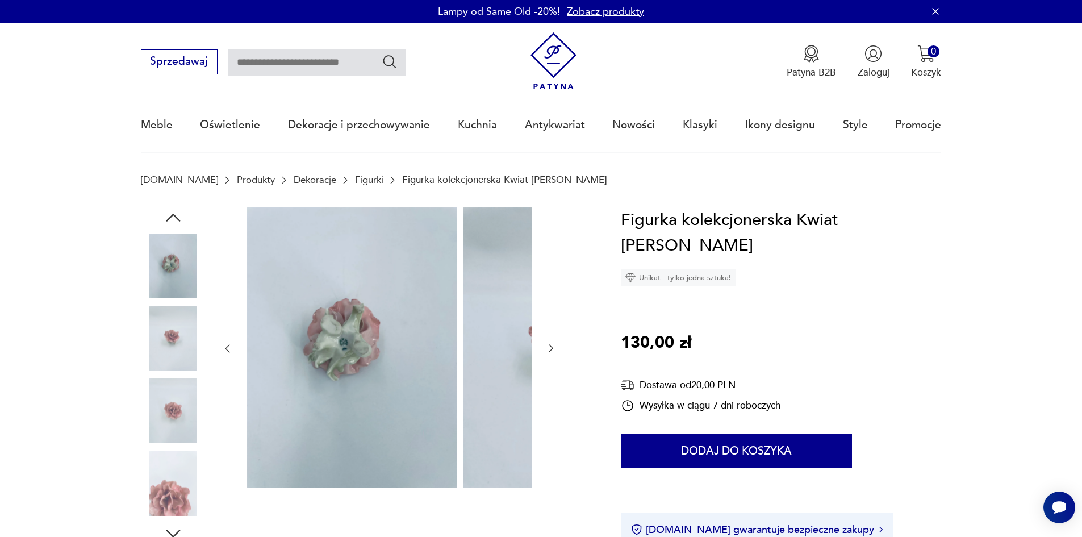
click at [545, 350] on icon "button" at bounding box center [550, 347] width 11 height 11
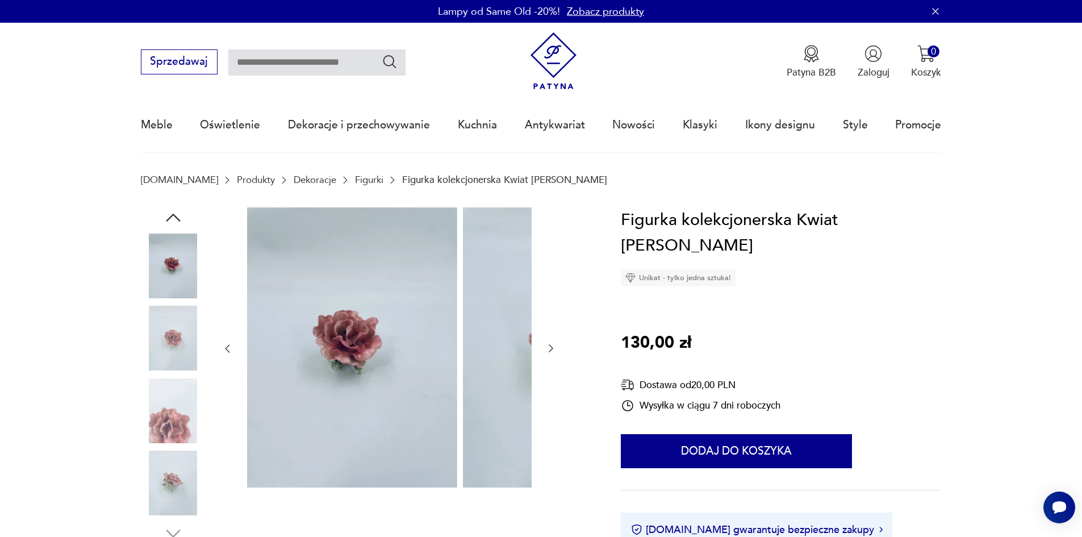
click at [545, 350] on icon "button" at bounding box center [550, 347] width 11 height 11
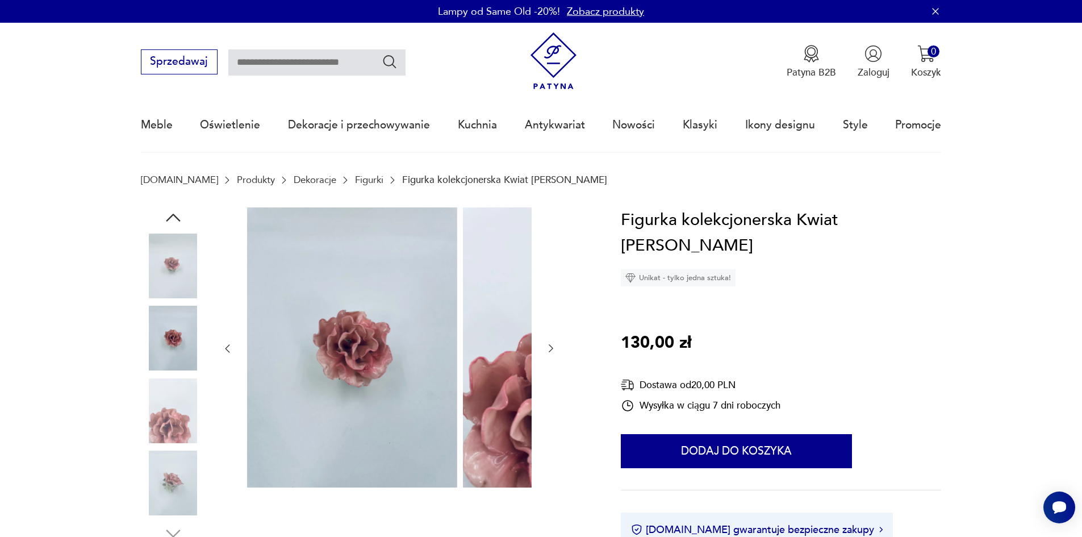
click at [545, 350] on icon "button" at bounding box center [550, 347] width 11 height 11
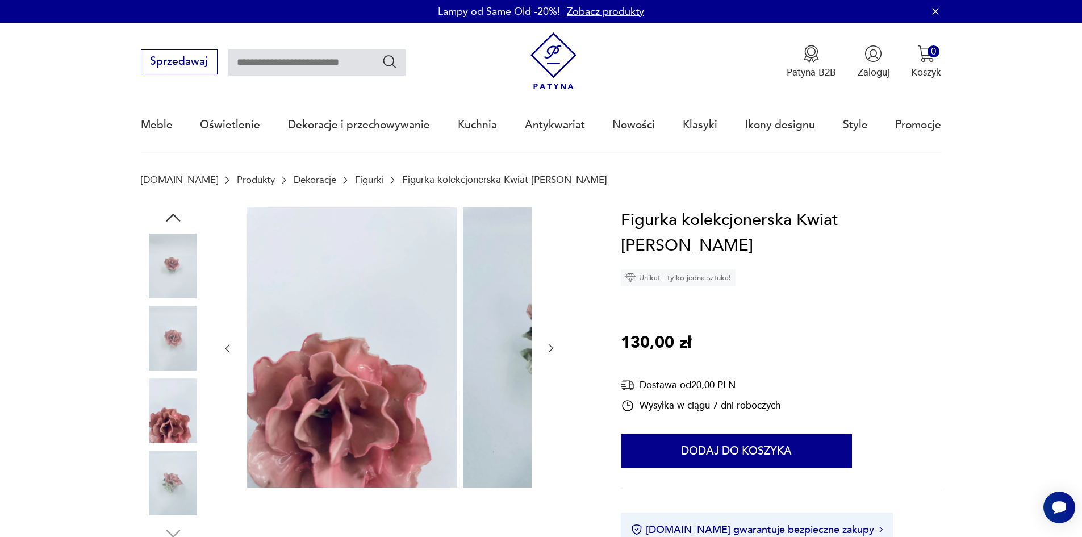
click at [545, 350] on icon "button" at bounding box center [550, 347] width 11 height 11
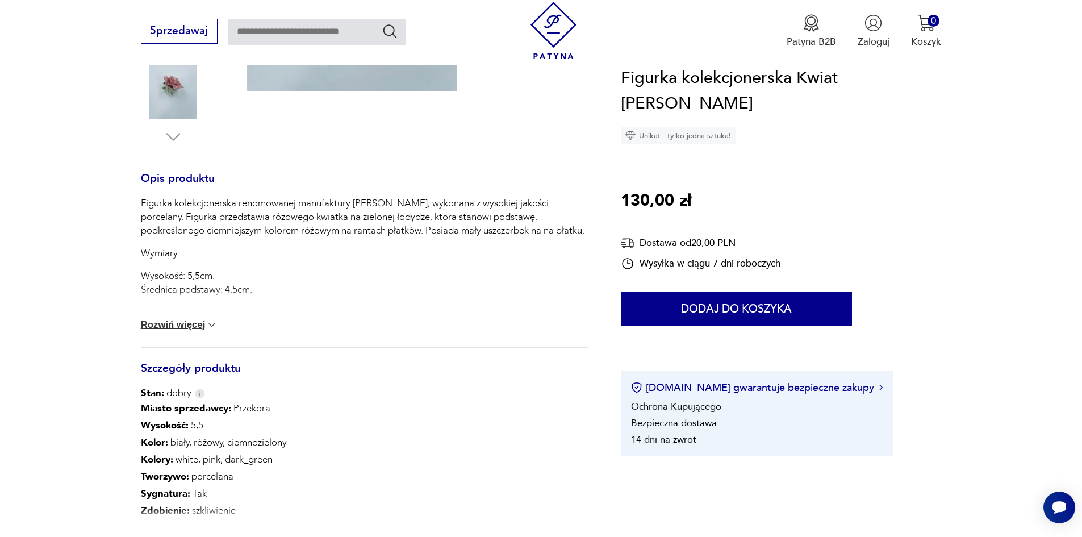
scroll to position [398, 0]
click at [161, 329] on button "Rozwiń więcej" at bounding box center [179, 323] width 77 height 11
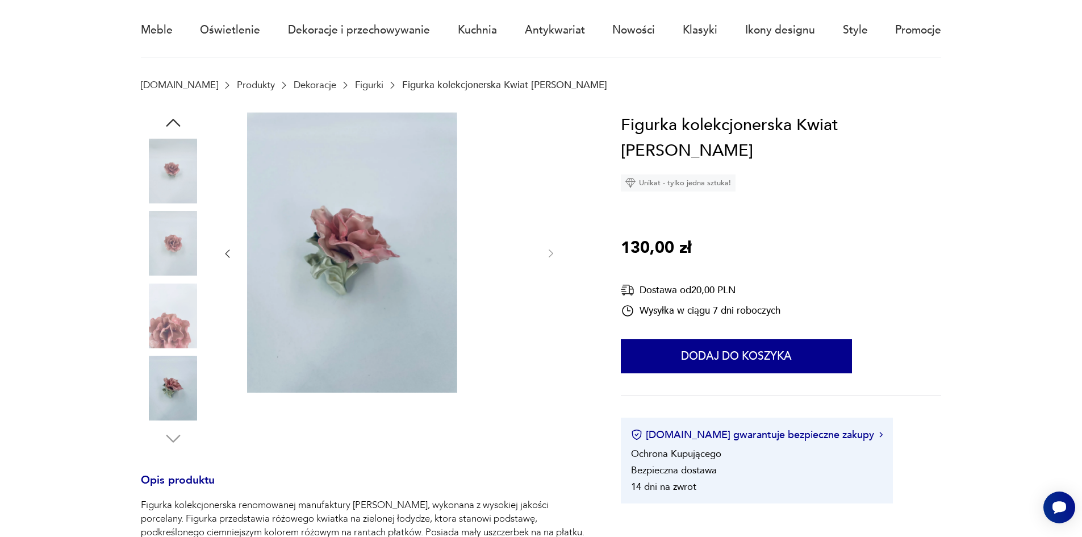
scroll to position [57, 0]
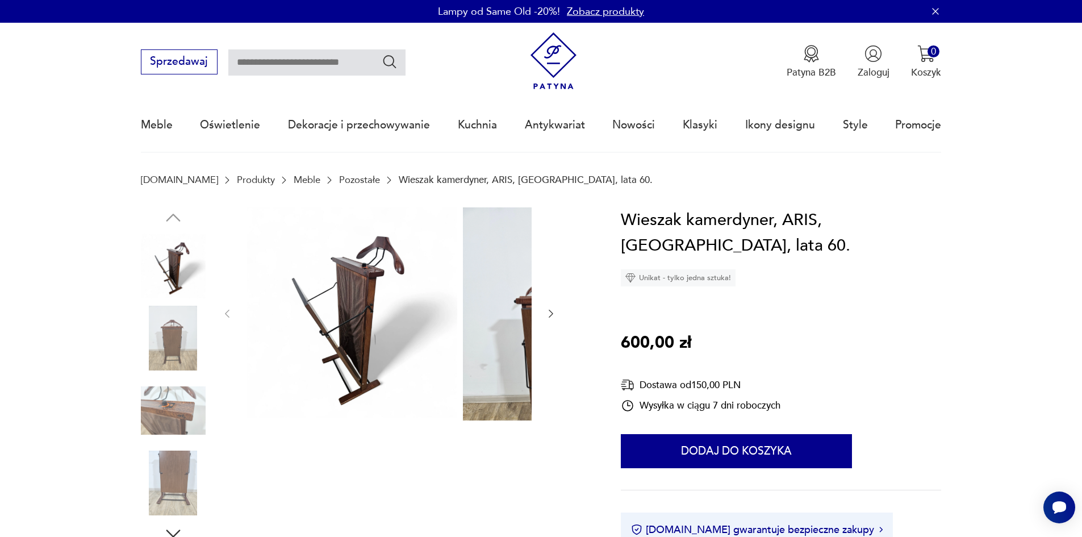
click at [166, 357] on img at bounding box center [173, 338] width 65 height 65
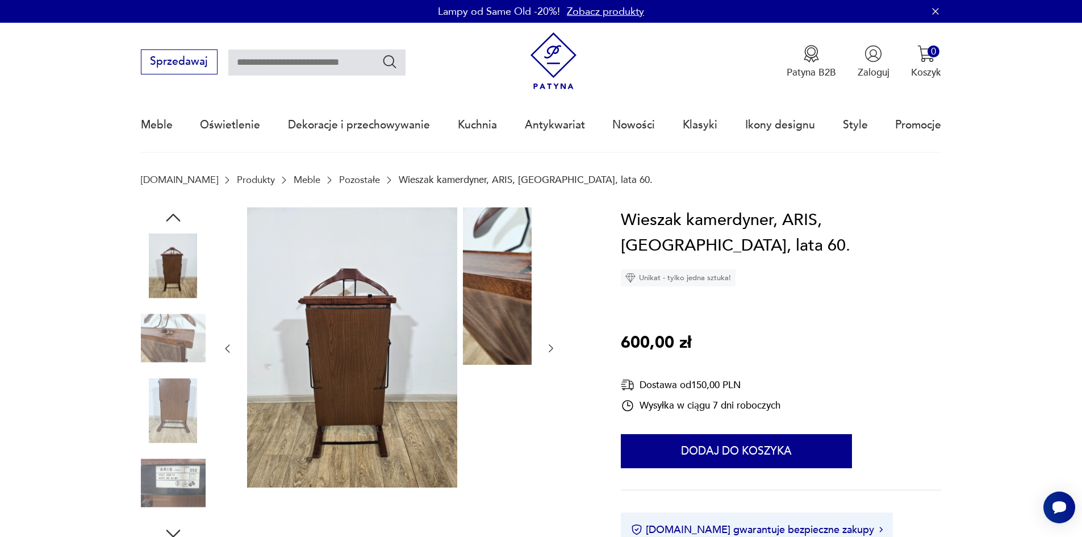
click at [159, 382] on div at bounding box center [173, 303] width 65 height 284
click at [160, 404] on img at bounding box center [173, 410] width 65 height 65
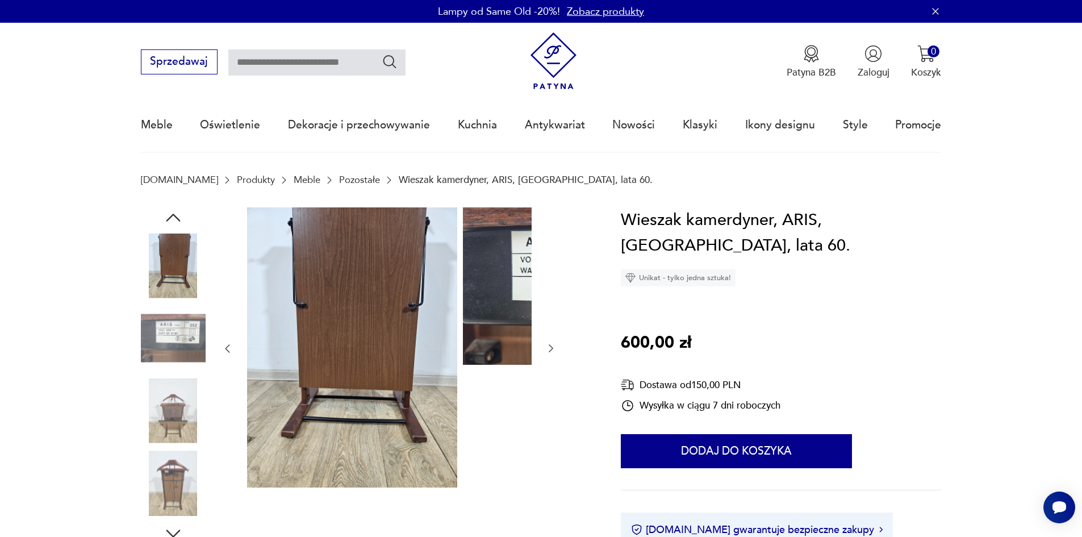
click at [158, 405] on img at bounding box center [173, 410] width 65 height 65
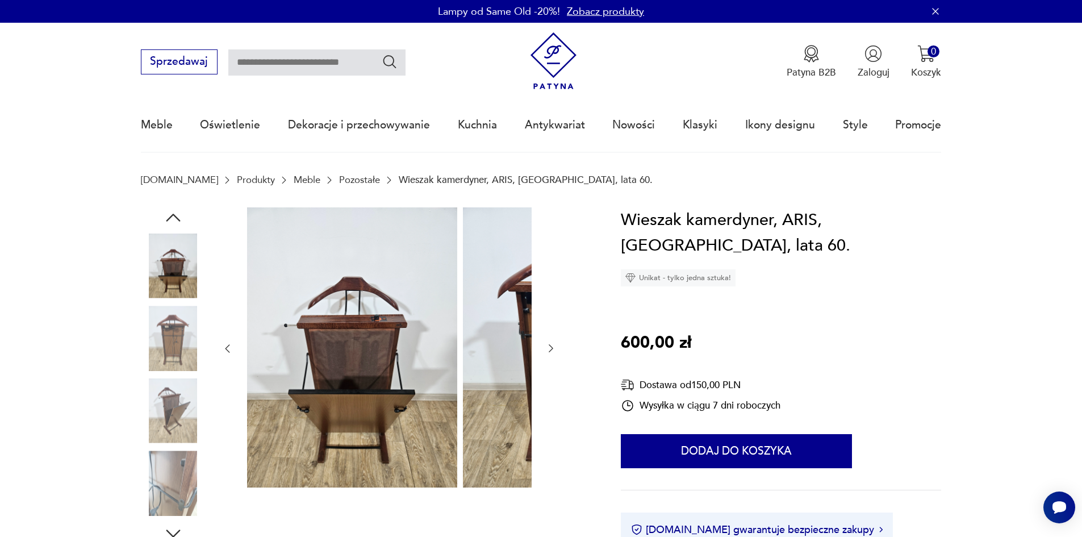
click at [160, 416] on img at bounding box center [173, 410] width 65 height 65
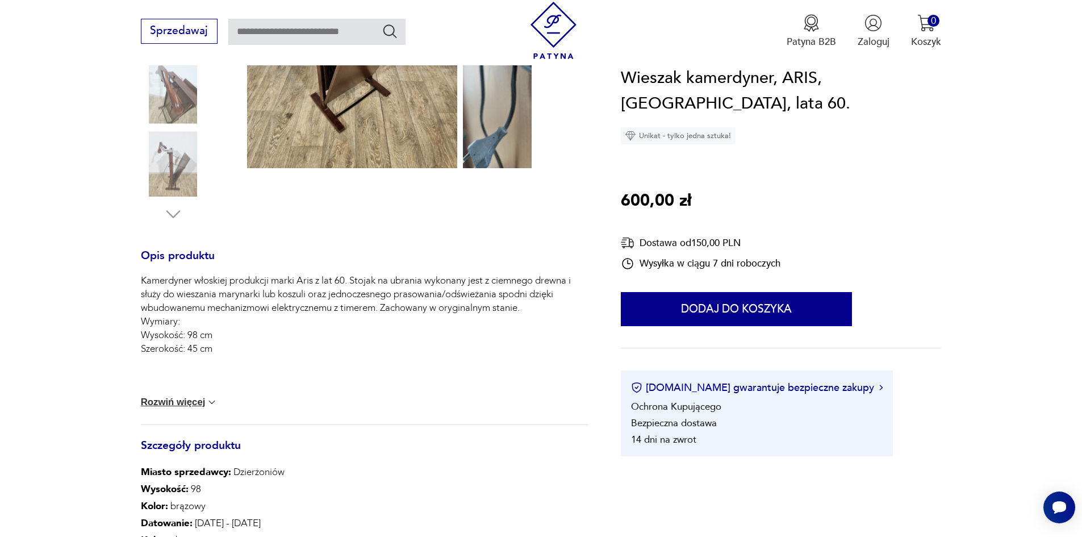
scroll to position [341, 0]
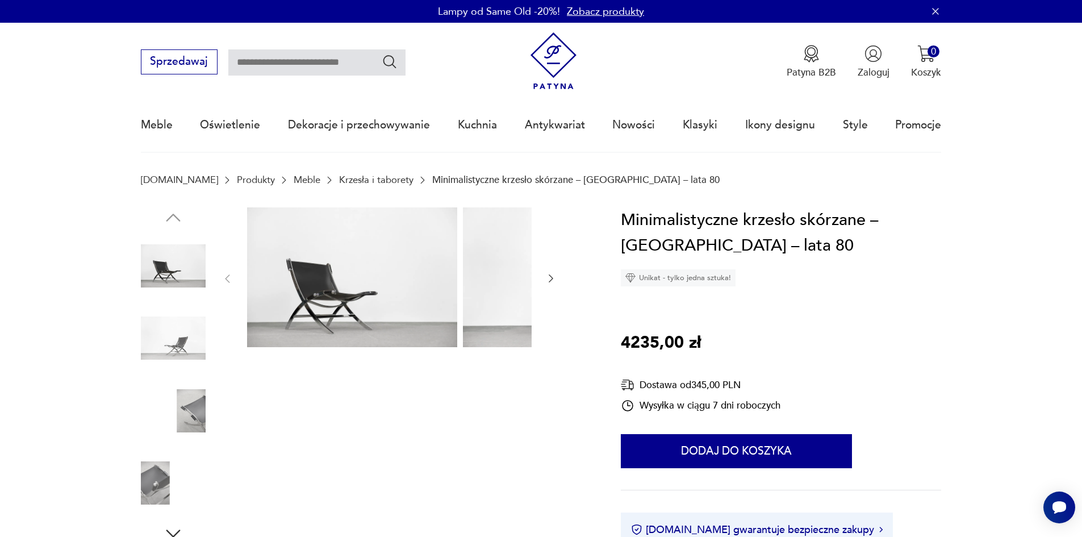
click at [158, 337] on img at bounding box center [173, 338] width 65 height 65
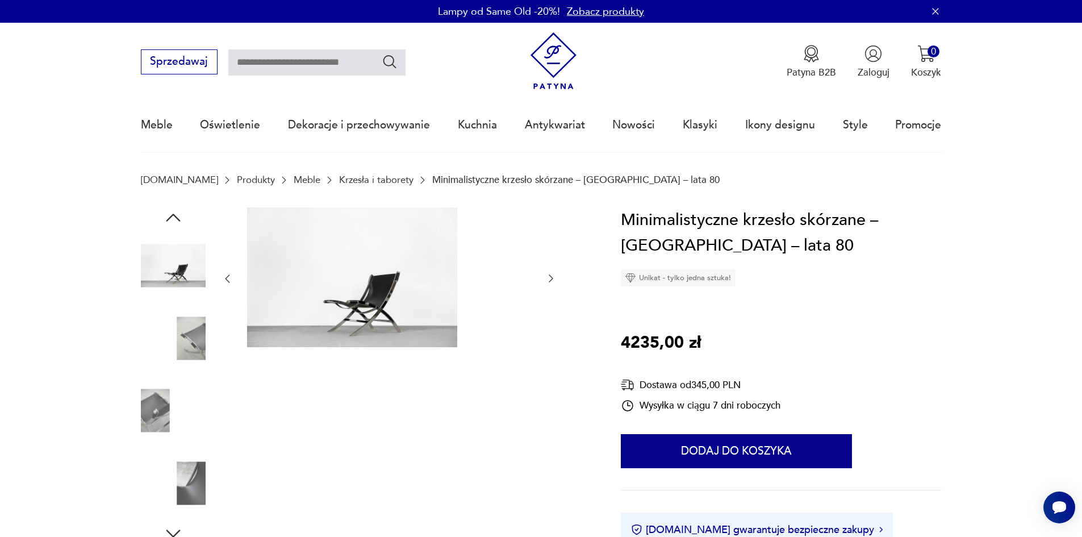
click at [173, 344] on img at bounding box center [173, 338] width 65 height 65
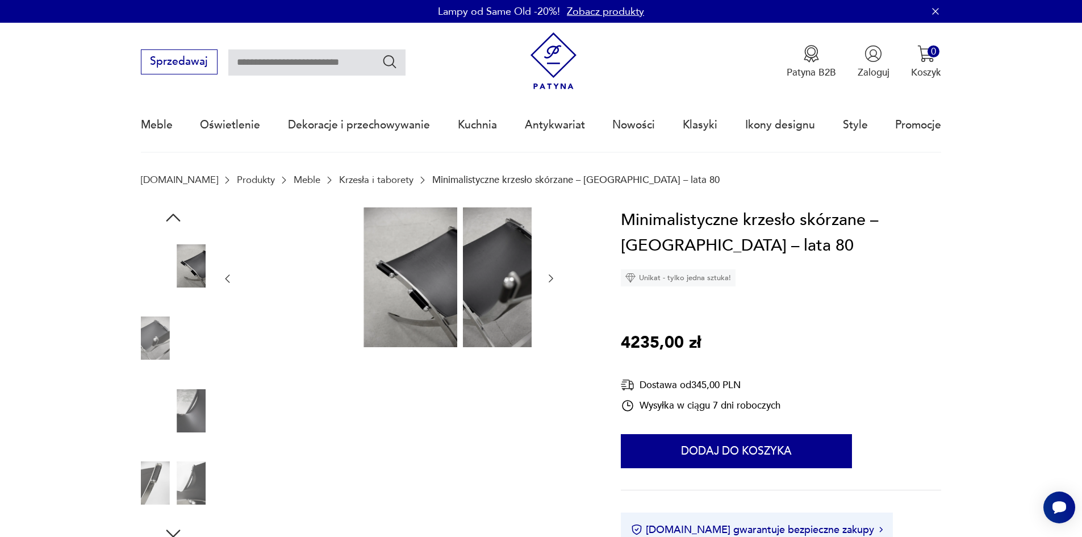
click at [141, 346] on img at bounding box center [173, 338] width 65 height 65
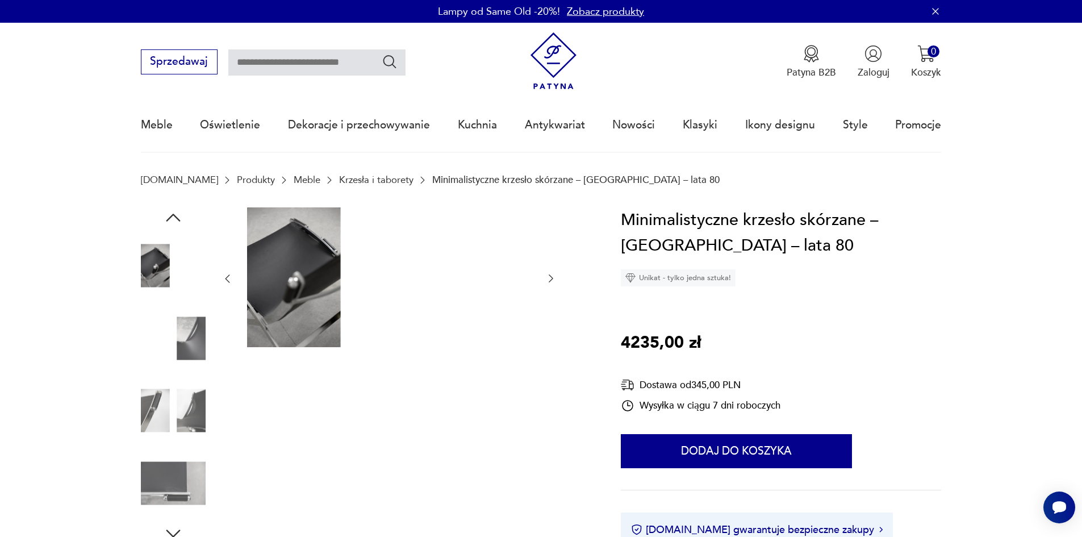
click at [160, 355] on img at bounding box center [173, 338] width 65 height 65
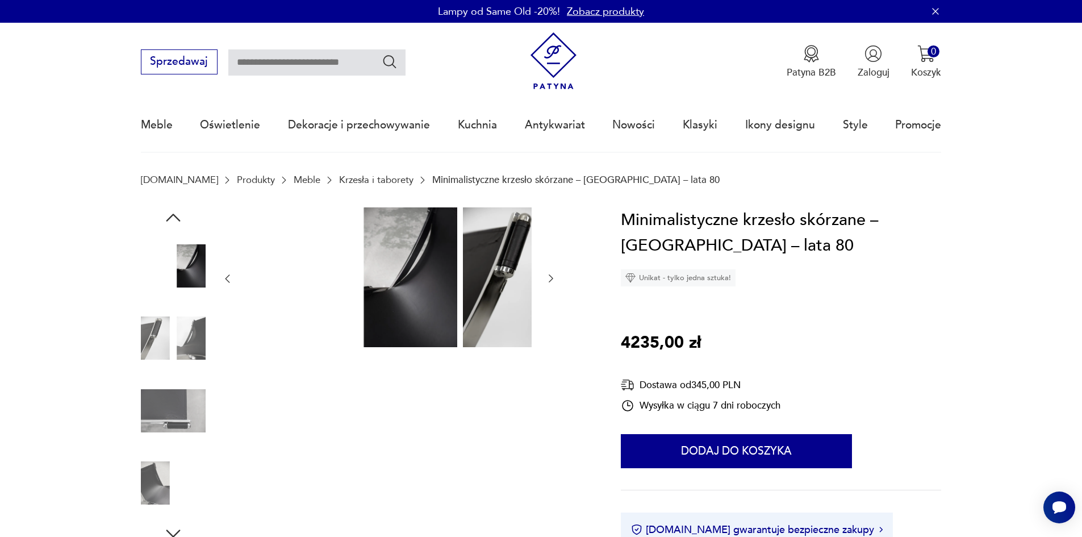
click at [175, 347] on img at bounding box center [173, 338] width 65 height 65
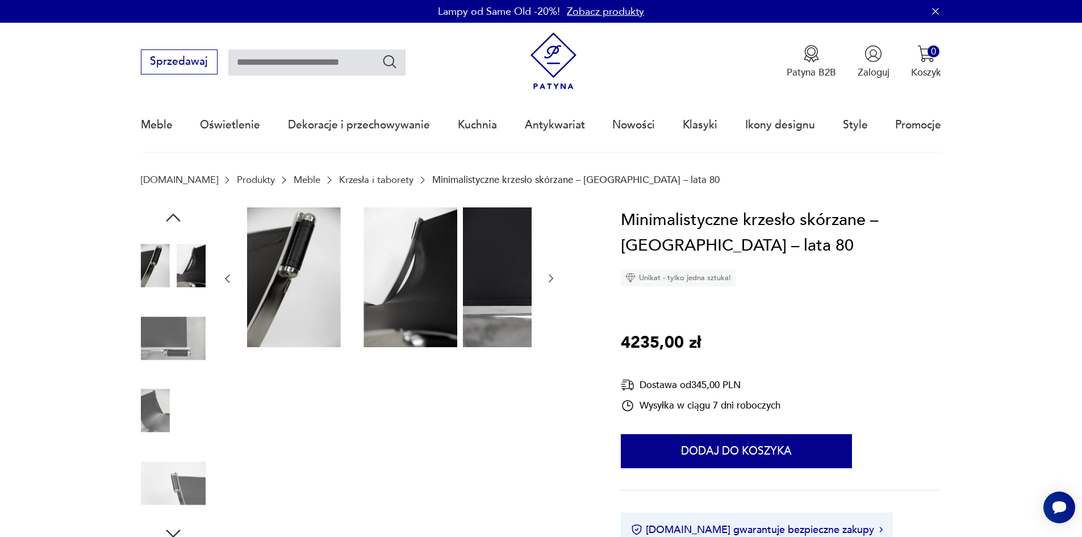
click at [153, 361] on img at bounding box center [173, 338] width 65 height 65
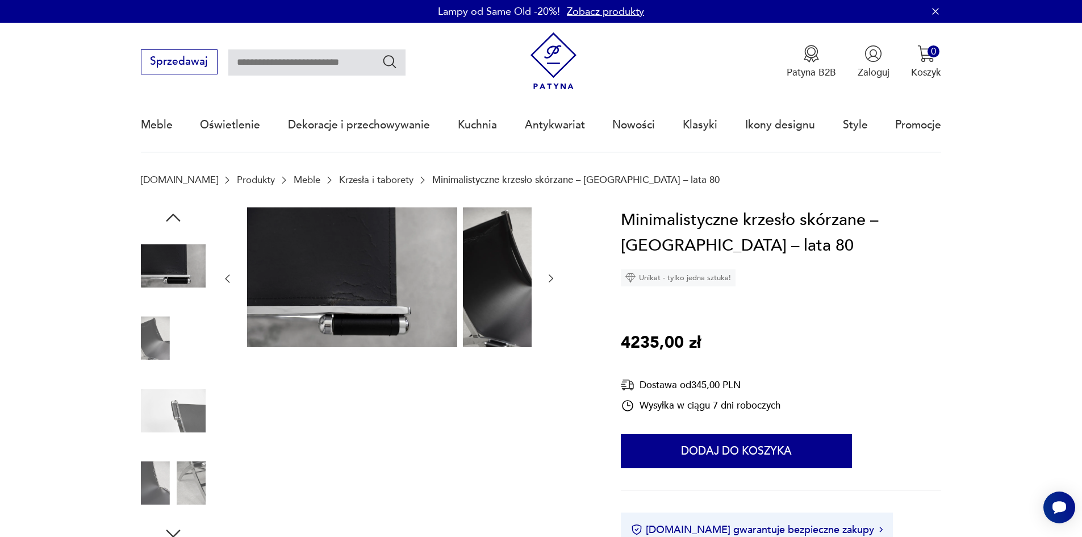
click at [147, 362] on img at bounding box center [173, 338] width 65 height 65
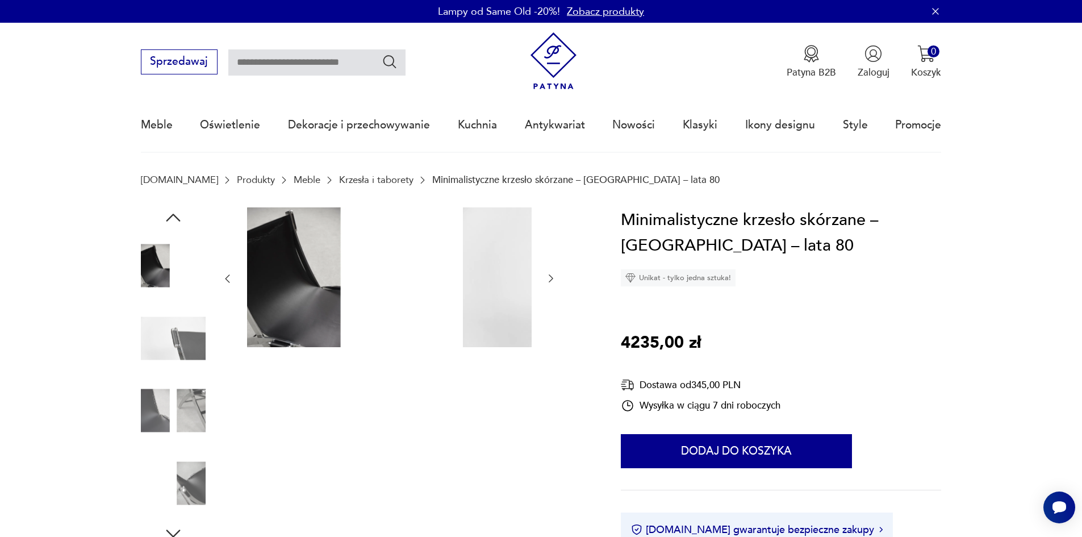
click at [162, 349] on img at bounding box center [173, 338] width 65 height 65
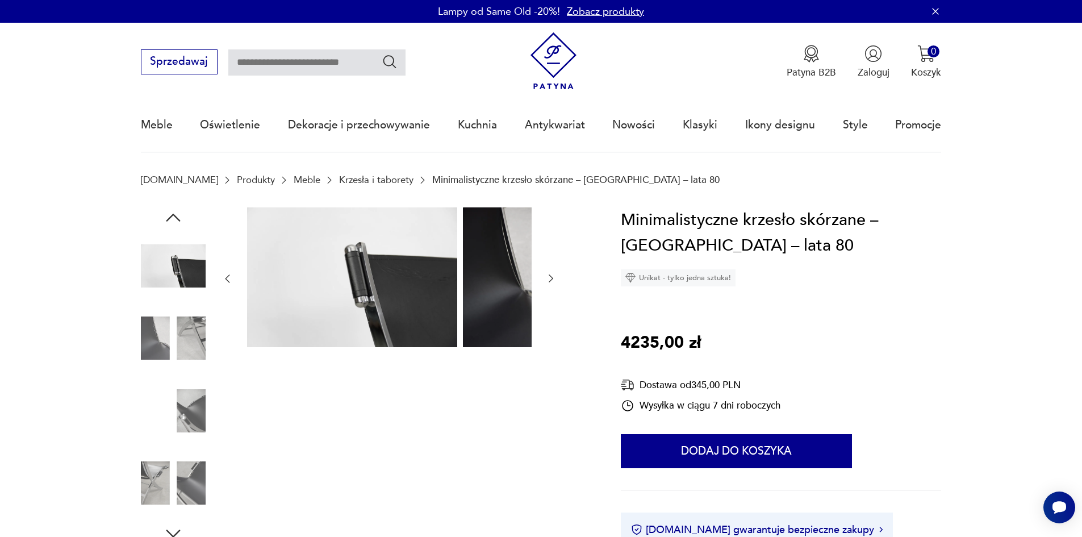
click at [144, 365] on img at bounding box center [173, 338] width 65 height 65
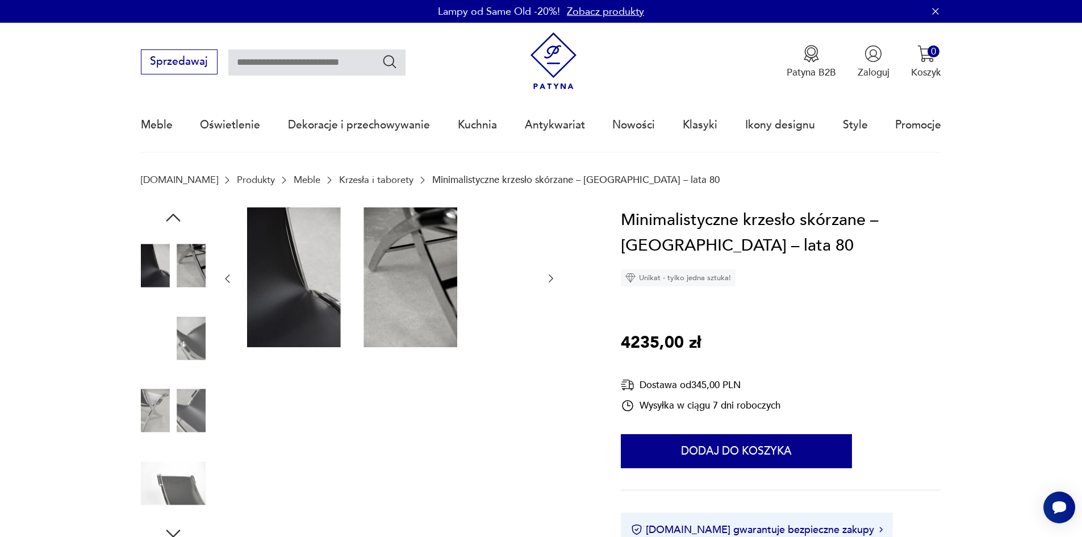
click at [150, 390] on img at bounding box center [173, 410] width 65 height 65
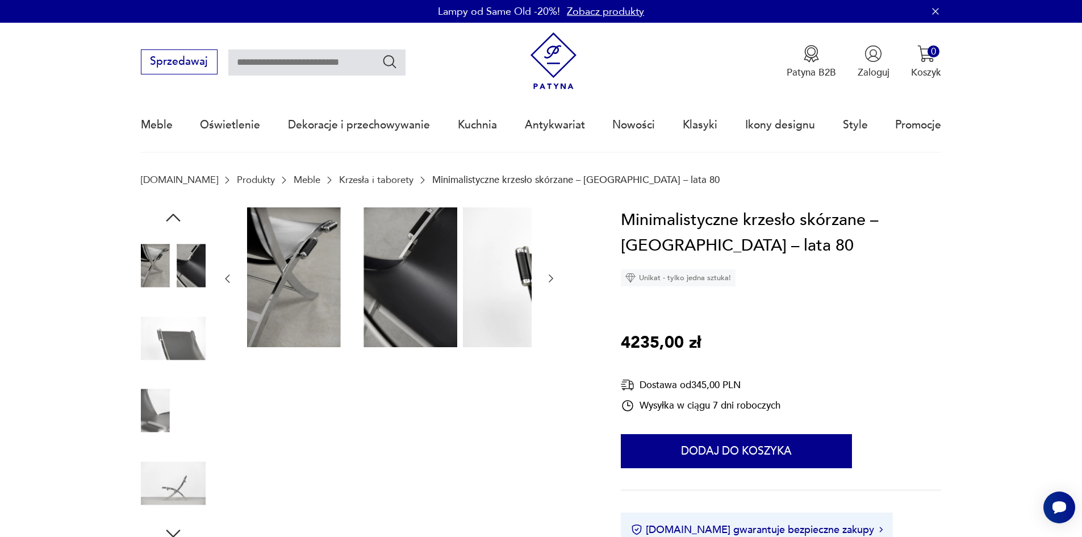
click at [160, 366] on img at bounding box center [173, 338] width 65 height 65
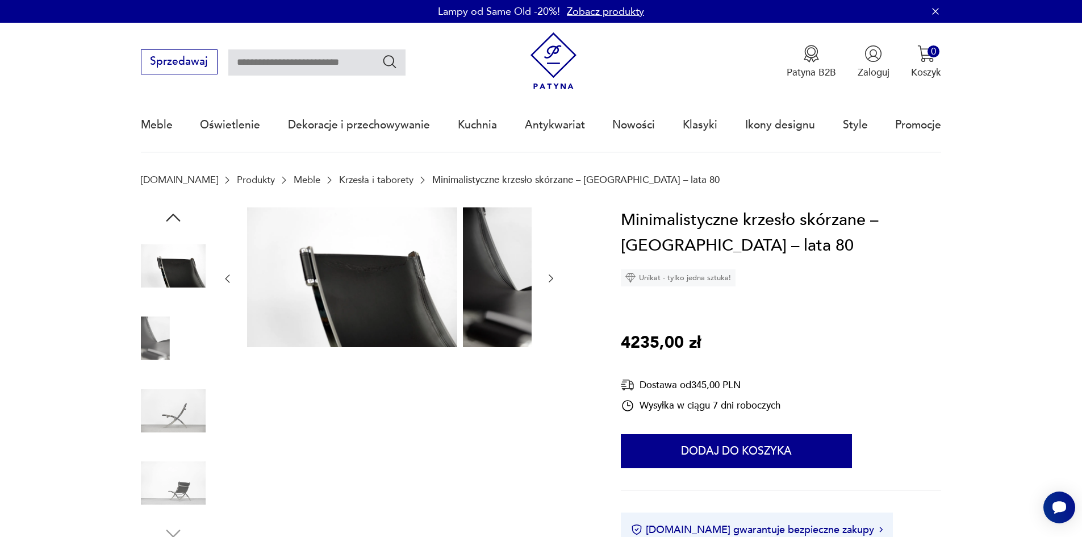
click at [150, 386] on img at bounding box center [173, 410] width 65 height 65
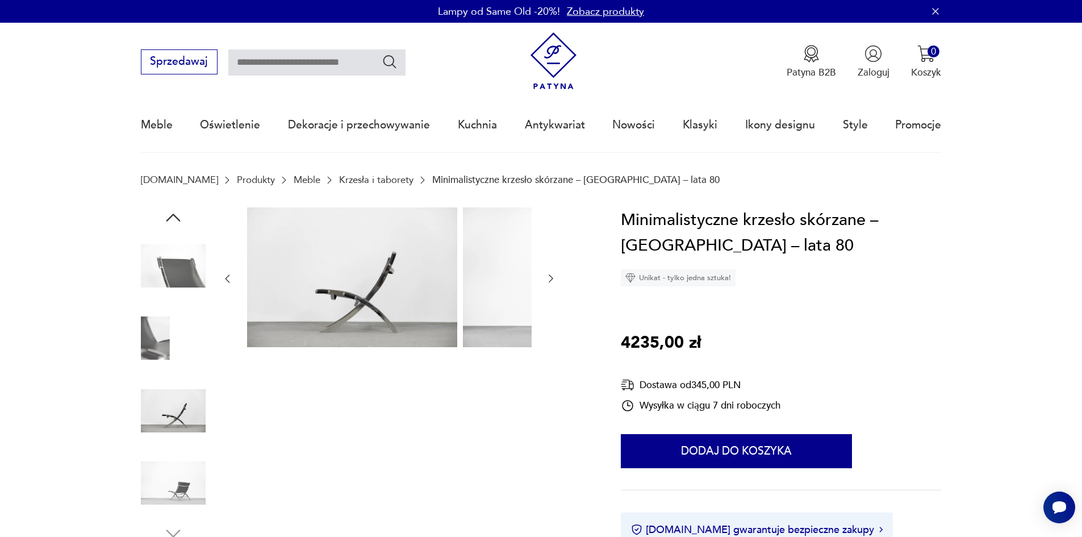
click at [150, 406] on img at bounding box center [173, 410] width 65 height 65
click at [155, 459] on img at bounding box center [173, 482] width 65 height 65
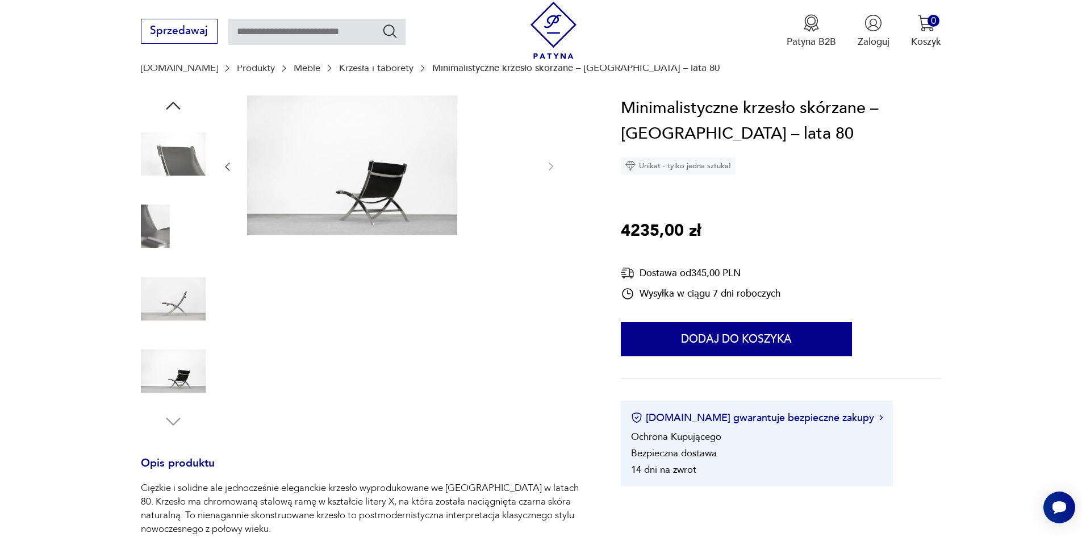
scroll to position [227, 0]
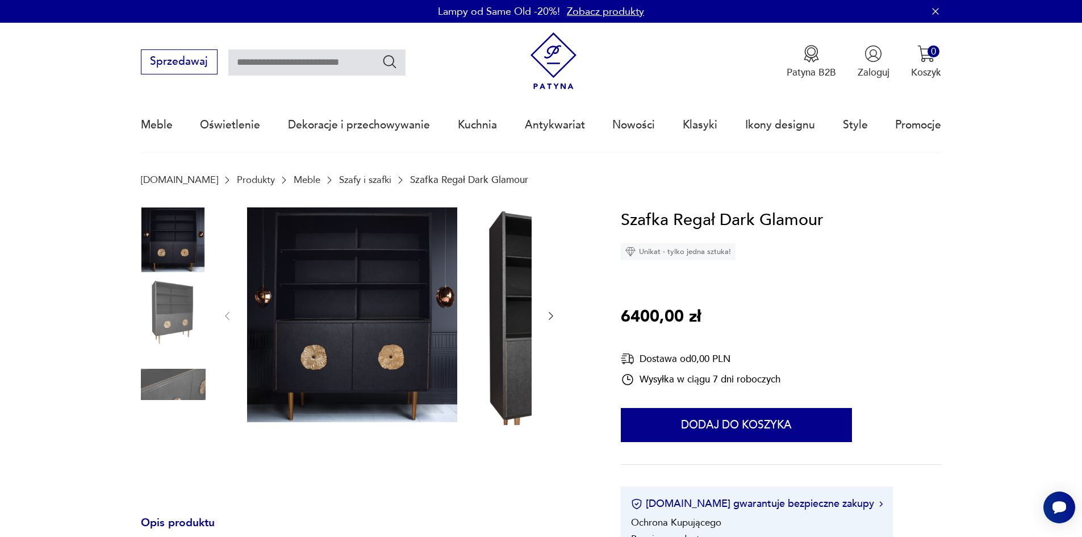
click at [157, 323] on img at bounding box center [173, 311] width 65 height 65
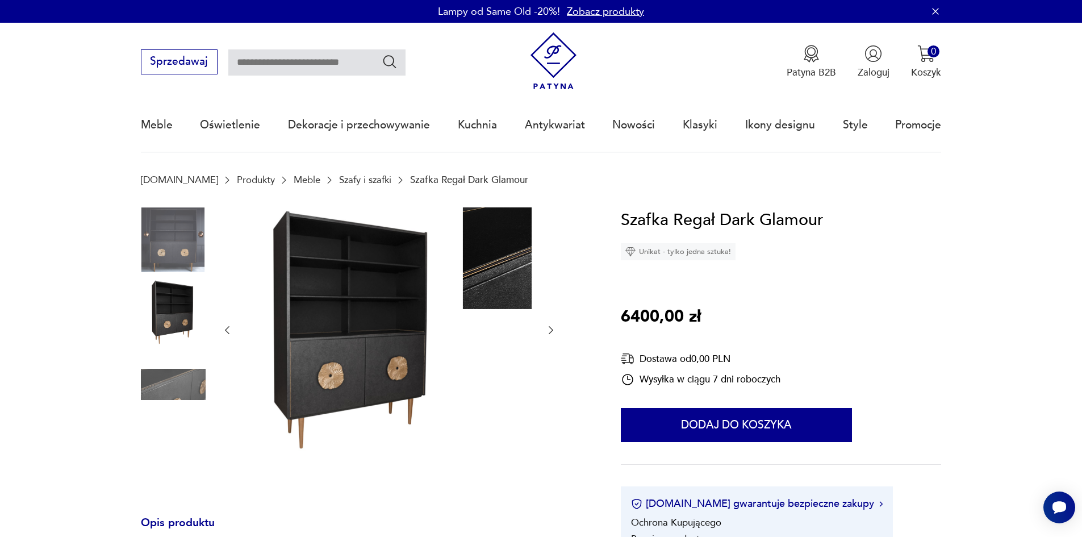
click at [155, 343] on img at bounding box center [173, 311] width 65 height 65
click at [160, 378] on img at bounding box center [173, 384] width 65 height 65
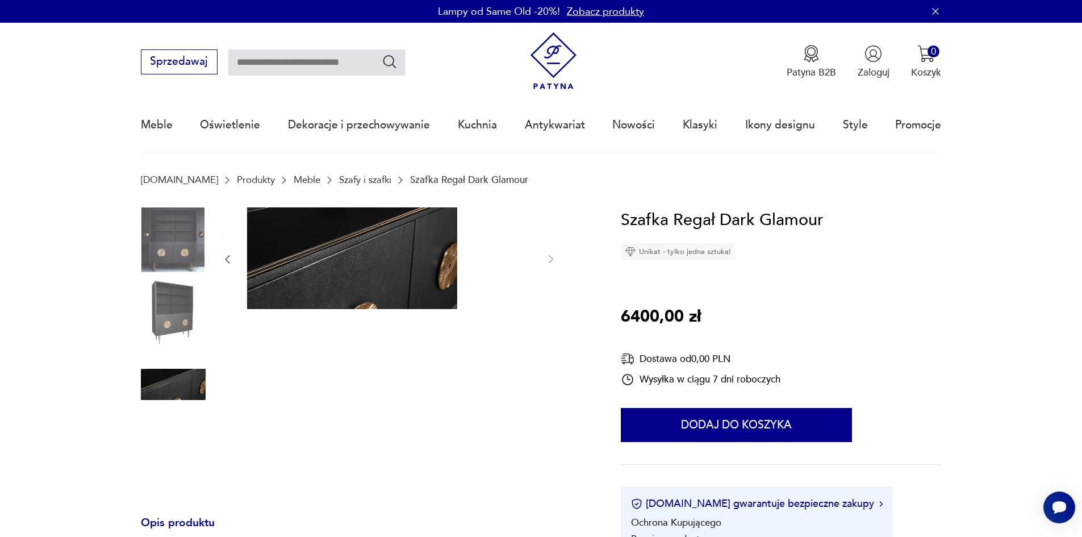
click at [162, 392] on img at bounding box center [173, 384] width 65 height 65
click at [150, 312] on img at bounding box center [173, 311] width 65 height 65
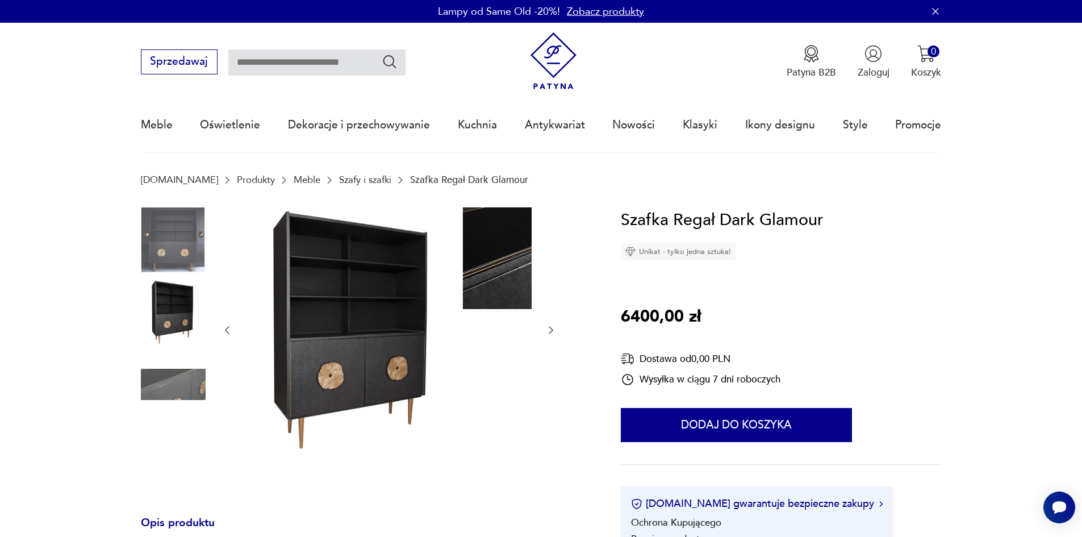
click at [179, 251] on img at bounding box center [173, 239] width 65 height 65
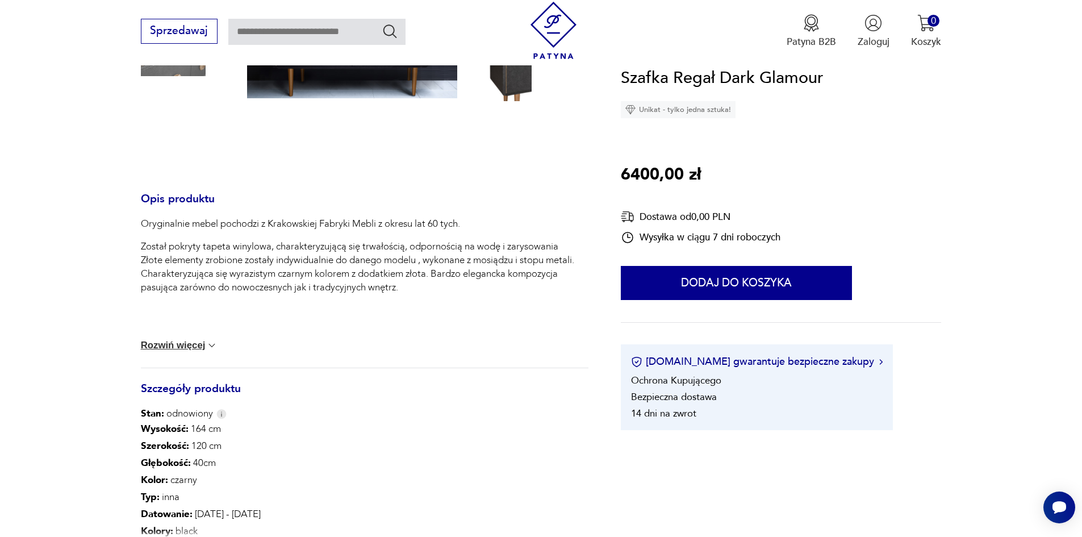
scroll to position [284, 0]
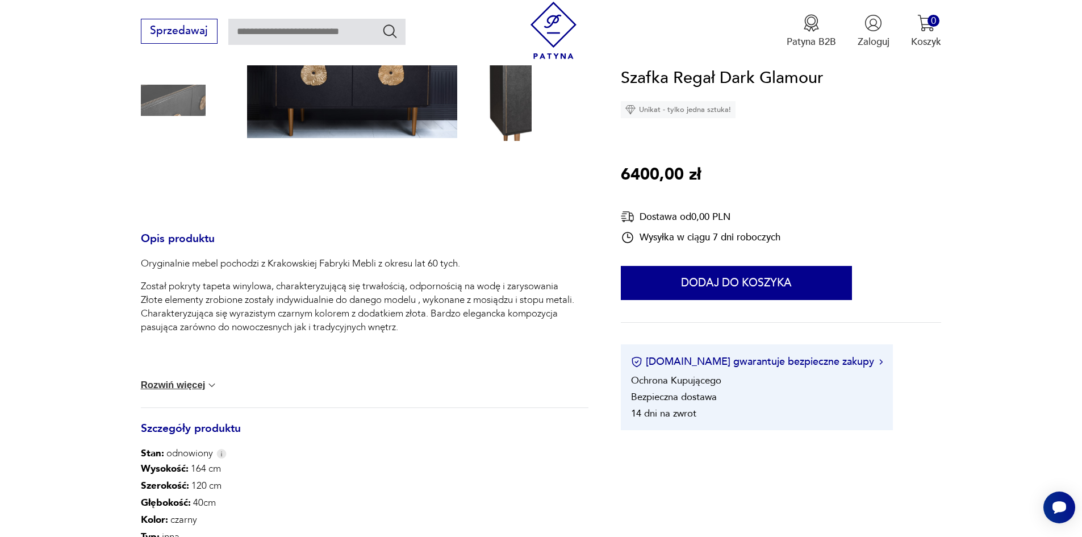
click at [164, 391] on button "Rozwiń więcej" at bounding box center [179, 384] width 77 height 11
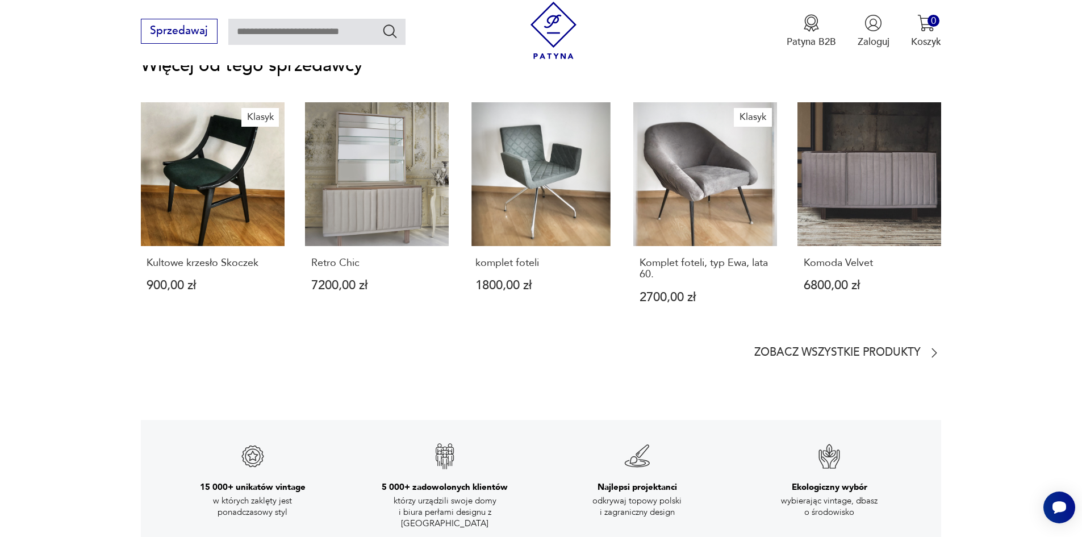
scroll to position [1716, 0]
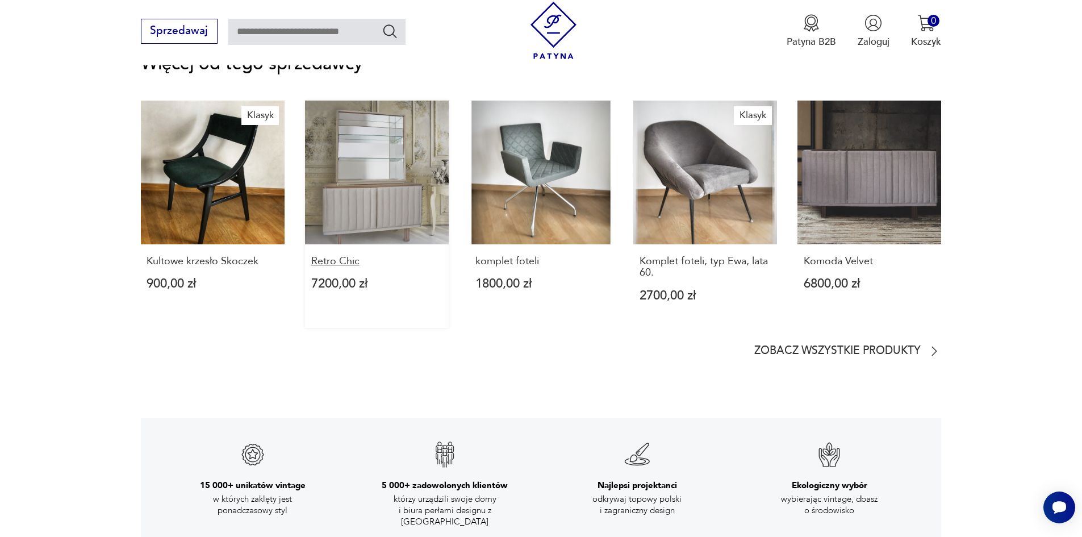
drag, startPoint x: 354, startPoint y: 240, endPoint x: 332, endPoint y: 338, distance: 100.0
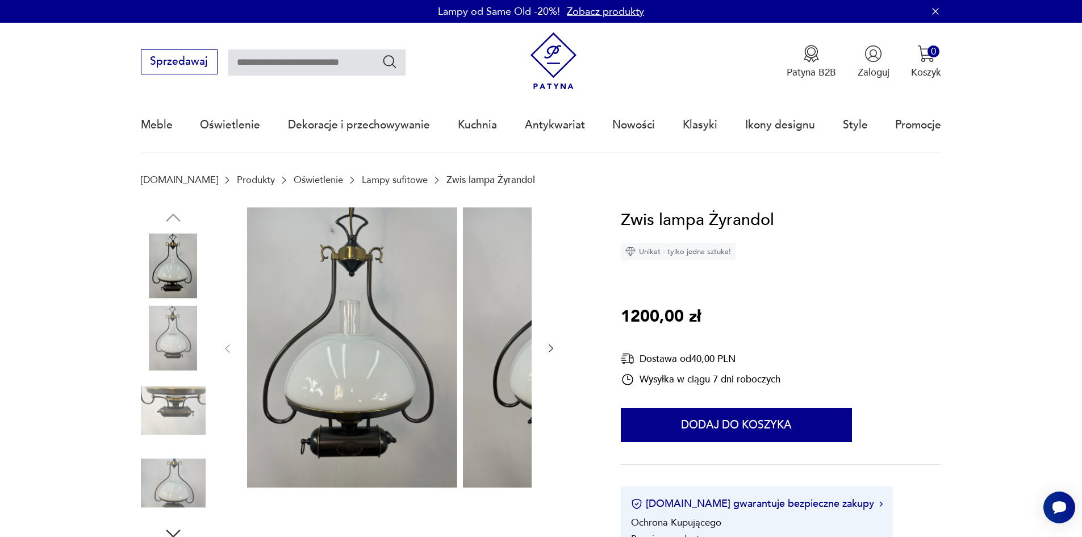
click at [161, 442] on img at bounding box center [173, 410] width 65 height 65
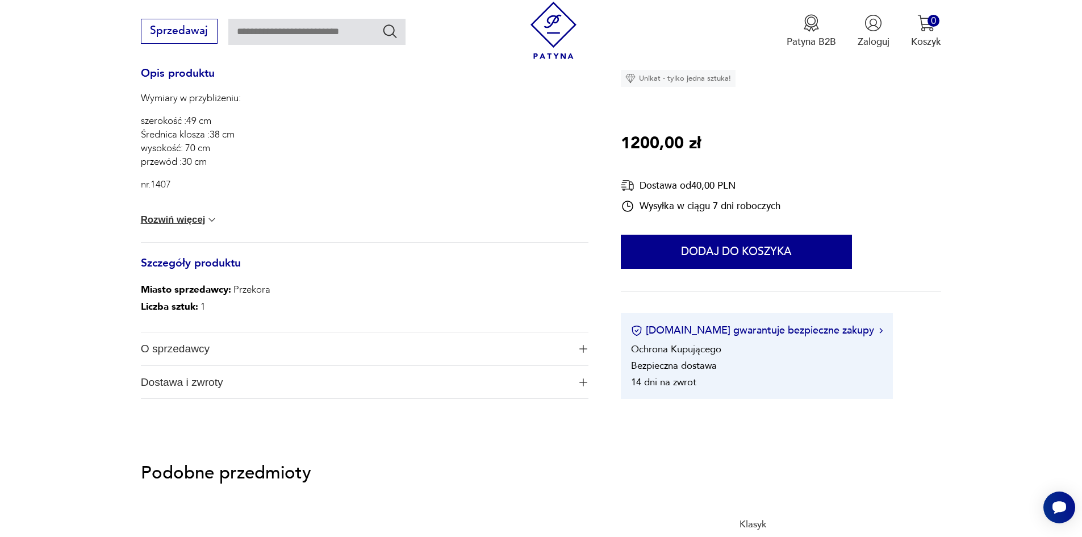
scroll to position [511, 0]
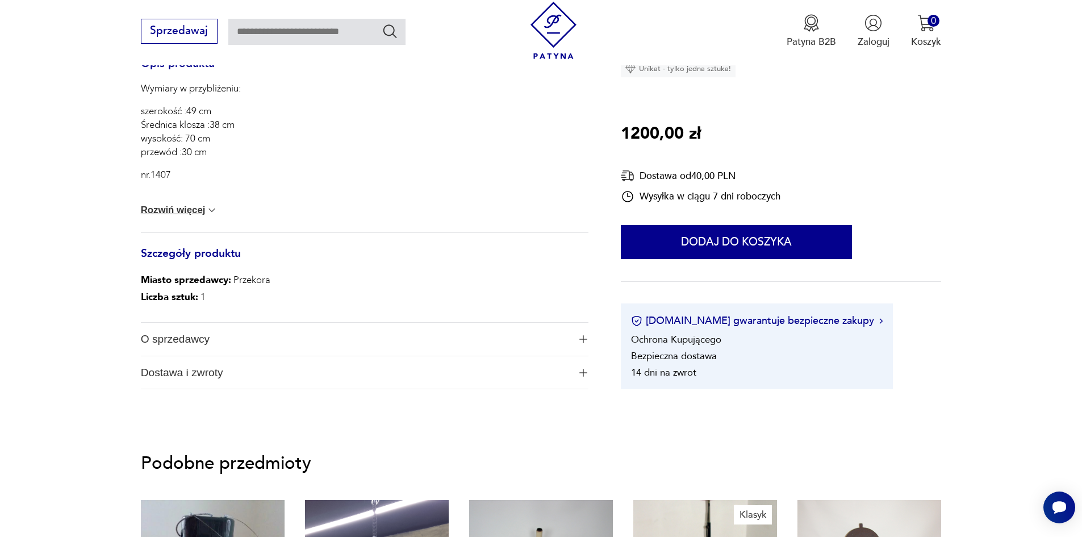
click at [156, 214] on button "Rozwiń więcej" at bounding box center [179, 209] width 77 height 11
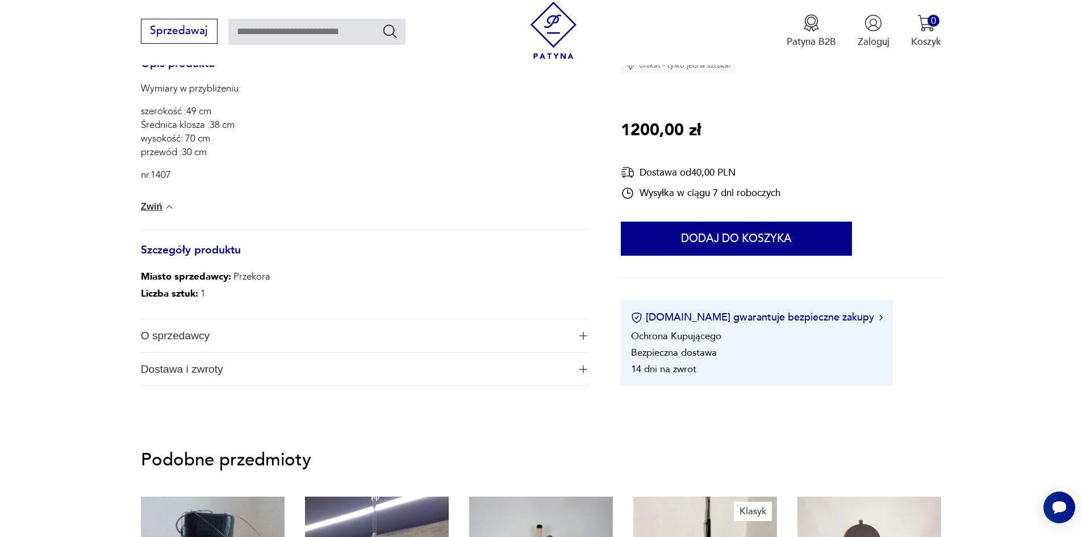
click at [141, 224] on div "Wymiary w przybliżeniu: szerokość :49 cm Średnica klosza :38 cm wysokość: 70 cm…" at bounding box center [365, 155] width 448 height 147
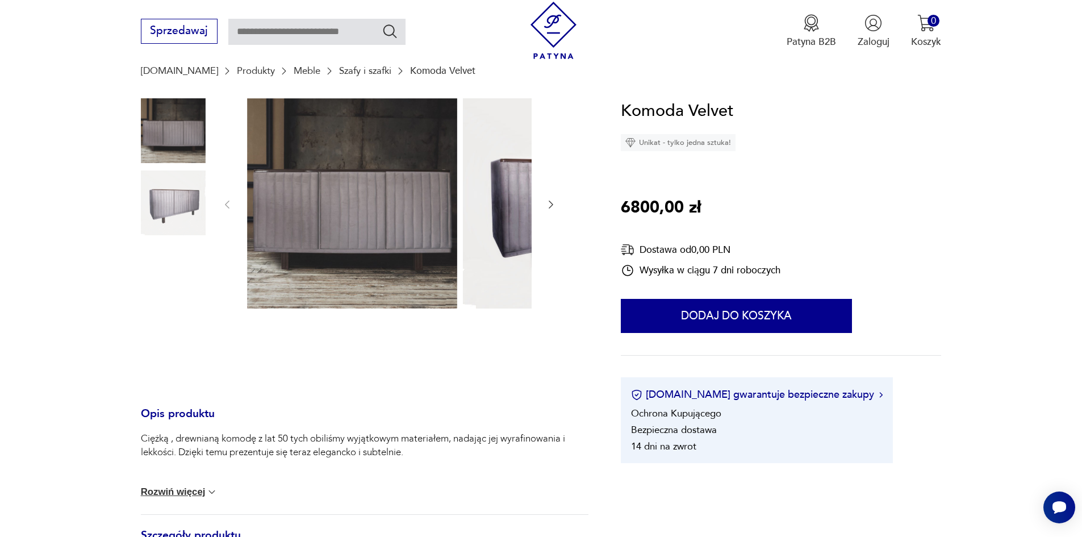
scroll to position [114, 0]
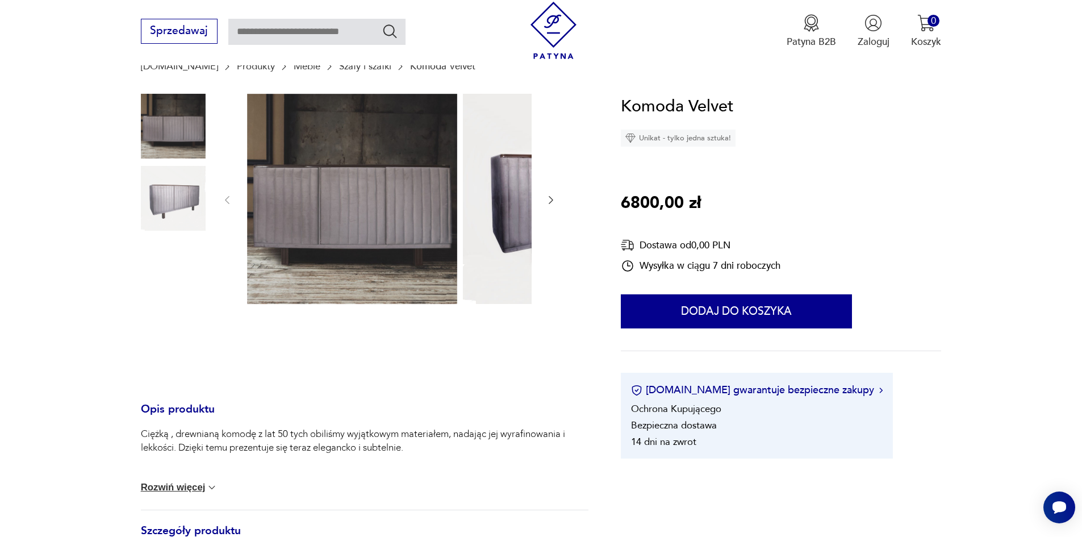
click at [529, 57] on div "Sprzedawaj Patyna B2B Zaloguj 0 Koszyk Twój koszyk ( 0 ) Brak produktów w koszy…" at bounding box center [541, 32] width 1082 height 65
click at [491, 237] on div at bounding box center [365, 236] width 448 height 284
click at [388, 229] on img at bounding box center [352, 199] width 210 height 210
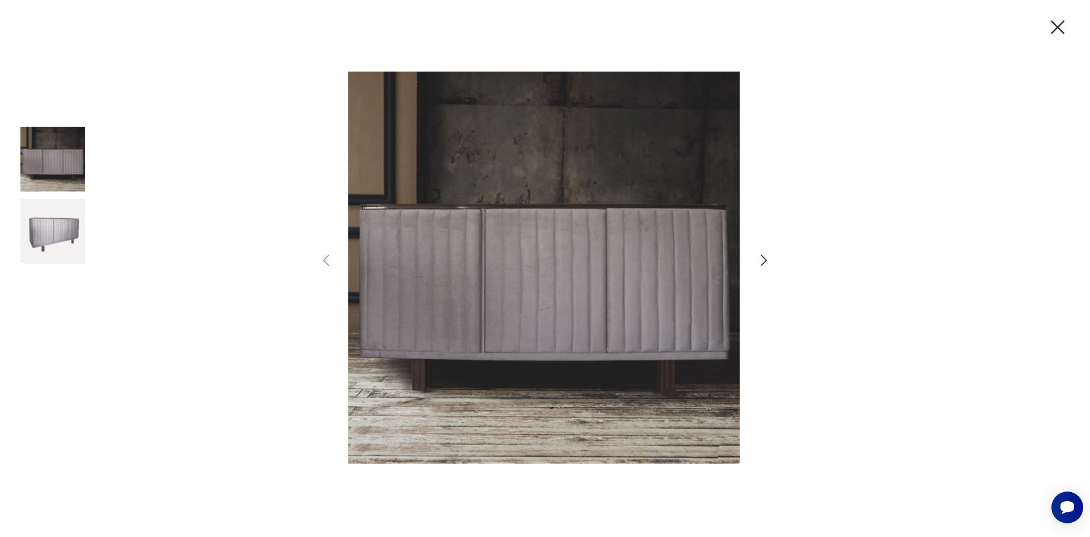
click at [255, 240] on div at bounding box center [545, 268] width 1090 height 537
click at [766, 257] on icon "button" at bounding box center [764, 260] width 16 height 16
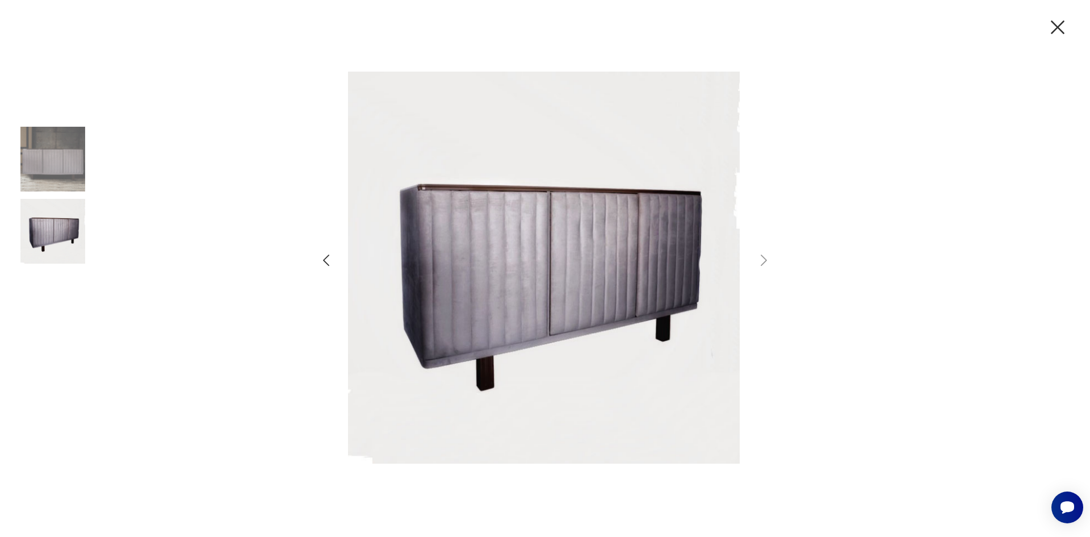
click at [1047, 31] on icon "button" at bounding box center [1058, 27] width 24 height 24
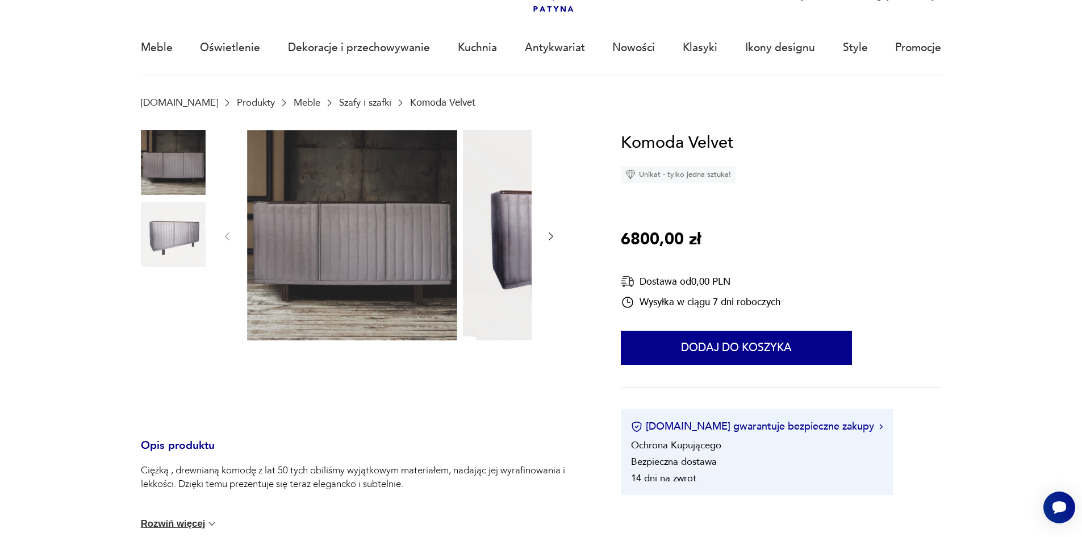
scroll to position [57, 0]
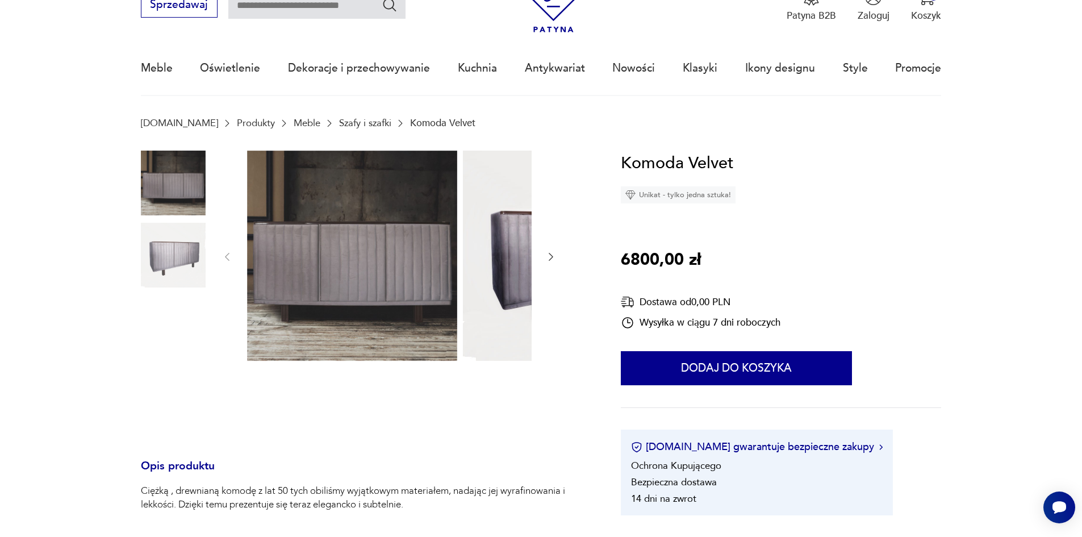
click at [588, 285] on div at bounding box center [365, 292] width 448 height 284
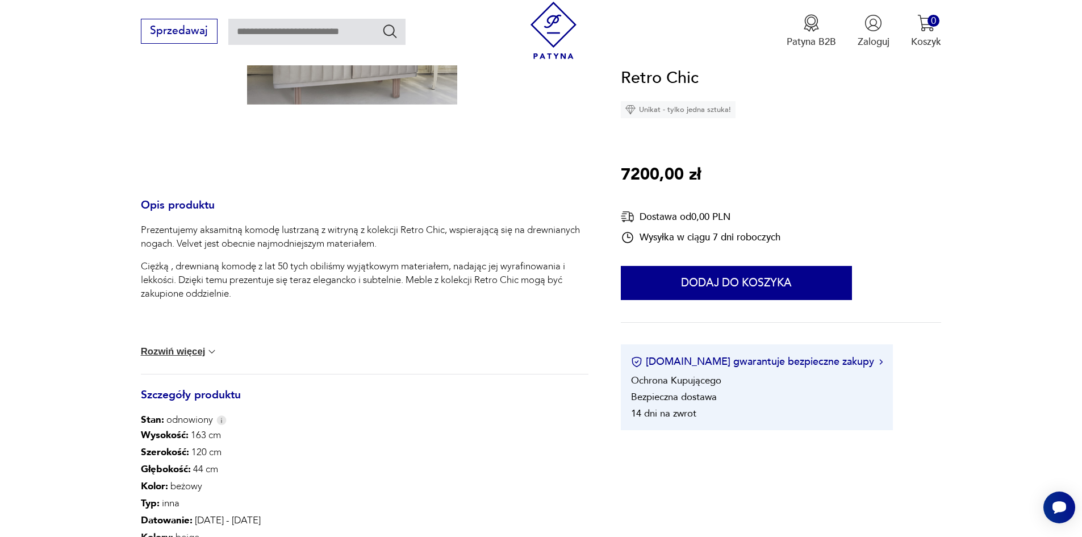
scroll to position [398, 0]
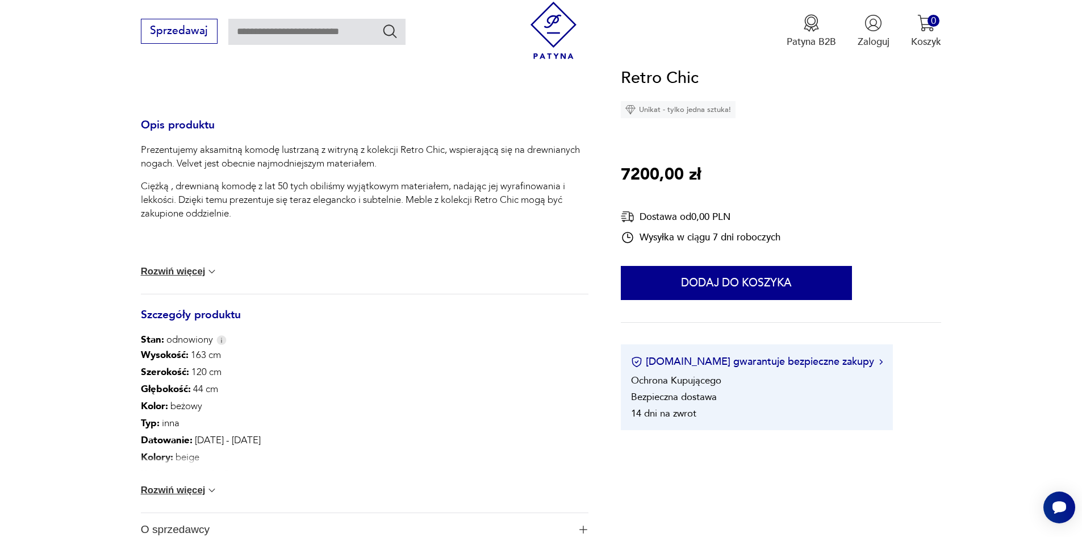
click at [163, 273] on div "Prezentujemy aksamitną komodę lustrzaną z witryną z kolekcji Retro Chic, wspier…" at bounding box center [365, 218] width 448 height 150
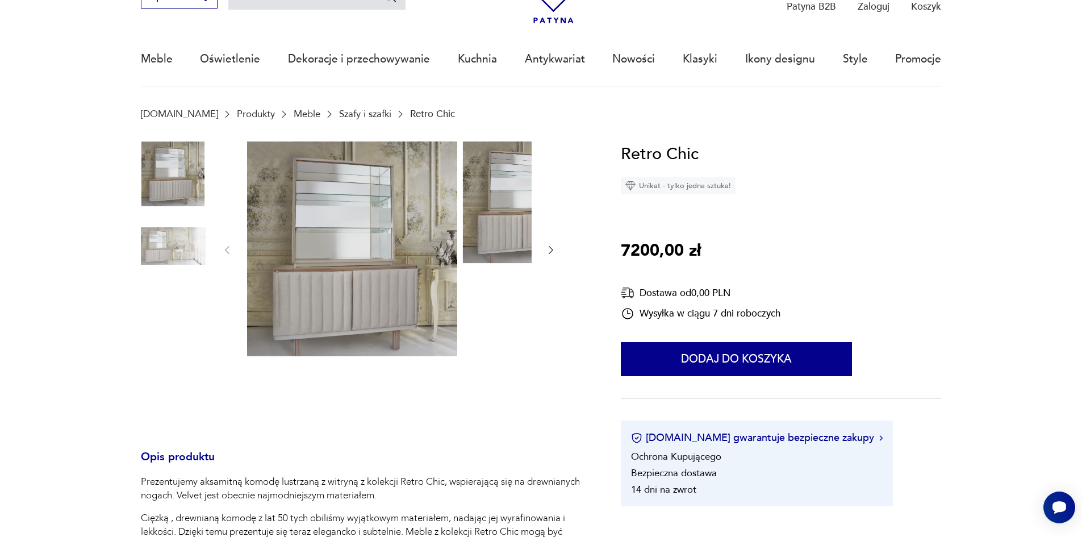
scroll to position [57, 0]
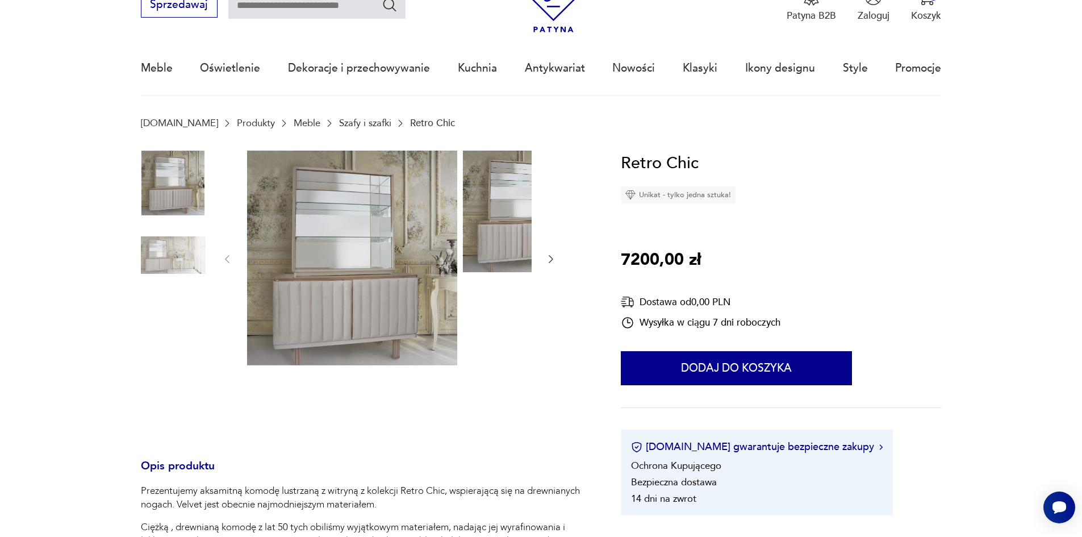
click at [164, 256] on img at bounding box center [173, 255] width 65 height 65
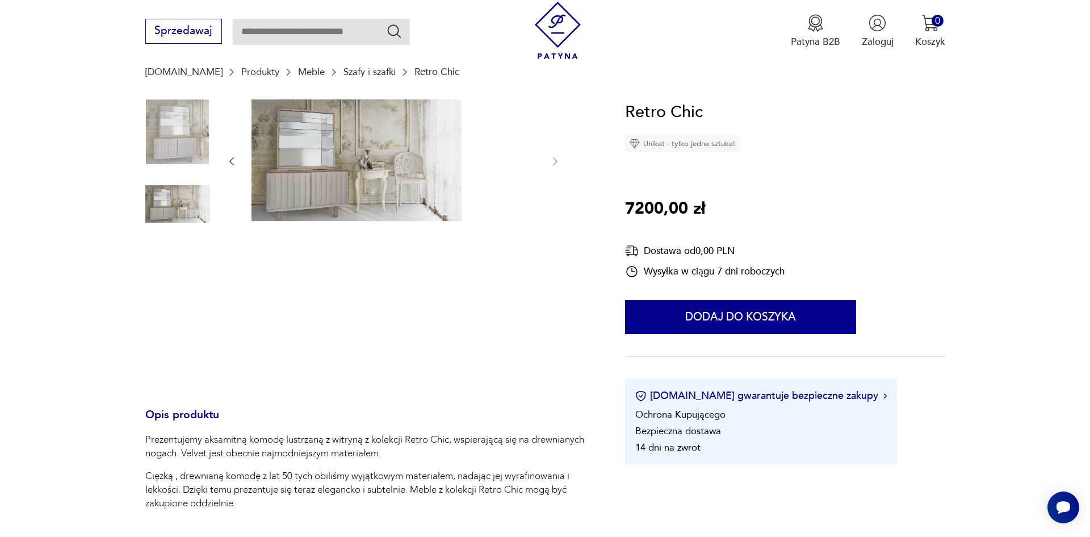
scroll to position [170, 0]
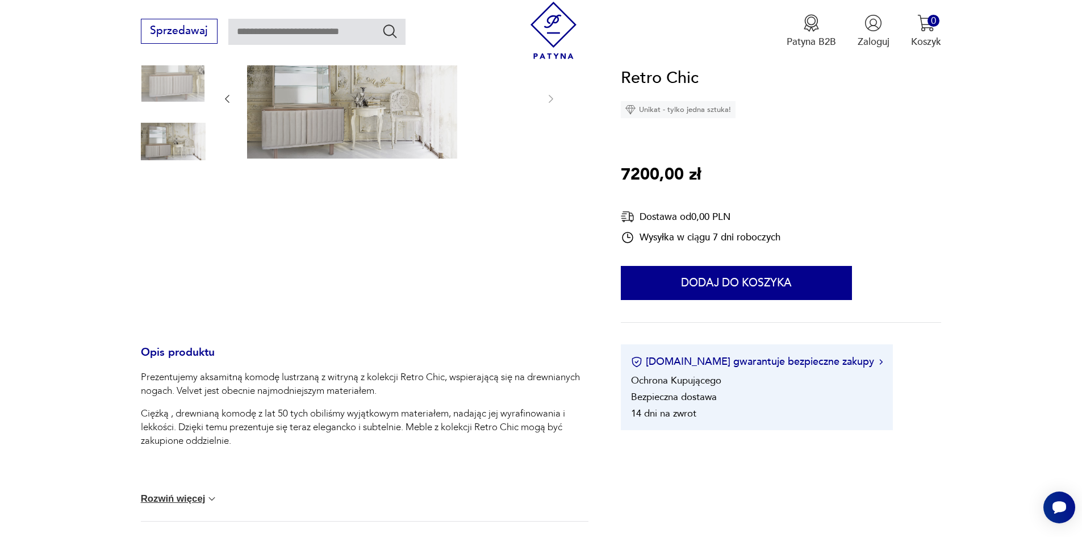
click at [187, 149] on div at bounding box center [365, 179] width 448 height 284
click at [154, 150] on img at bounding box center [173, 141] width 65 height 65
click at [306, 147] on img at bounding box center [352, 98] width 210 height 122
